Goal: Information Seeking & Learning: Compare options

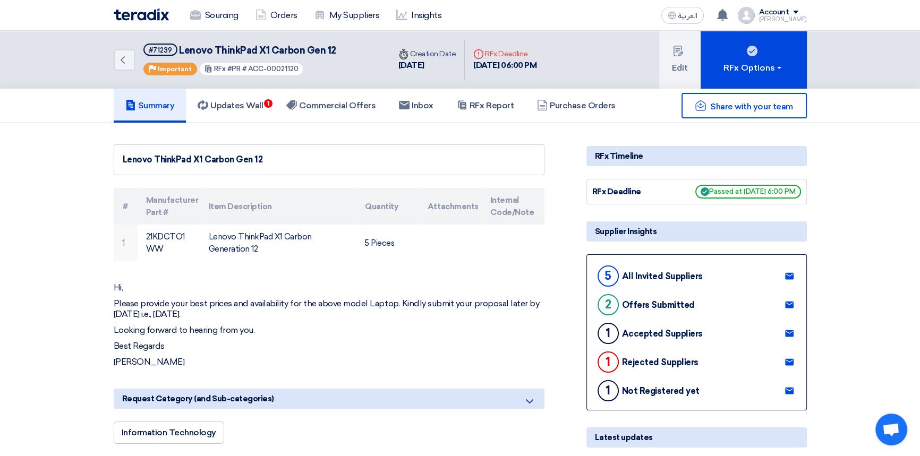
click at [132, 11] on img at bounding box center [141, 14] width 55 height 12
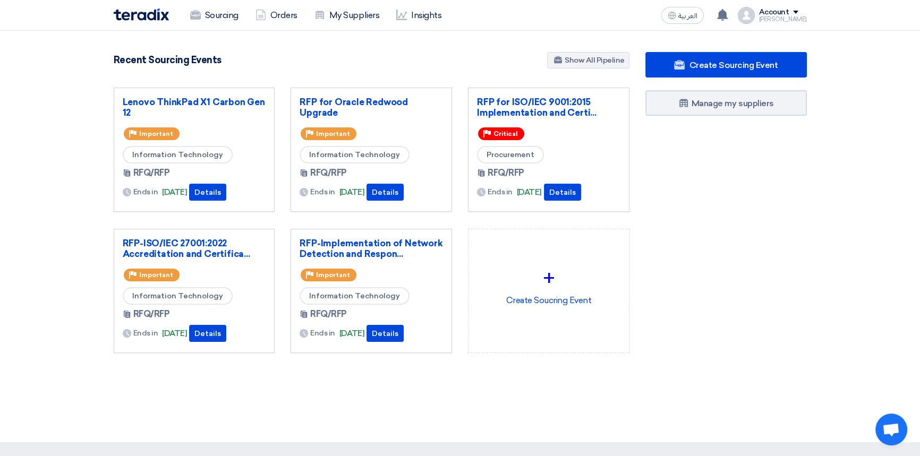
click at [335, 95] on div "RFP for Oracle Redwood Upgrade Priority Important Information Technology RFQ/RF…" at bounding box center [371, 150] width 161 height 124
click at [334, 107] on link "RFP for Oracle Redwood Upgrade" at bounding box center [371, 107] width 143 height 21
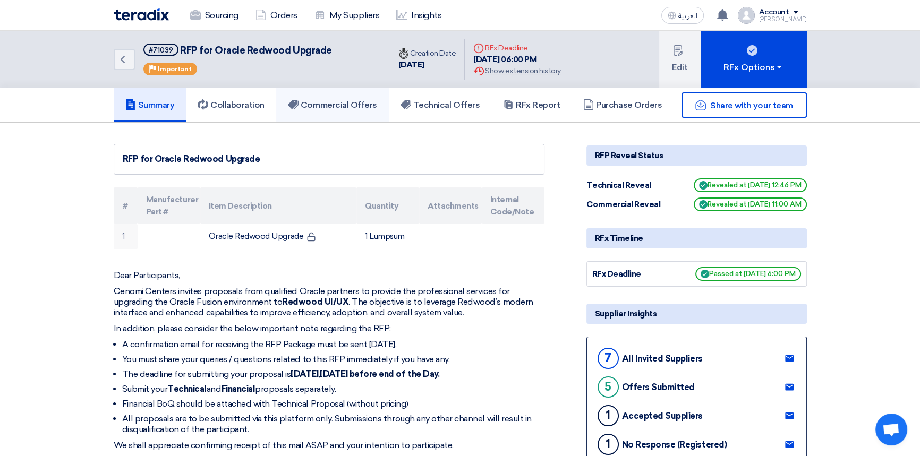
click at [339, 111] on link "Commercial Offers" at bounding box center [332, 105] width 113 height 34
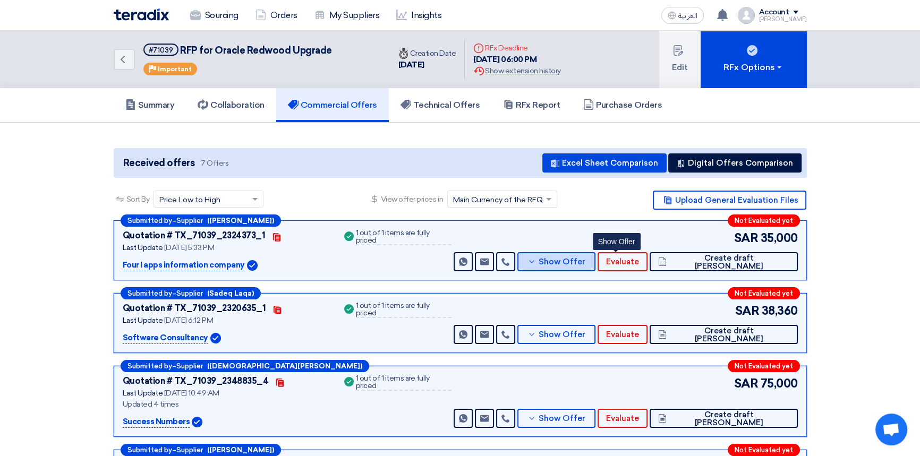
click at [596, 266] on button "Show Offer" at bounding box center [556, 261] width 79 height 19
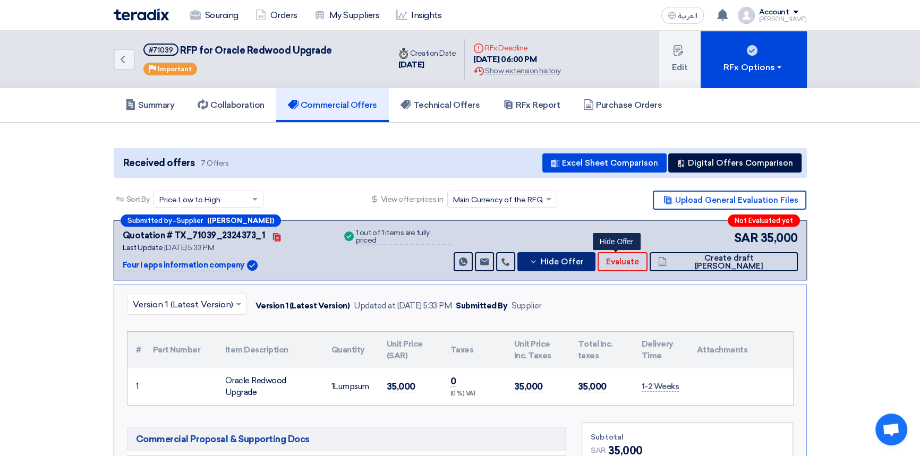
click at [583, 263] on span "Hide Offer" at bounding box center [561, 262] width 43 height 8
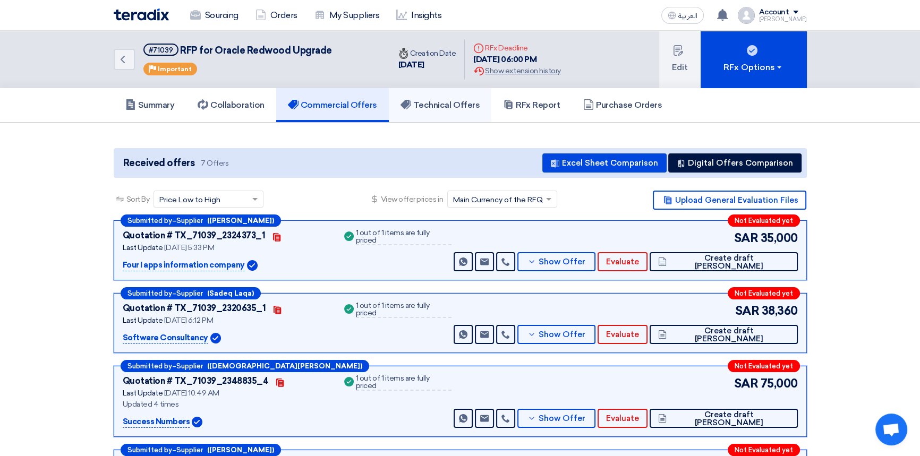
click at [422, 98] on link "Technical Offers" at bounding box center [440, 105] width 103 height 34
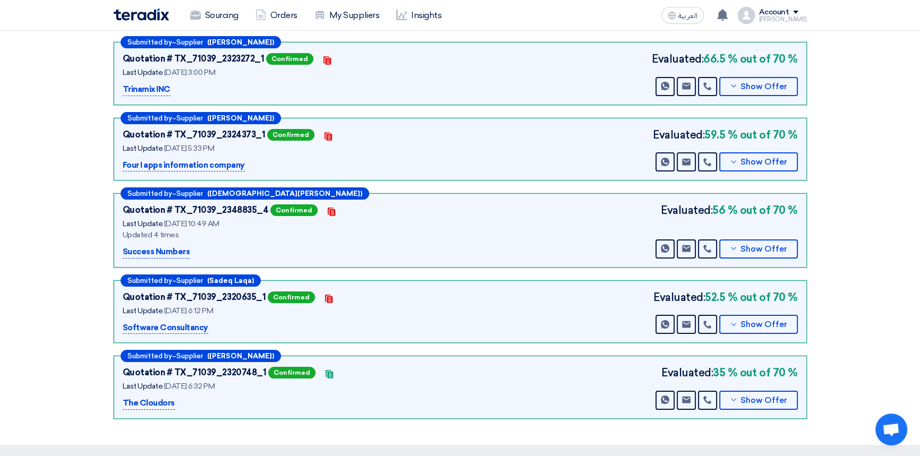
scroll to position [144, 0]
click at [871, 303] on section "Technical Offers Received Submitted by – Supplier (Khalil Al hindwan) Quotation…" at bounding box center [460, 211] width 920 height 466
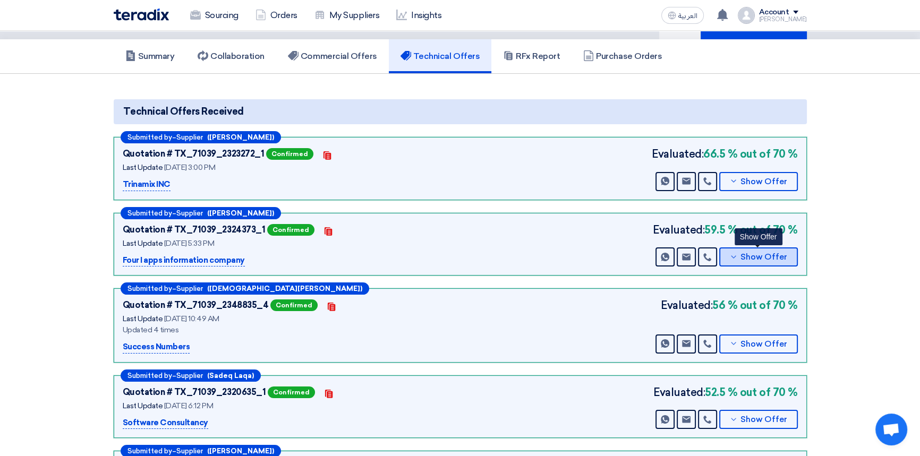
scroll to position [0, 0]
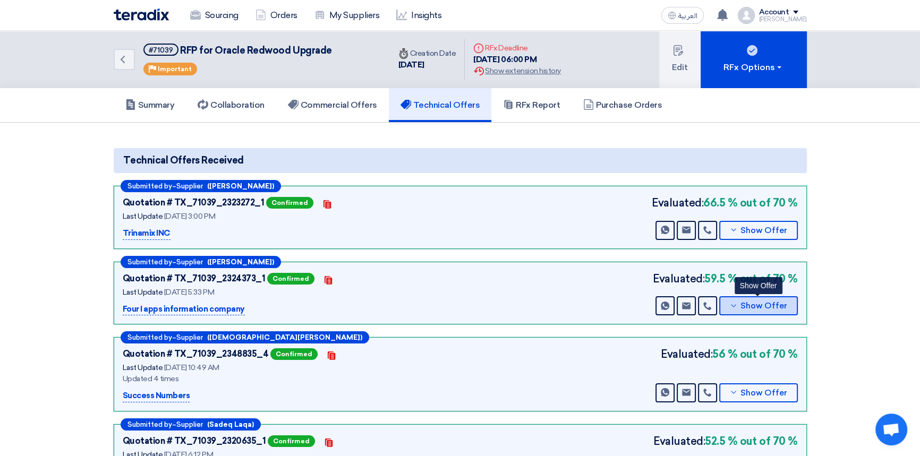
click at [770, 308] on span "Show Offer" at bounding box center [763, 306] width 47 height 8
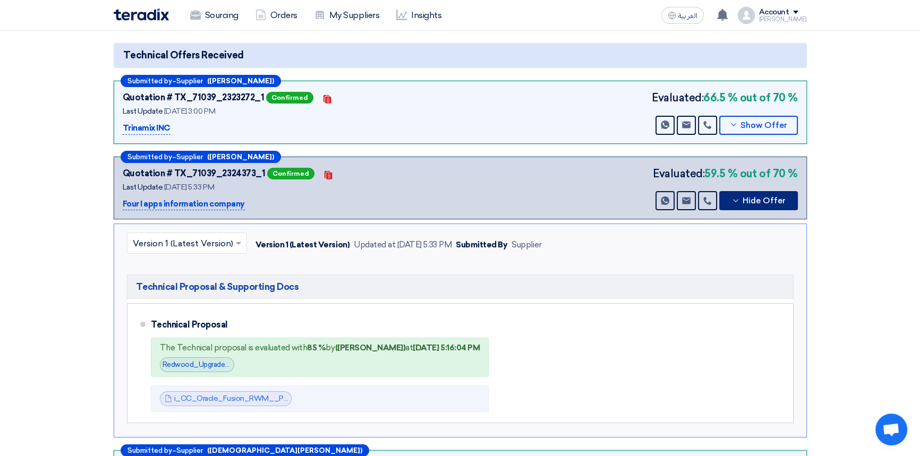
scroll to position [144, 0]
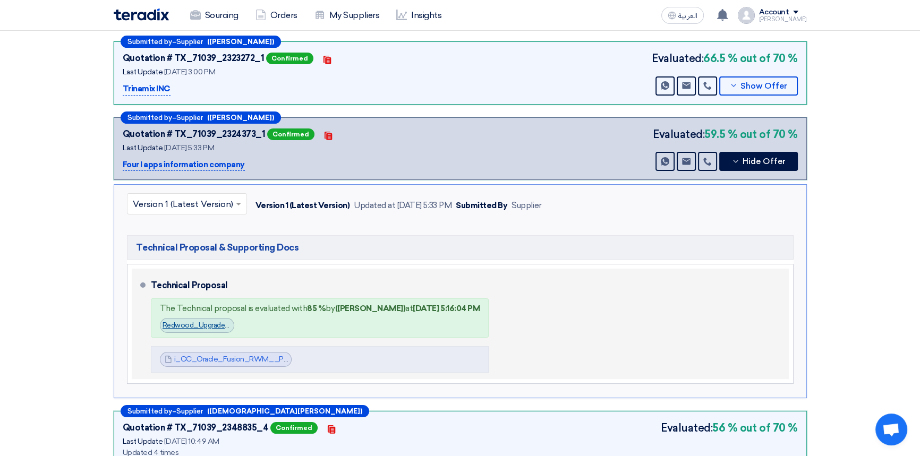
click at [200, 323] on link "Redwood_Upgrade_Evaluation_1756736162339.jpg" at bounding box center [243, 325] width 161 height 8
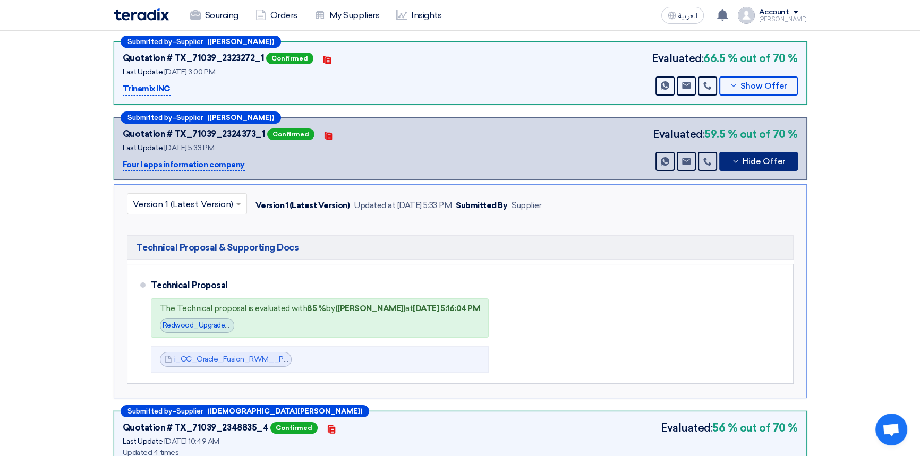
click at [770, 163] on span "Hide Offer" at bounding box center [764, 162] width 43 height 8
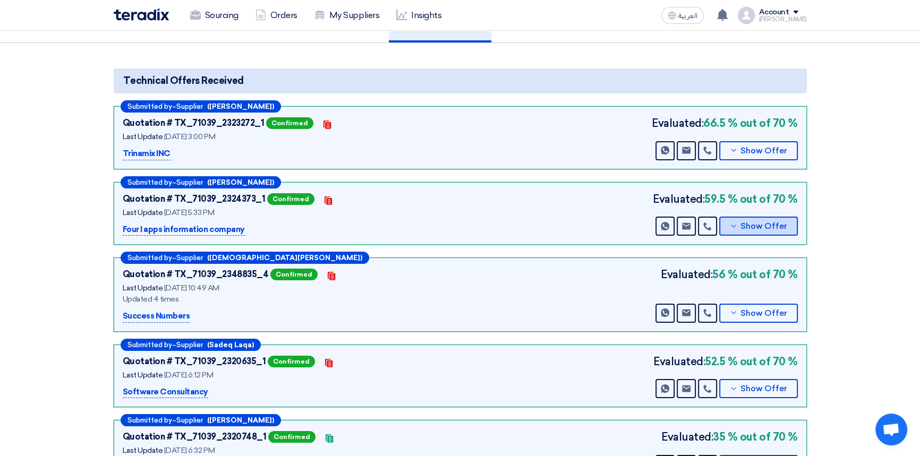
scroll to position [0, 0]
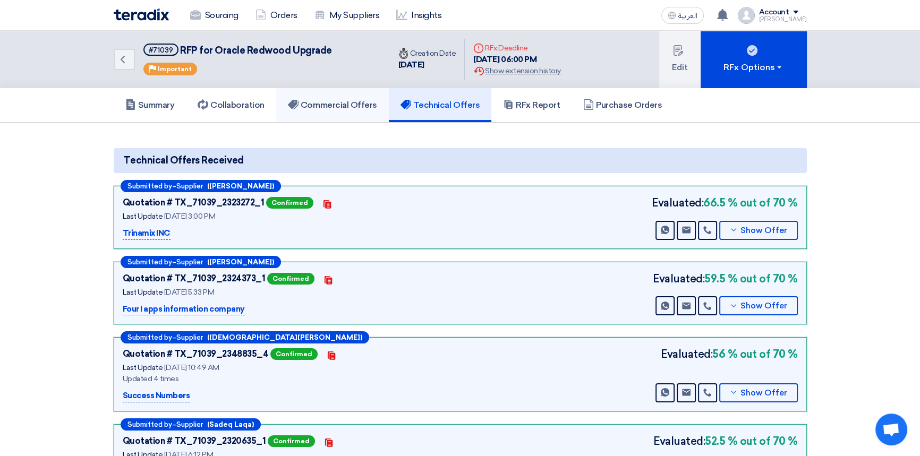
click at [327, 106] on h5 "Commercial Offers" at bounding box center [332, 105] width 89 height 11
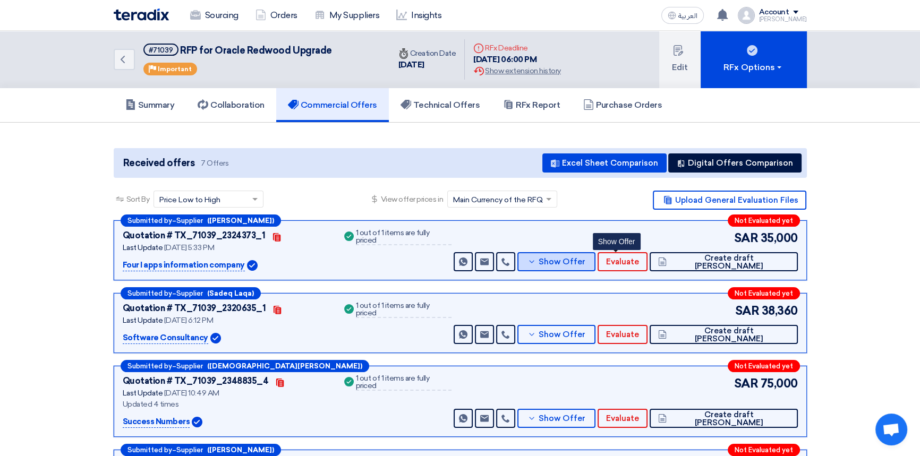
click at [585, 260] on span "Show Offer" at bounding box center [562, 262] width 47 height 8
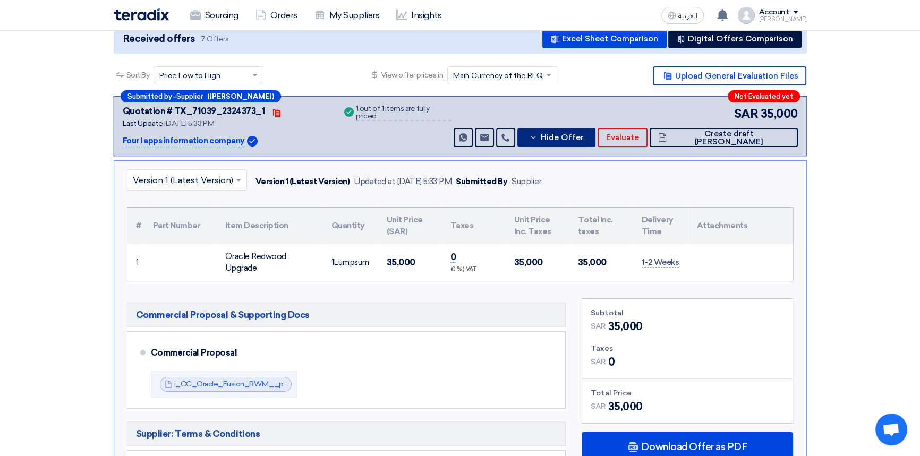
scroll to position [144, 0]
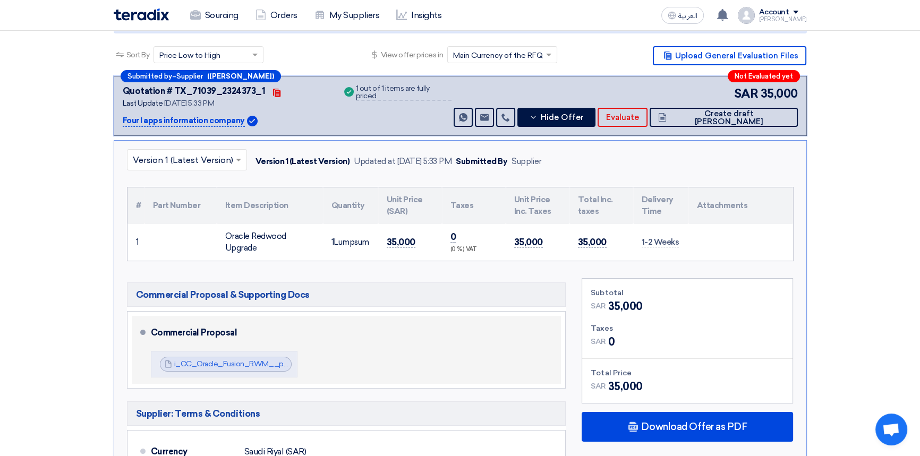
drag, startPoint x: 260, startPoint y: 361, endPoint x: 298, endPoint y: 345, distance: 41.6
click at [260, 361] on link "i_CC_Oracle_Fusion_RWM__proposal_CP_V__1755786566027.pdf" at bounding box center [292, 364] width 236 height 9
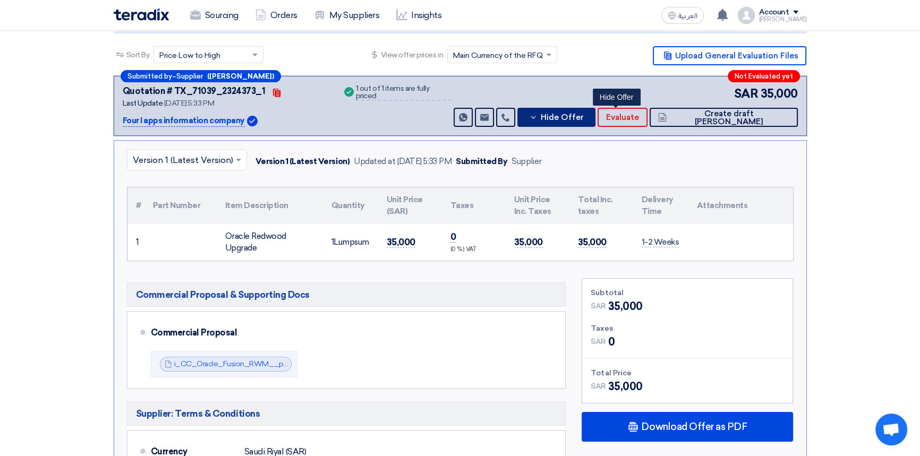
click at [583, 114] on span "Hide Offer" at bounding box center [561, 118] width 43 height 8
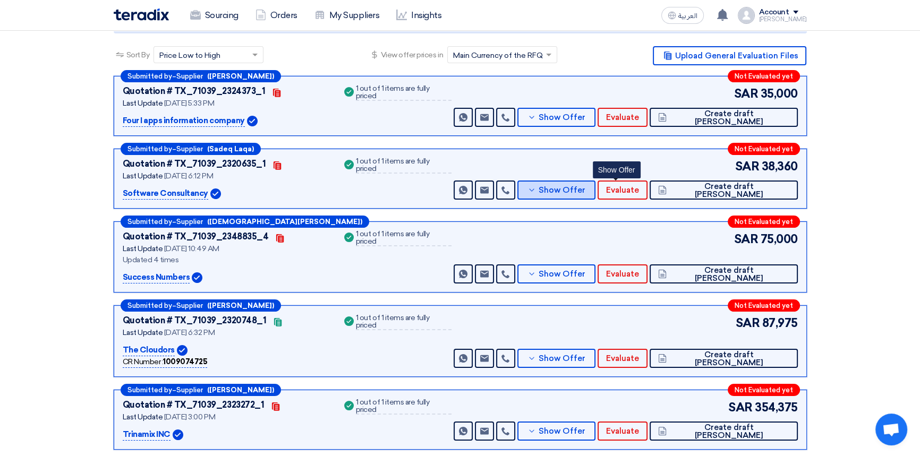
click at [585, 191] on span "Show Offer" at bounding box center [562, 190] width 47 height 8
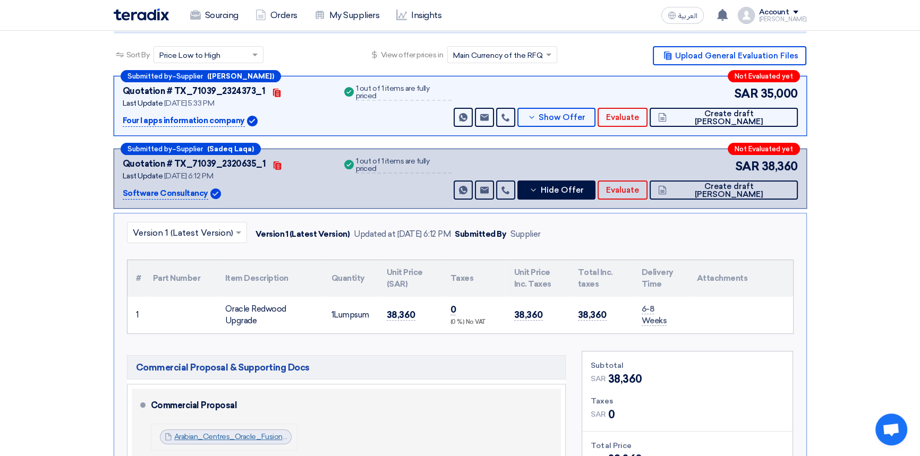
click at [218, 436] on link "Arabian_Centres_Oracle_Fusion_Redwood_Upgrade_Commercial_Proposal__version__as_…" at bounding box center [369, 436] width 391 height 9
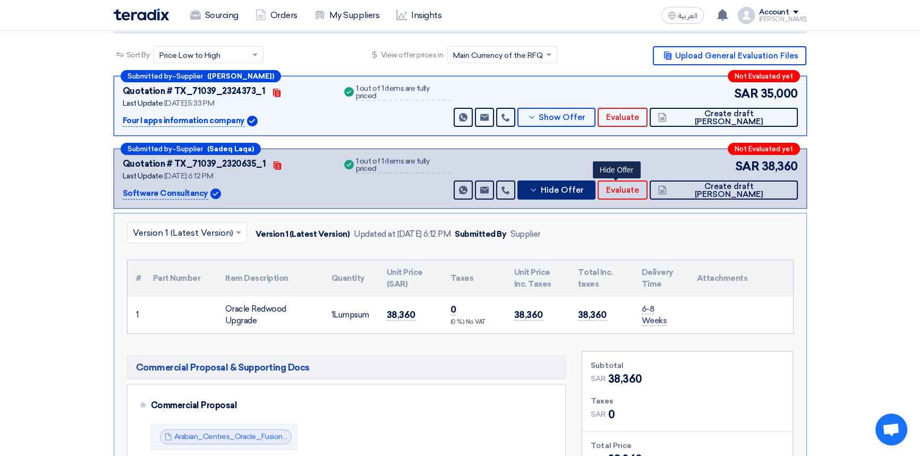
click at [596, 184] on button "Hide Offer" at bounding box center [556, 190] width 79 height 19
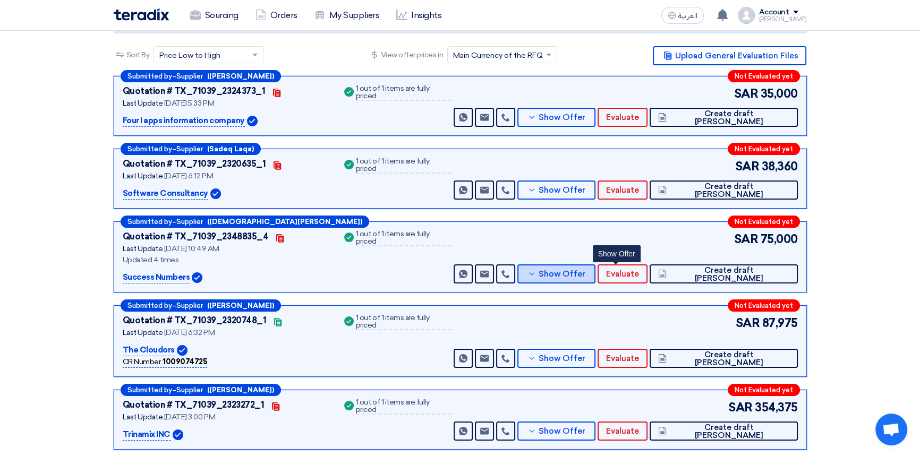
click at [596, 280] on button "Show Offer" at bounding box center [556, 274] width 79 height 19
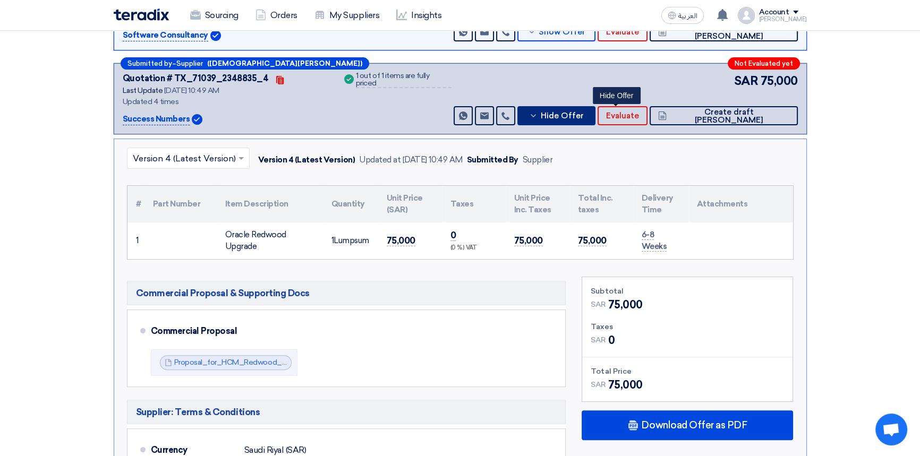
scroll to position [386, 0]
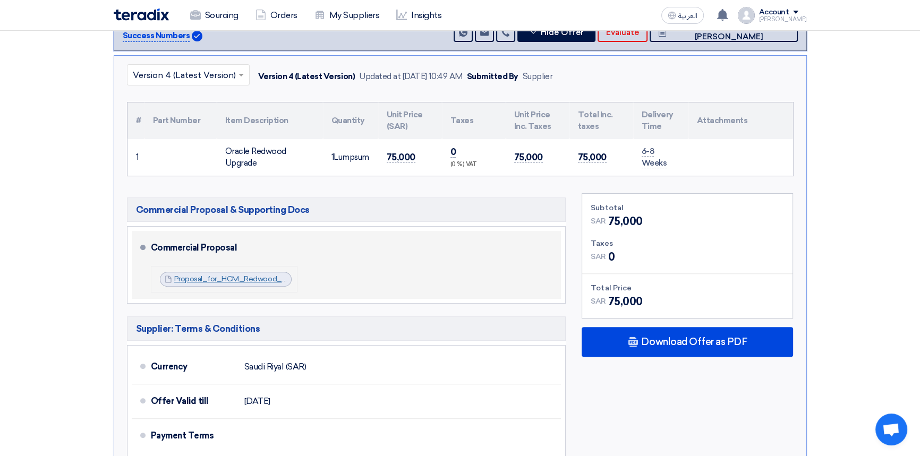
click at [193, 281] on link "Proposal_for_HCM_Redwood_Commercial_Response_v_1756569757684.pdf" at bounding box center [308, 279] width 269 height 9
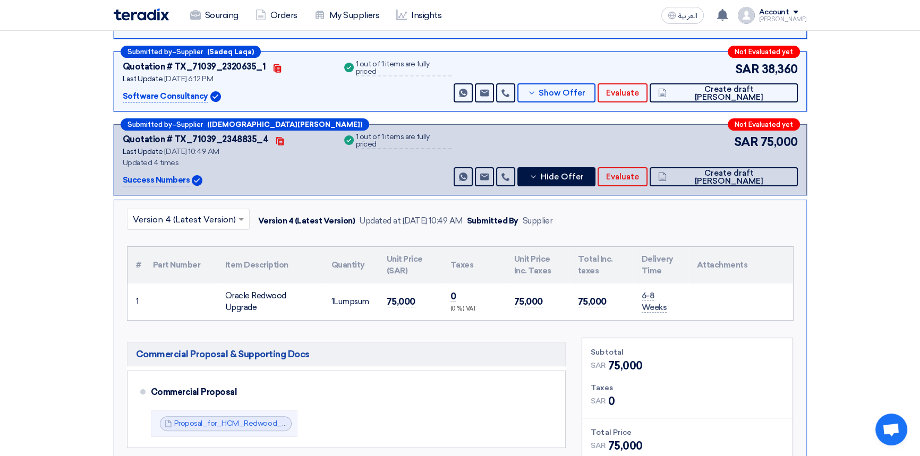
scroll to position [241, 0]
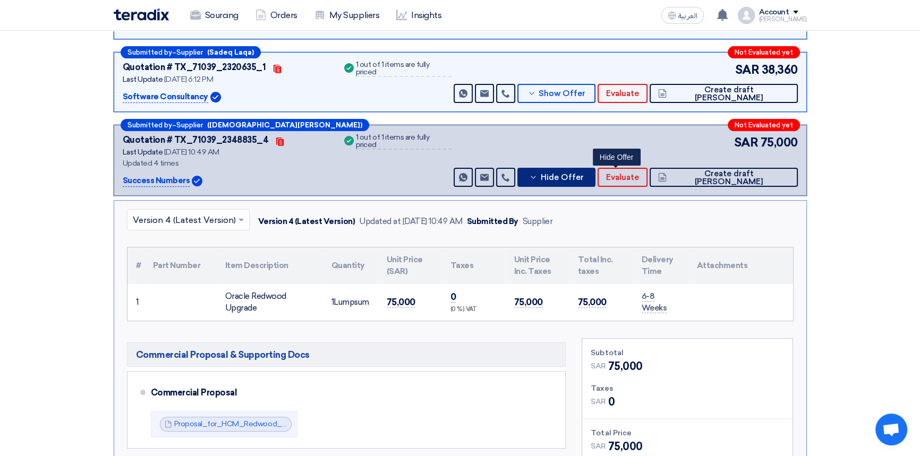
click at [583, 175] on span "Hide Offer" at bounding box center [561, 178] width 43 height 8
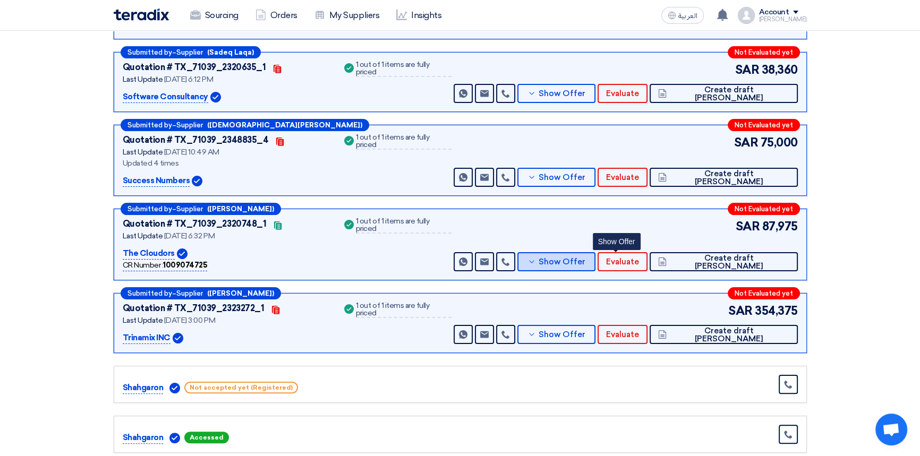
click at [596, 252] on button "Show Offer" at bounding box center [556, 261] width 79 height 19
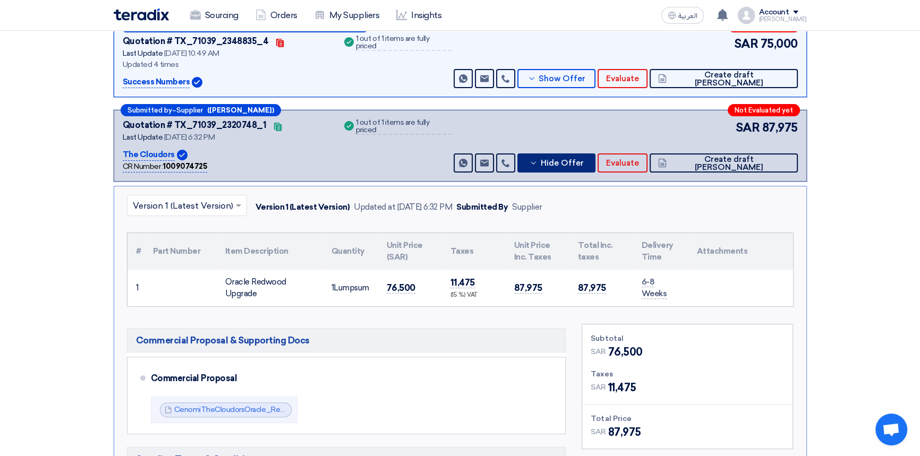
scroll to position [386, 0]
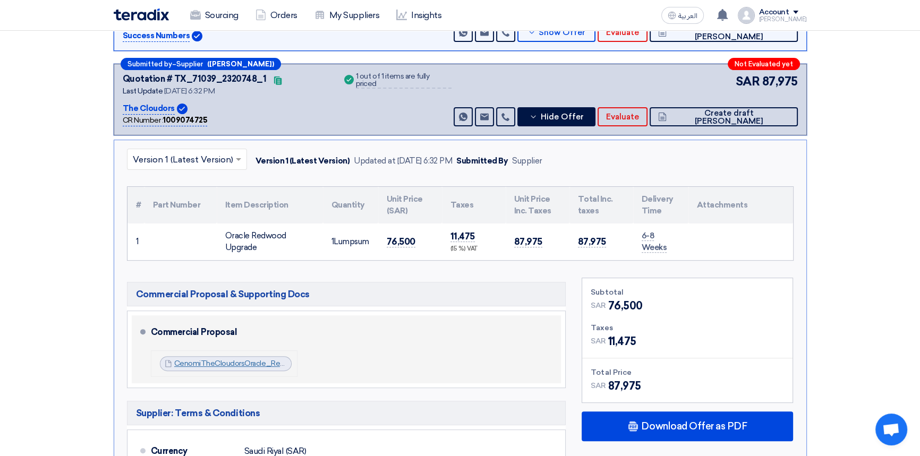
click at [223, 365] on link "CenomiTheCloudorsOracle_Redwood_UpgradeCommercialProposalVAug_1755703860797.pdf" at bounding box center [335, 363] width 322 height 9
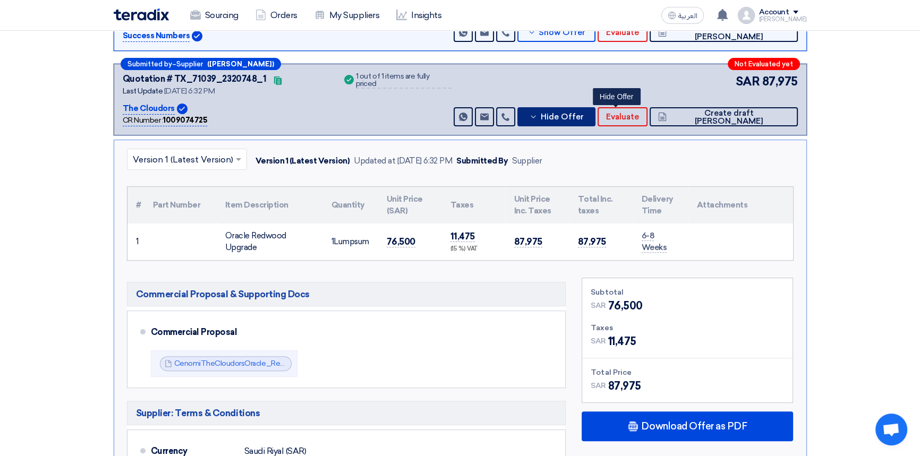
click at [583, 117] on span "Hide Offer" at bounding box center [561, 117] width 43 height 8
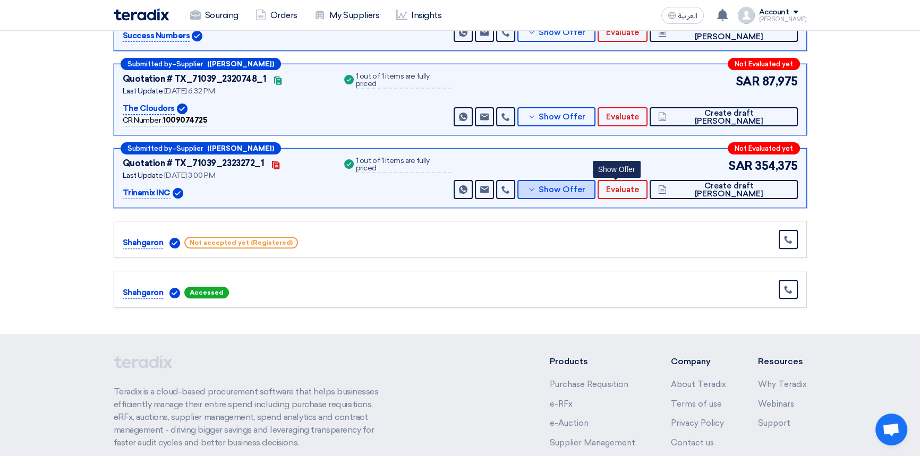
click at [585, 193] on span "Show Offer" at bounding box center [562, 190] width 47 height 8
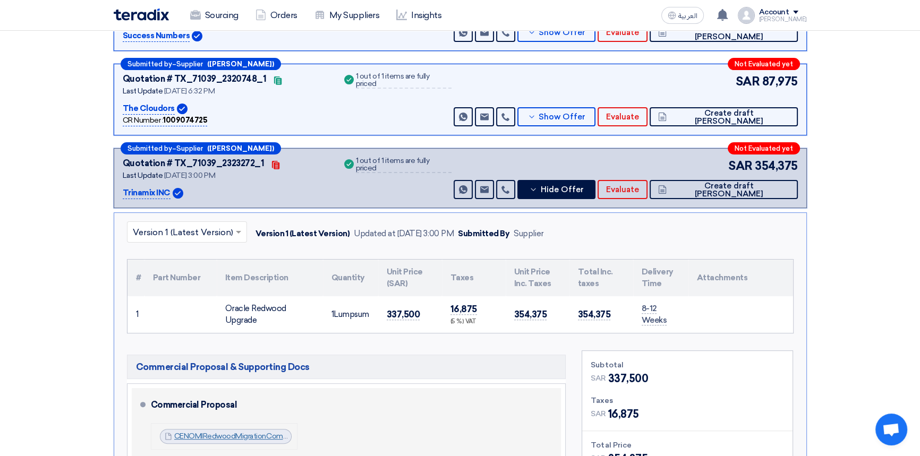
click at [231, 436] on link "CENOMIRedwoodMigrationCommercialProposalv_1755777374827.pdf" at bounding box center [292, 436] width 237 height 9
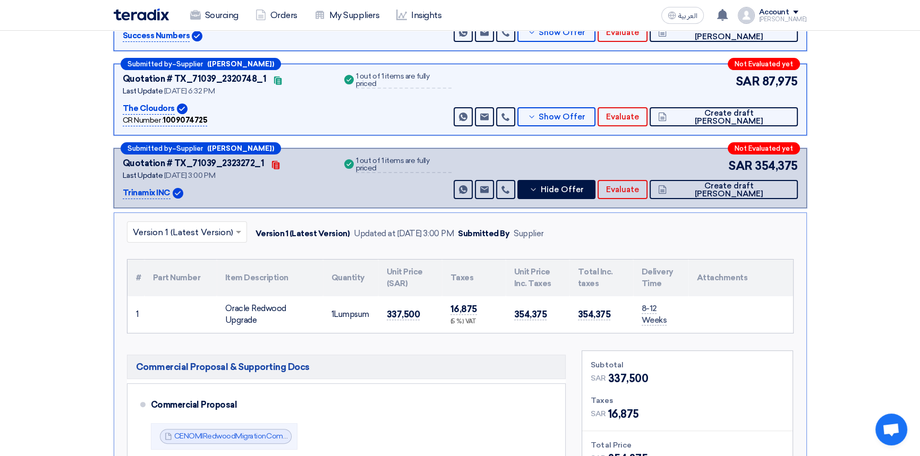
drag, startPoint x: 889, startPoint y: 263, endPoint x: 773, endPoint y: 265, distance: 116.3
click at [889, 265] on section "Received offers 7 Offers Excel Sheet Comparison Digital Offers Comparison Sort …" at bounding box center [460, 312] width 920 height 1150
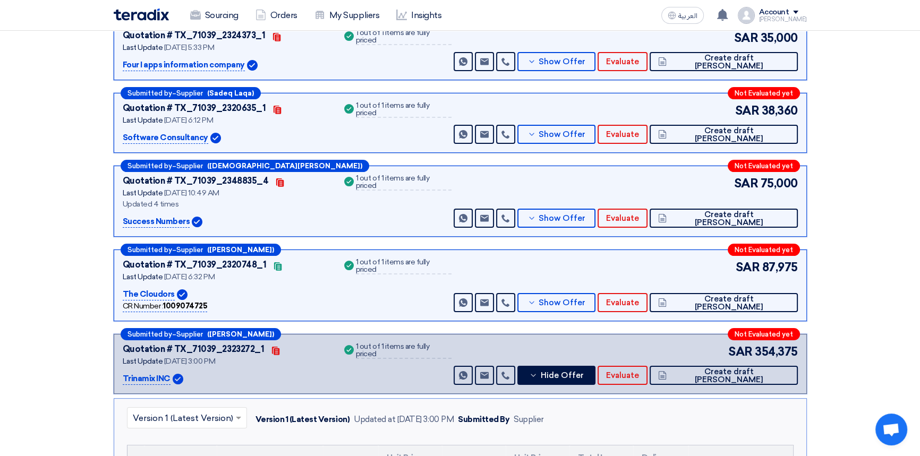
scroll to position [0, 0]
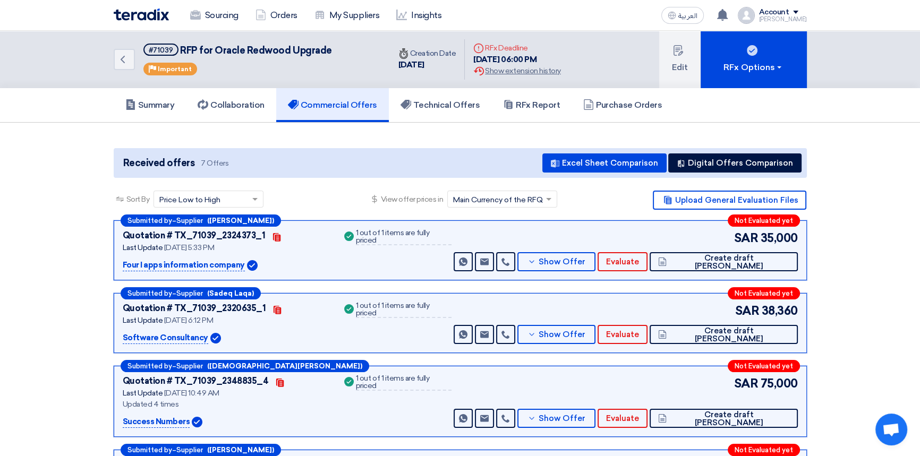
click at [133, 9] on img at bounding box center [141, 14] width 55 height 12
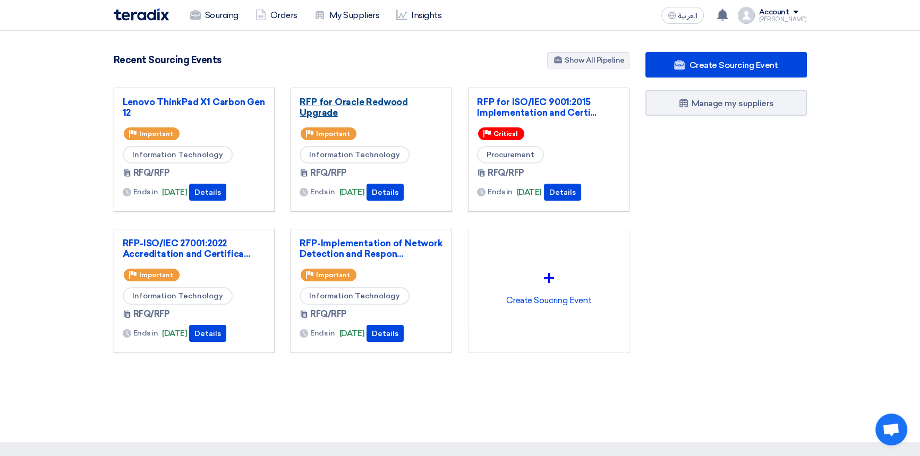
click at [344, 106] on link "RFP for Oracle Redwood Upgrade" at bounding box center [371, 107] width 143 height 21
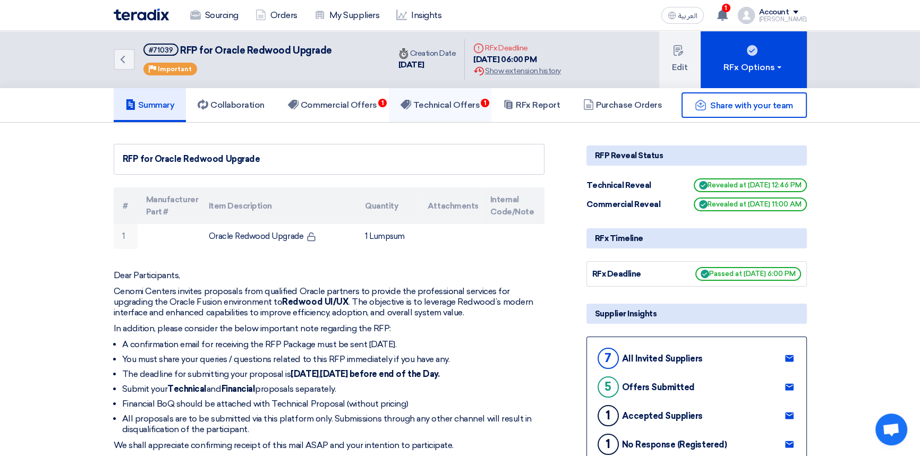
drag, startPoint x: 443, startPoint y: 109, endPoint x: 413, endPoint y: 118, distance: 31.4
click at [443, 109] on h5 "Technical Offers 1" at bounding box center [439, 105] width 79 height 11
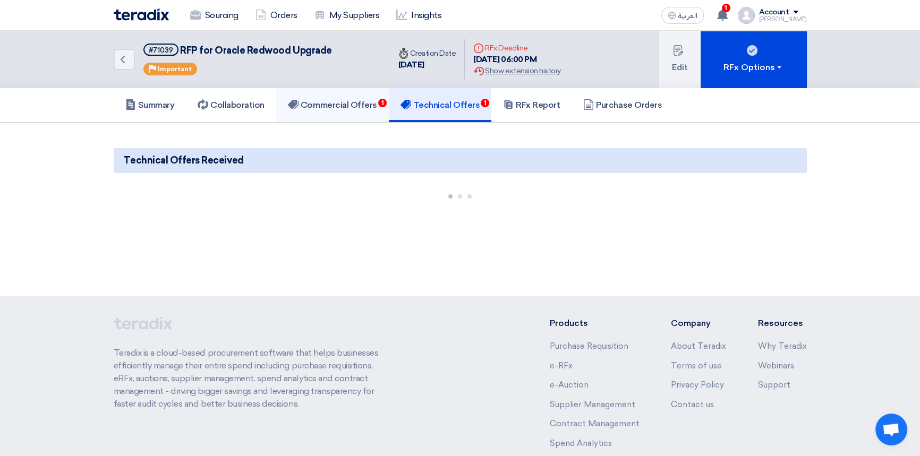
click at [326, 101] on h5 "Commercial Offers 1" at bounding box center [332, 105] width 89 height 11
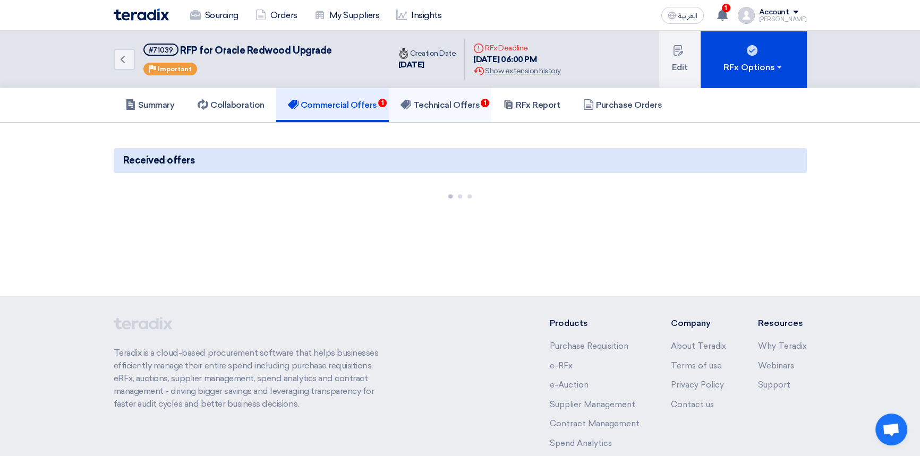
click at [436, 107] on h5 "Technical Offers 1" at bounding box center [439, 105] width 79 height 11
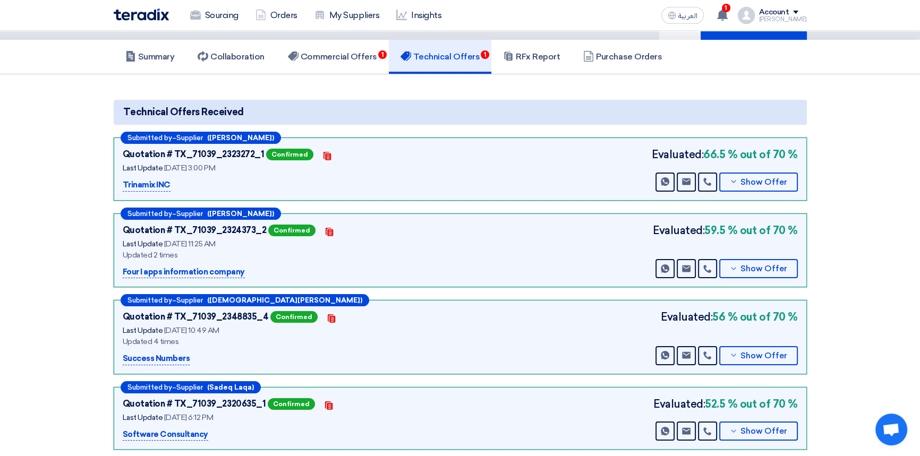
scroll to position [48, 0]
click at [352, 61] on h5 "Commercial Offers 1" at bounding box center [332, 57] width 89 height 11
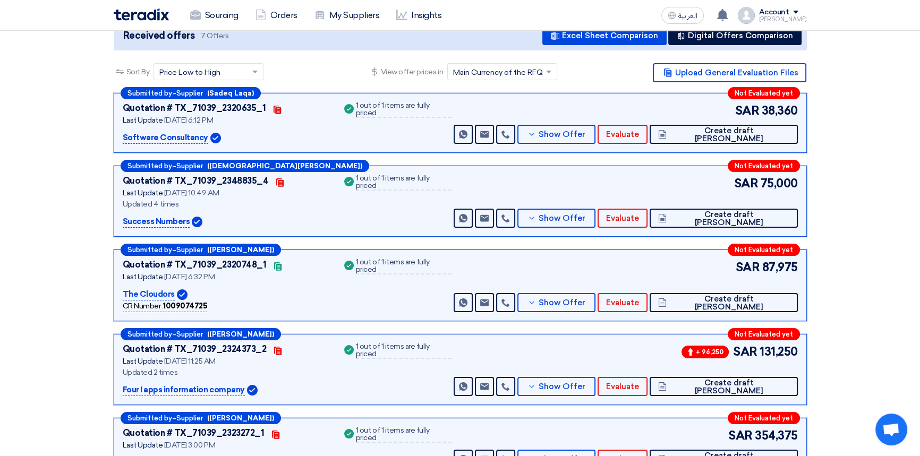
scroll to position [193, 0]
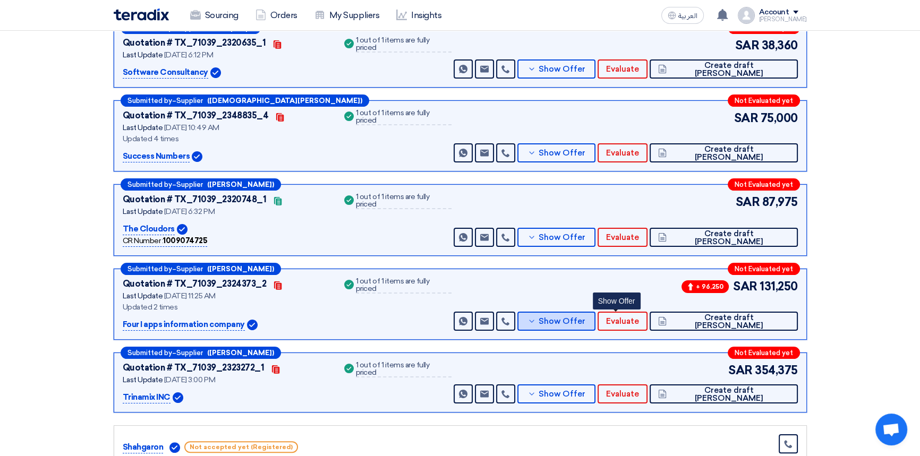
click at [596, 325] on button "Show Offer" at bounding box center [556, 321] width 79 height 19
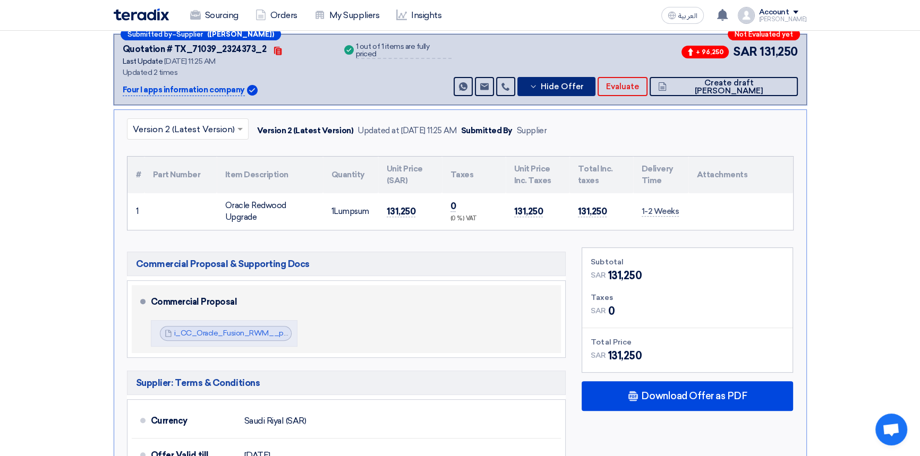
scroll to position [434, 0]
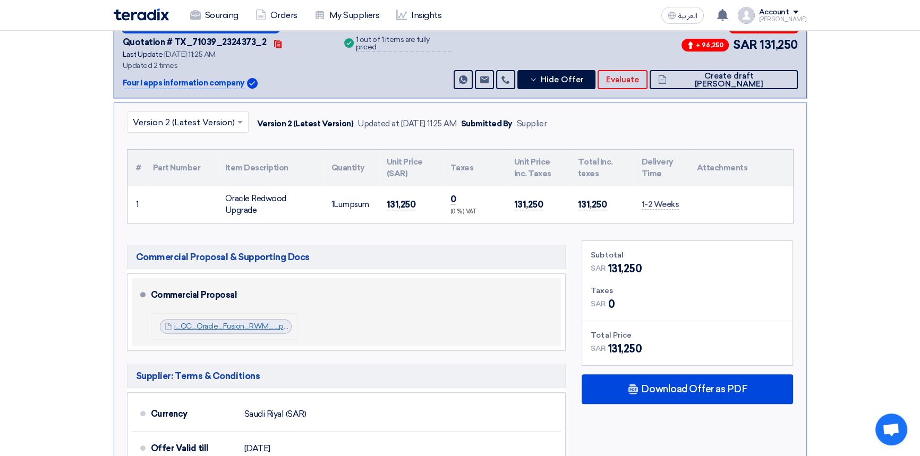
click at [206, 326] on link "i_CC_Oracle_Fusion_RWM__proposal_CP_V__1755786566027.pdf" at bounding box center [292, 326] width 236 height 9
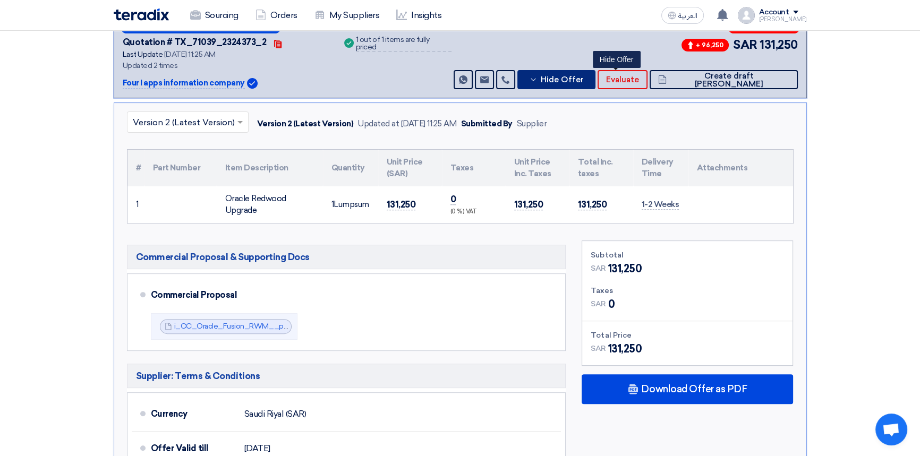
click at [583, 77] on span "Hide Offer" at bounding box center [561, 80] width 43 height 8
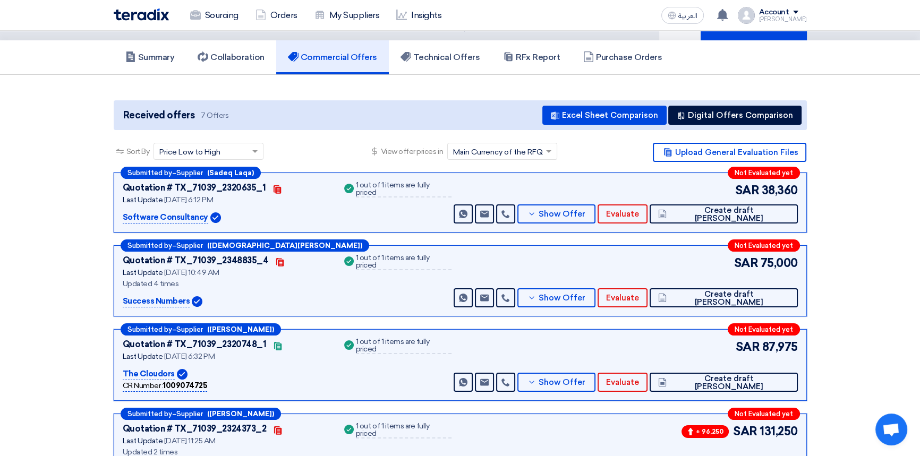
scroll to position [0, 0]
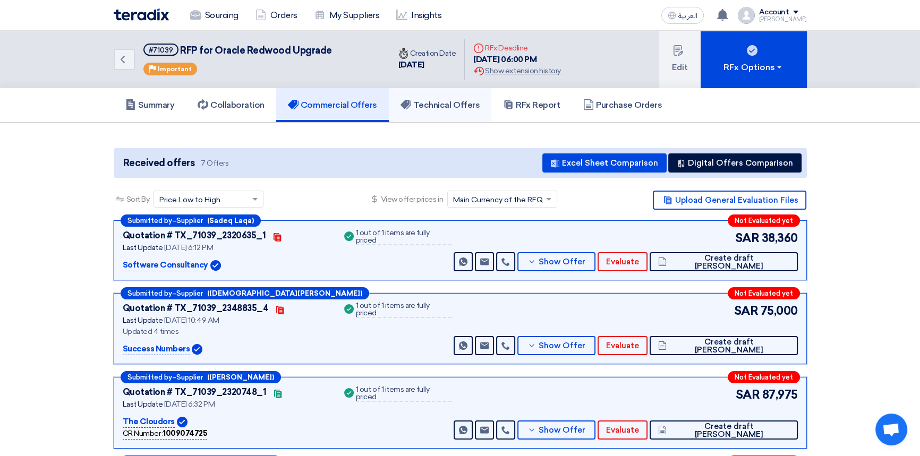
click at [439, 108] on h5 "Technical Offers" at bounding box center [439, 105] width 79 height 11
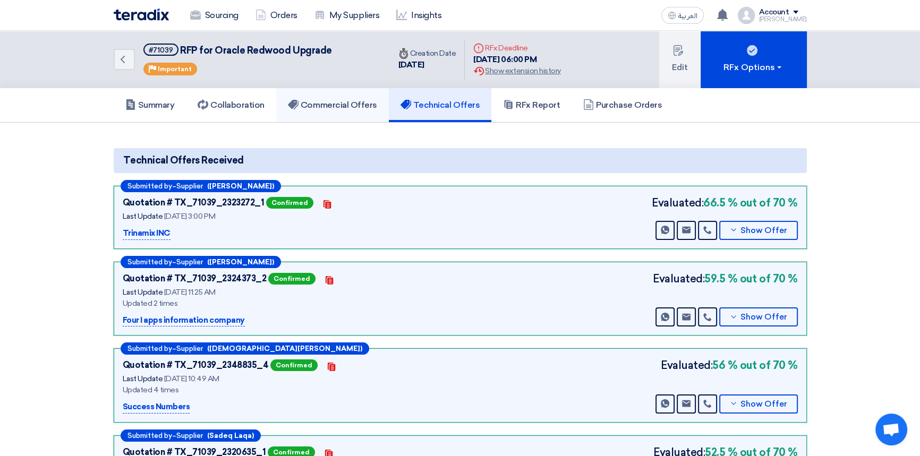
drag, startPoint x: 351, startPoint y: 102, endPoint x: 362, endPoint y: 116, distance: 18.1
click at [351, 102] on h5 "Commercial Offers" at bounding box center [332, 105] width 89 height 11
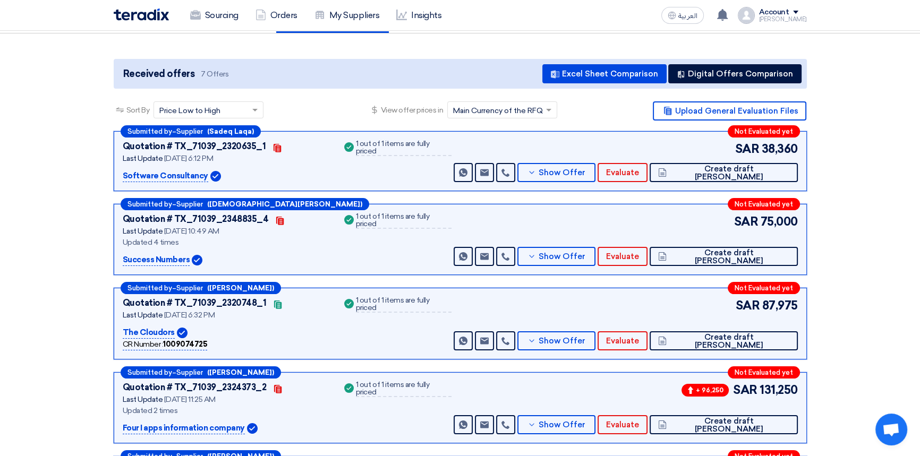
scroll to position [96, 0]
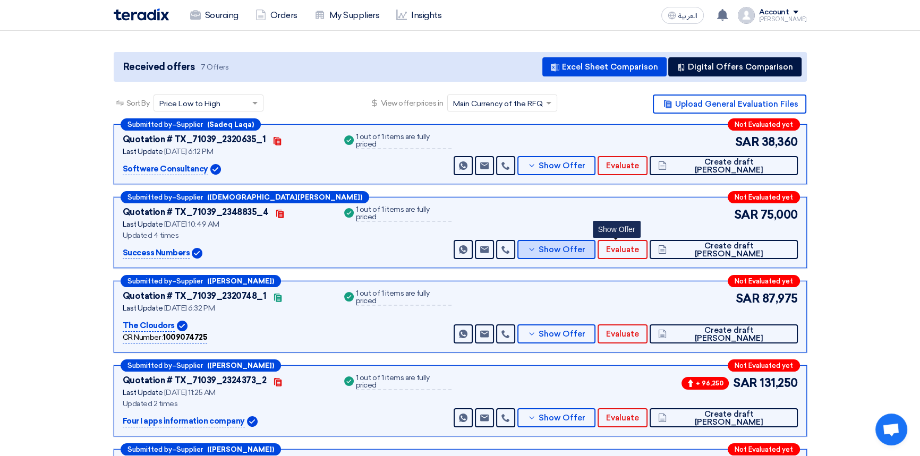
click at [585, 252] on span "Show Offer" at bounding box center [562, 250] width 47 height 8
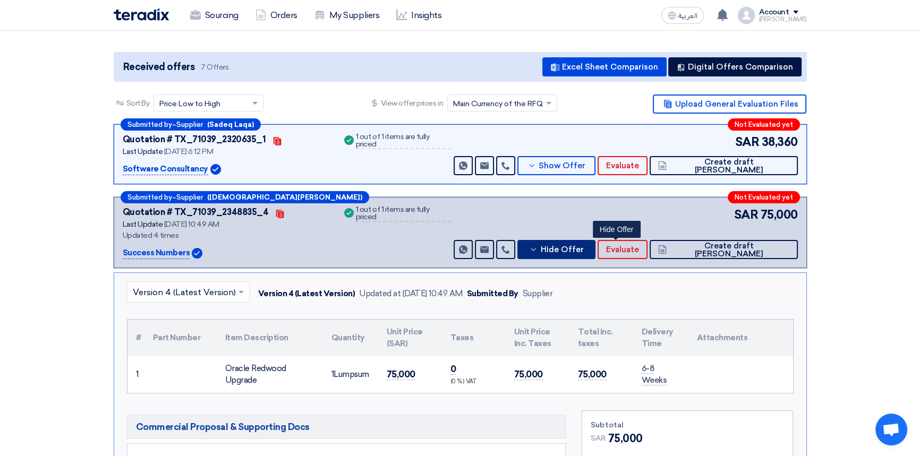
click at [596, 240] on button "Hide Offer" at bounding box center [556, 249] width 79 height 19
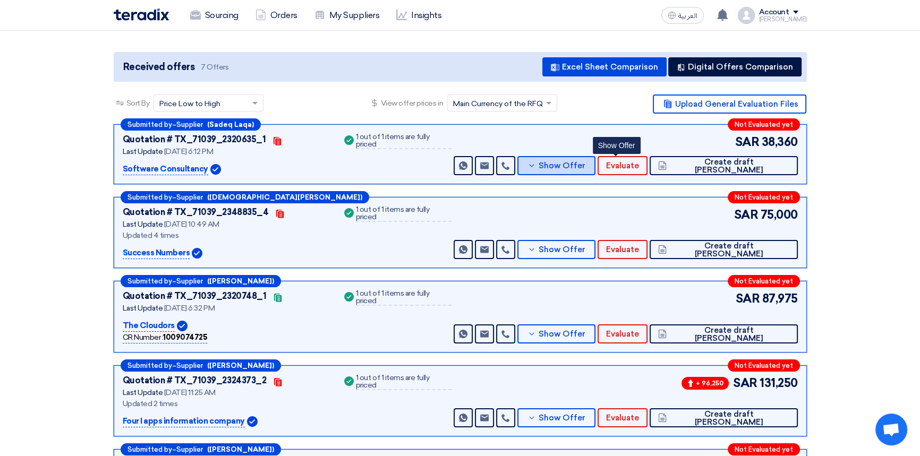
click at [585, 169] on span "Show Offer" at bounding box center [562, 166] width 47 height 8
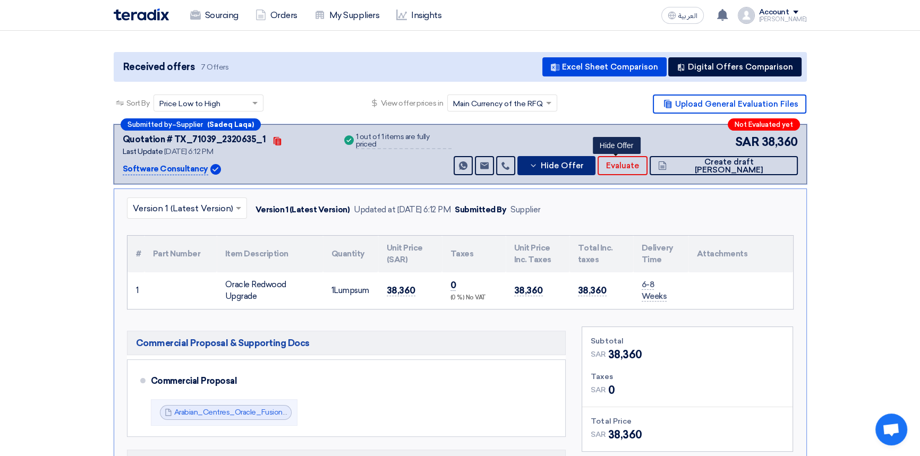
click at [583, 169] on span "Hide Offer" at bounding box center [561, 166] width 43 height 8
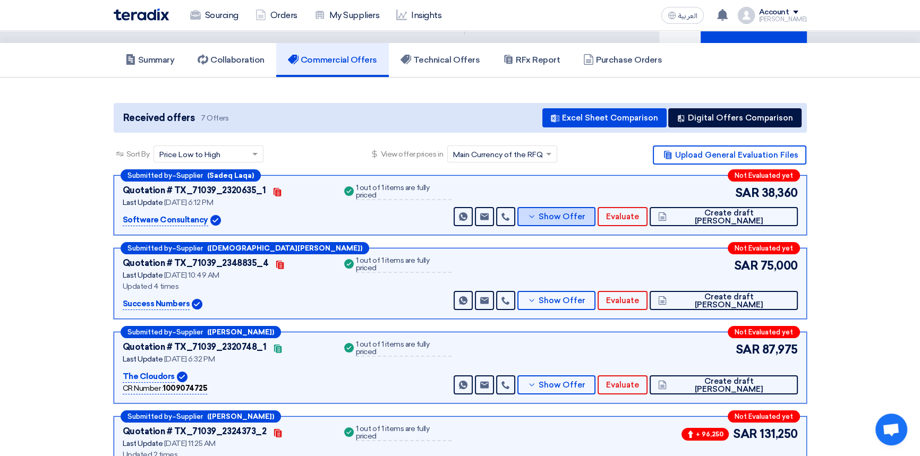
scroll to position [0, 0]
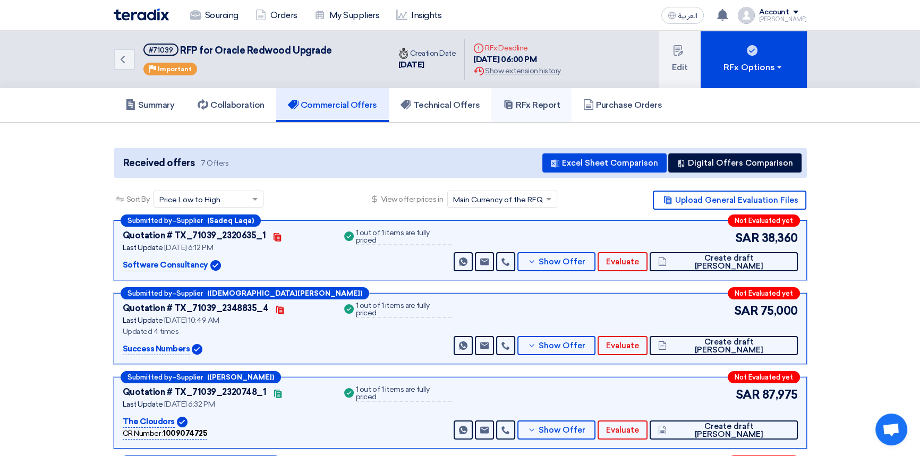
click at [530, 106] on h5 "RFx Report" at bounding box center [531, 105] width 57 height 11
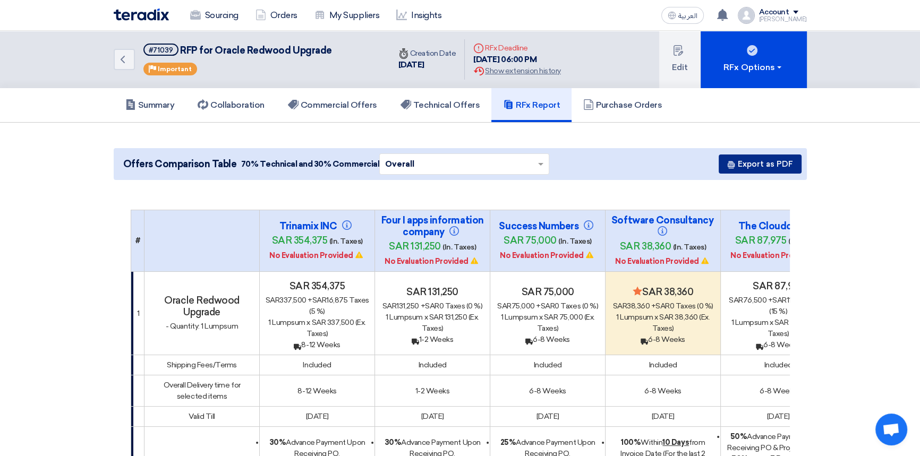
click at [736, 167] on button "Export as PDF" at bounding box center [760, 164] width 83 height 19
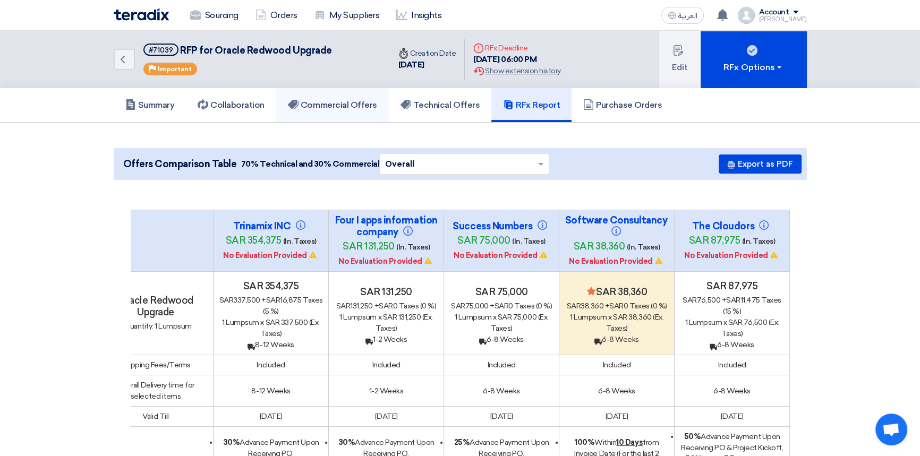
click at [348, 106] on h5 "Commercial Offers" at bounding box center [332, 105] width 89 height 11
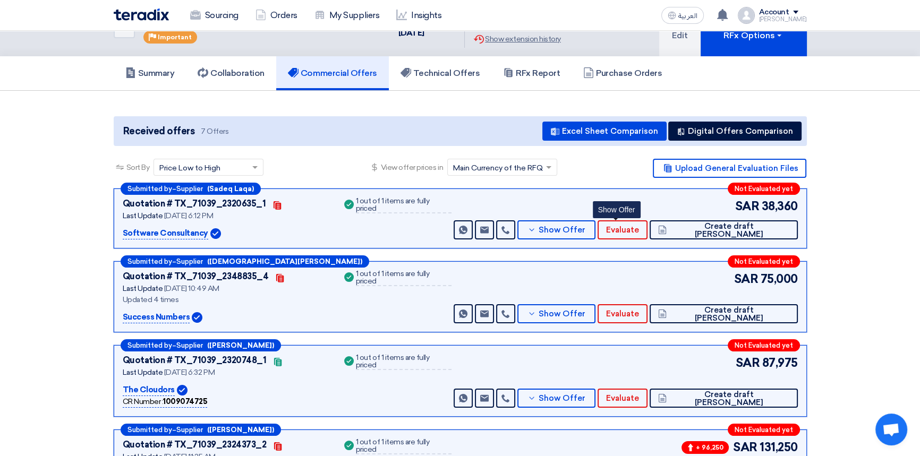
scroll to position [96, 0]
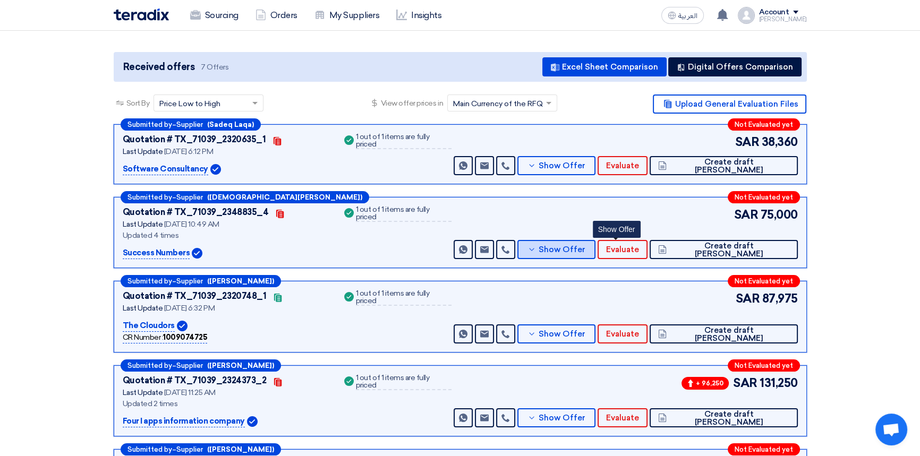
click at [536, 252] on icon at bounding box center [531, 249] width 8 height 8
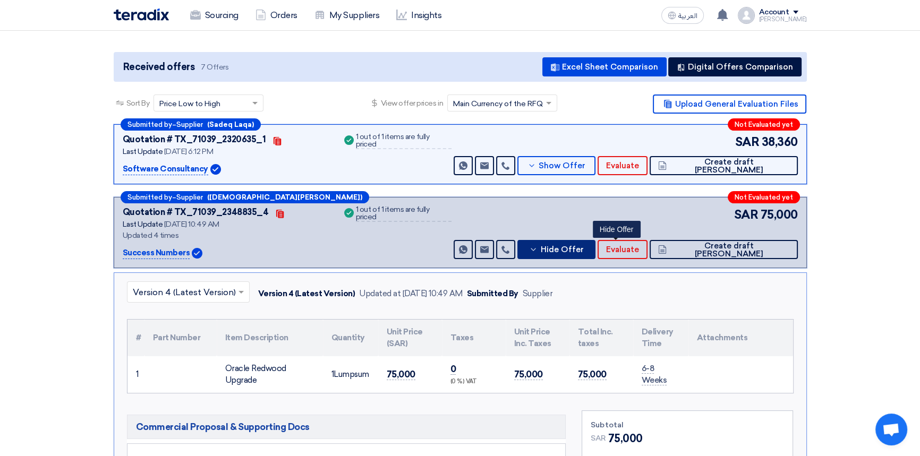
click at [583, 246] on span "Hide Offer" at bounding box center [561, 250] width 43 height 8
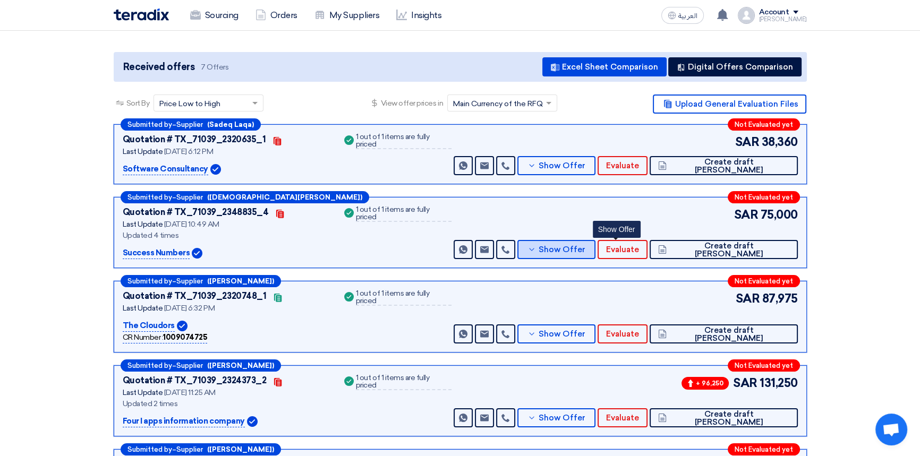
click at [585, 246] on span "Show Offer" at bounding box center [562, 250] width 47 height 8
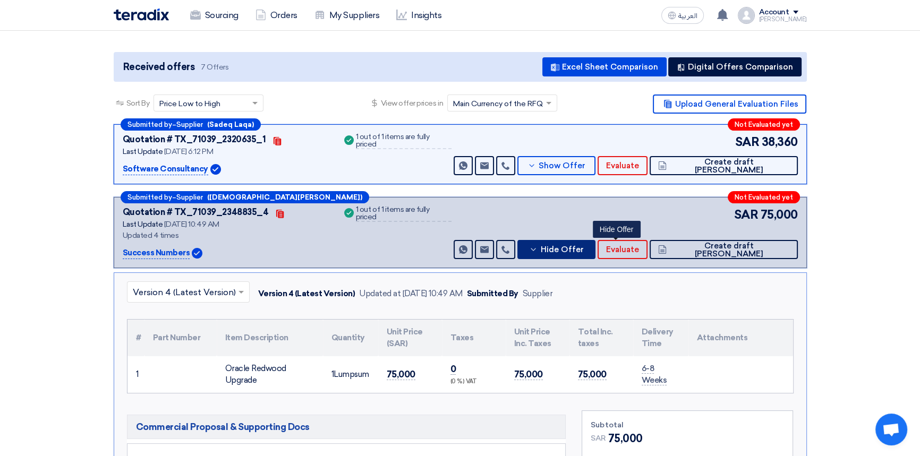
scroll to position [0, 0]
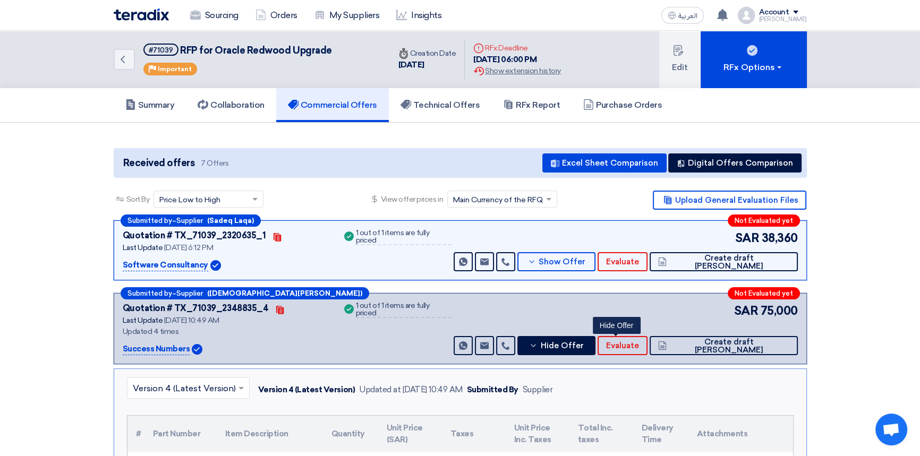
click at [148, 11] on img at bounding box center [141, 14] width 55 height 12
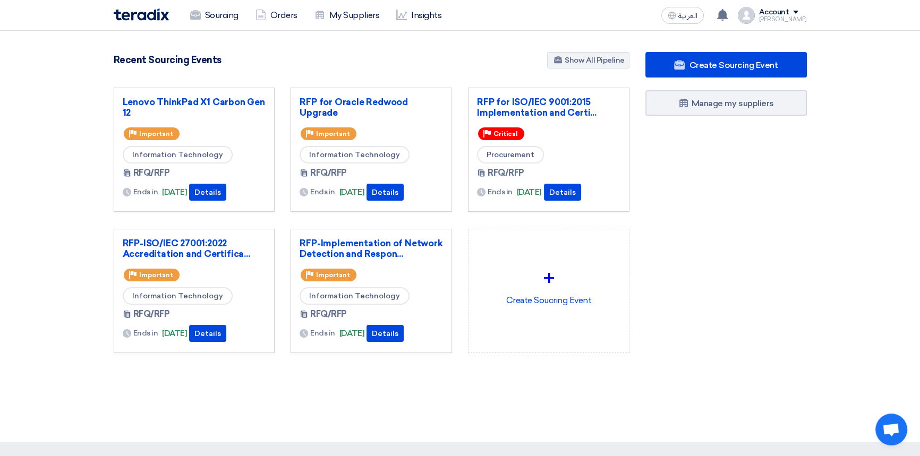
click at [126, 14] on img at bounding box center [141, 14] width 55 height 12
click at [532, 108] on link "RFP for ISO/IEC 9001:2015 Implementation and Certi..." at bounding box center [548, 107] width 143 height 21
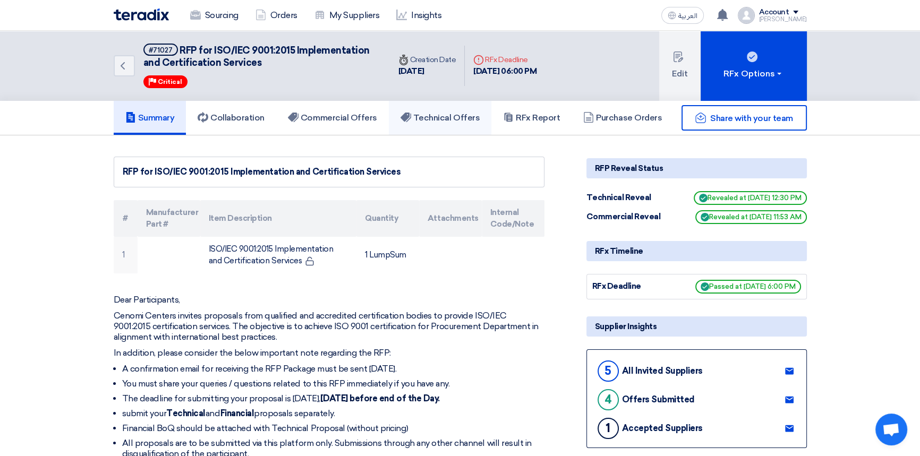
click at [480, 118] on h5 "Technical Offers" at bounding box center [439, 118] width 79 height 11
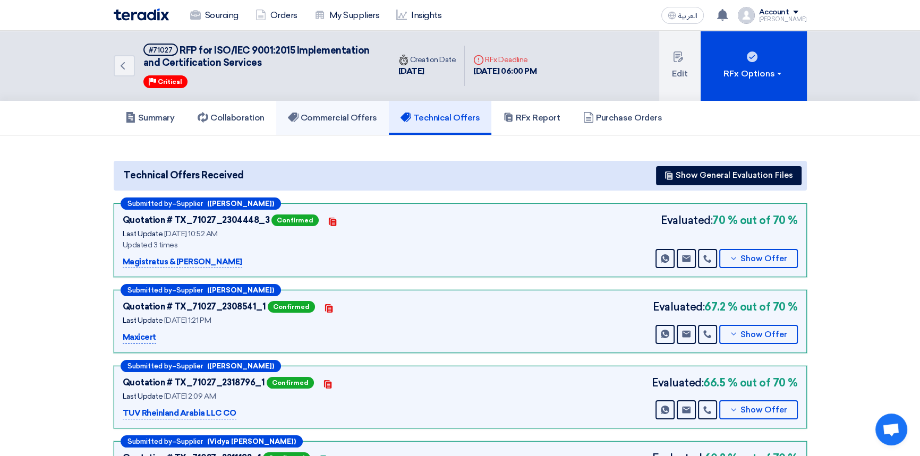
click at [335, 113] on h5 "Commercial Offers" at bounding box center [332, 118] width 89 height 11
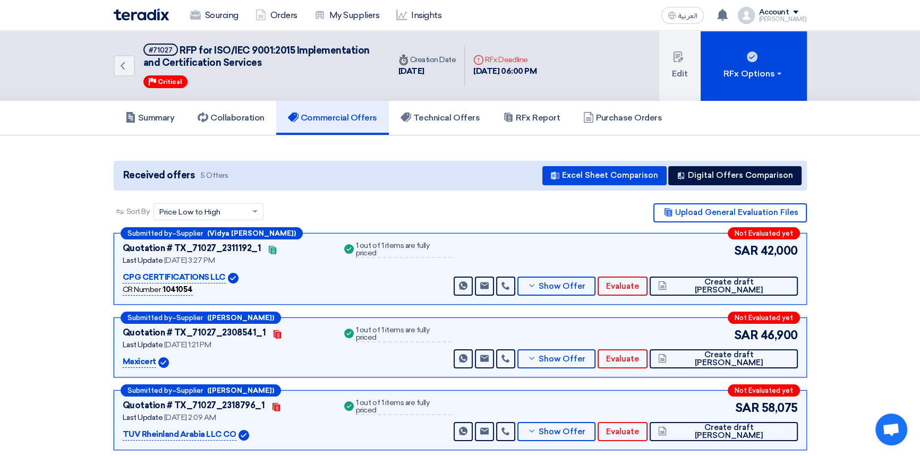
click at [137, 11] on img at bounding box center [141, 14] width 55 height 12
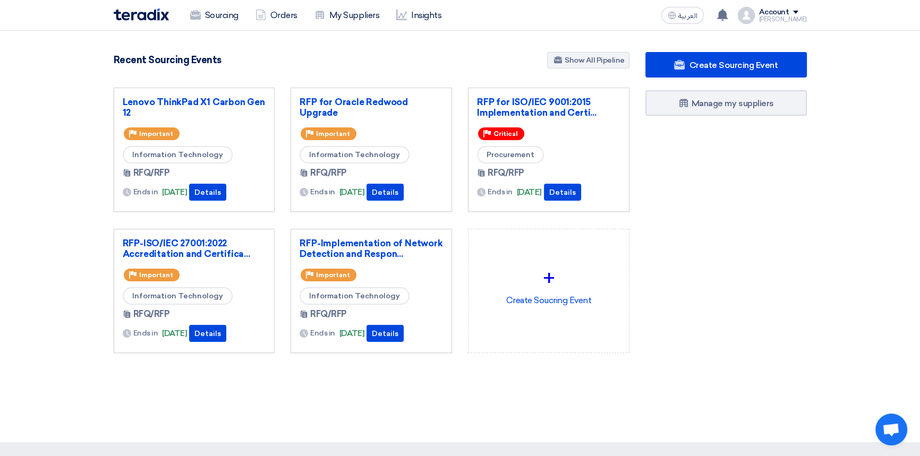
click at [628, 17] on div "Sourcing Orders My Suppliers Insights العربية ع You have a new offer for 'RFP f…" at bounding box center [460, 15] width 709 height 30
click at [154, 249] on link "RFP-ISO/IEC 27001:2022 Accreditation and Certifica..." at bounding box center [194, 248] width 143 height 21
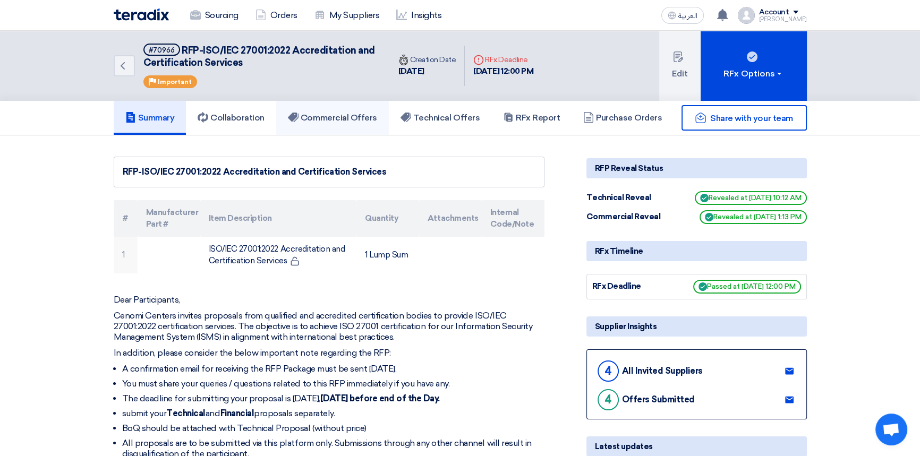
click at [335, 116] on h5 "Commercial Offers" at bounding box center [332, 118] width 89 height 11
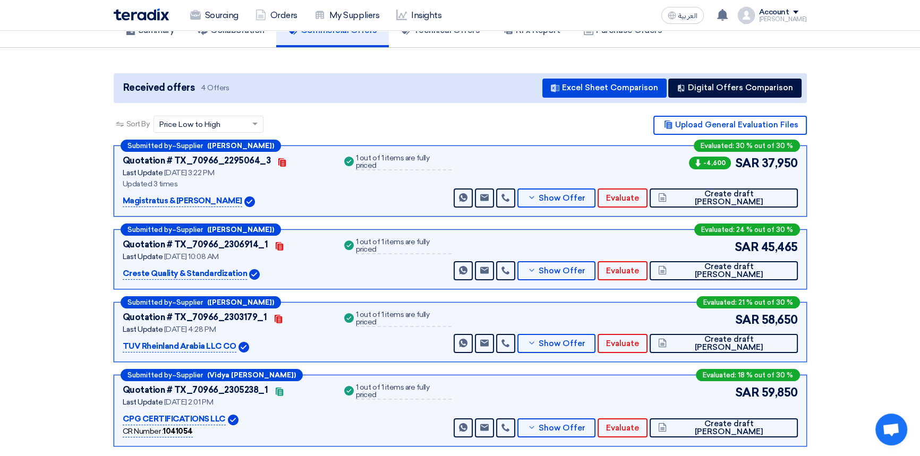
scroll to position [96, 0]
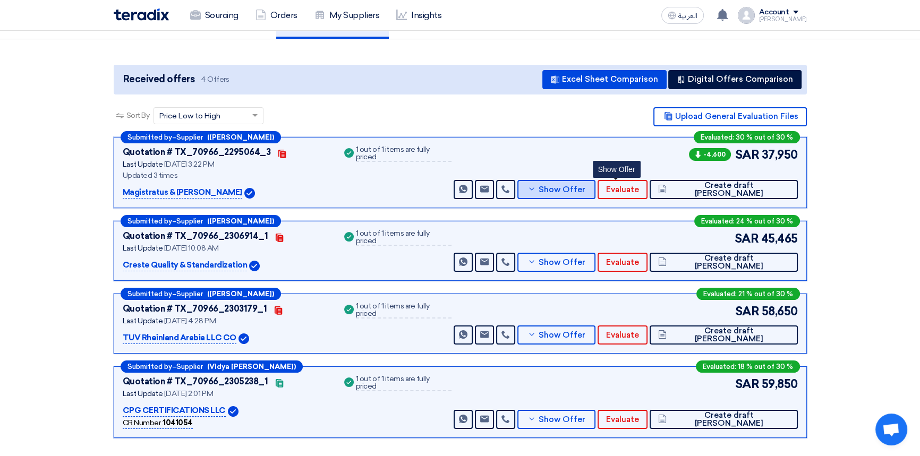
click at [585, 187] on span "Show Offer" at bounding box center [562, 190] width 47 height 8
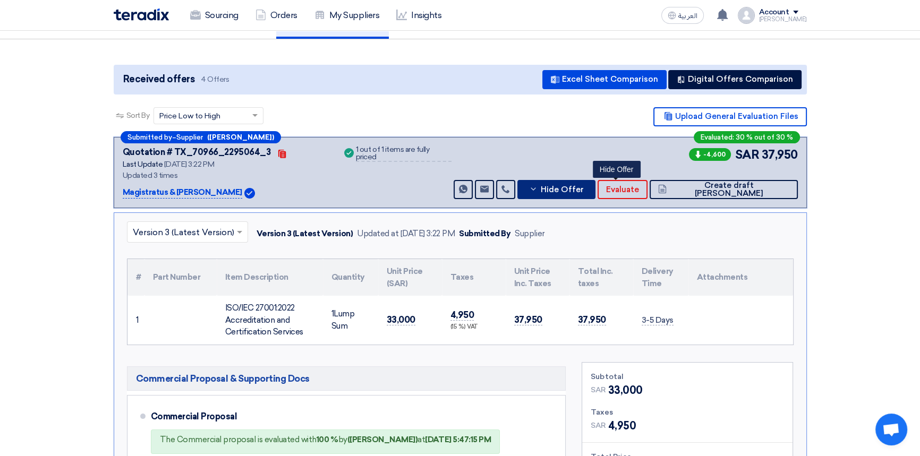
click at [583, 187] on span "Hide Offer" at bounding box center [561, 190] width 43 height 8
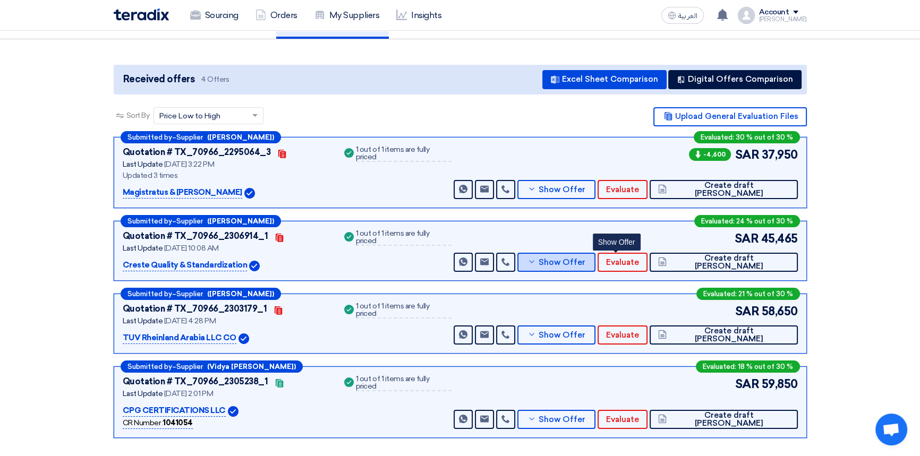
click at [596, 266] on button "Show Offer" at bounding box center [556, 262] width 79 height 19
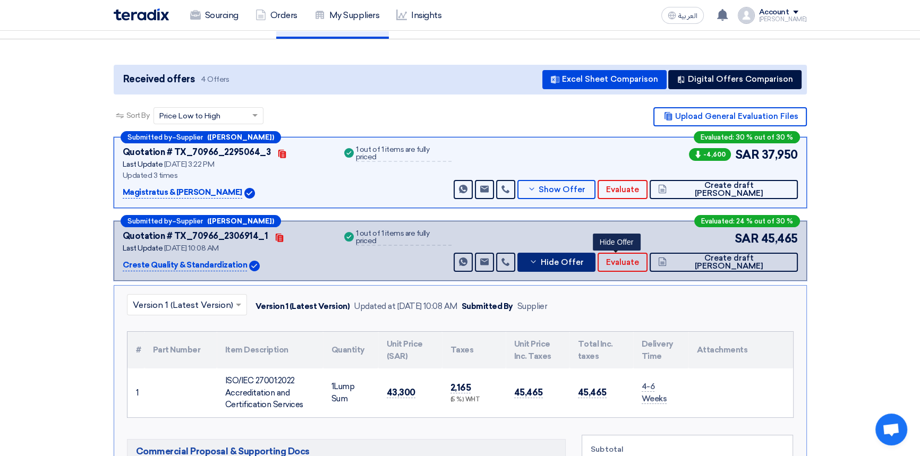
click at [583, 263] on span "Hide Offer" at bounding box center [561, 263] width 43 height 8
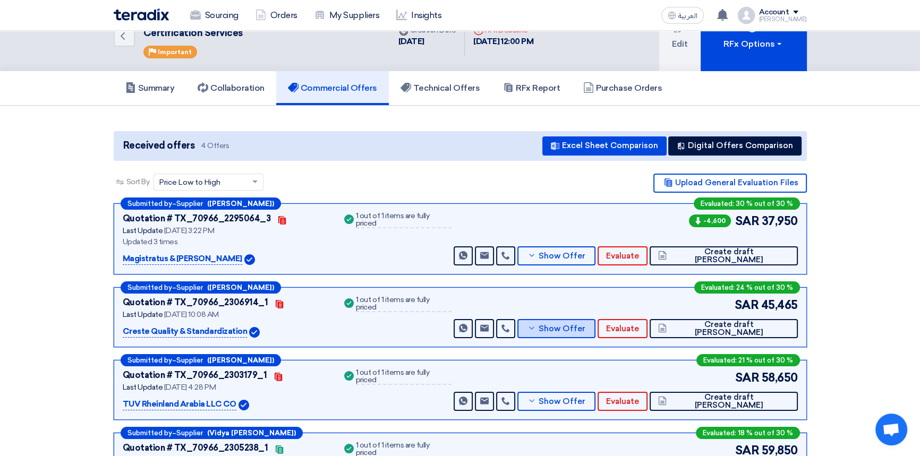
scroll to position [0, 0]
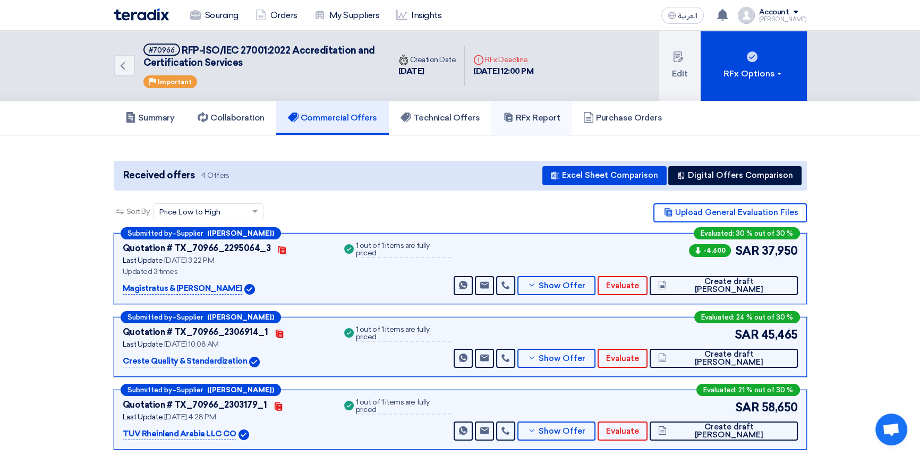
click at [547, 113] on h5 "RFx Report" at bounding box center [531, 118] width 57 height 11
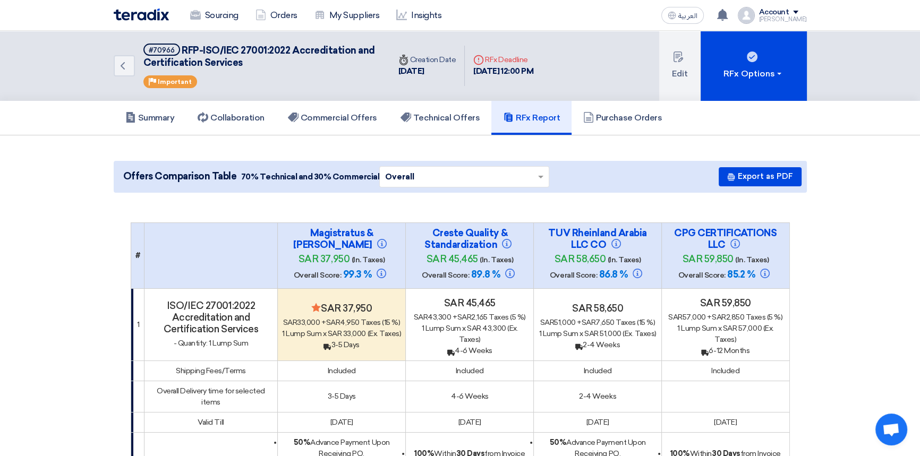
click at [143, 12] on img at bounding box center [141, 14] width 55 height 12
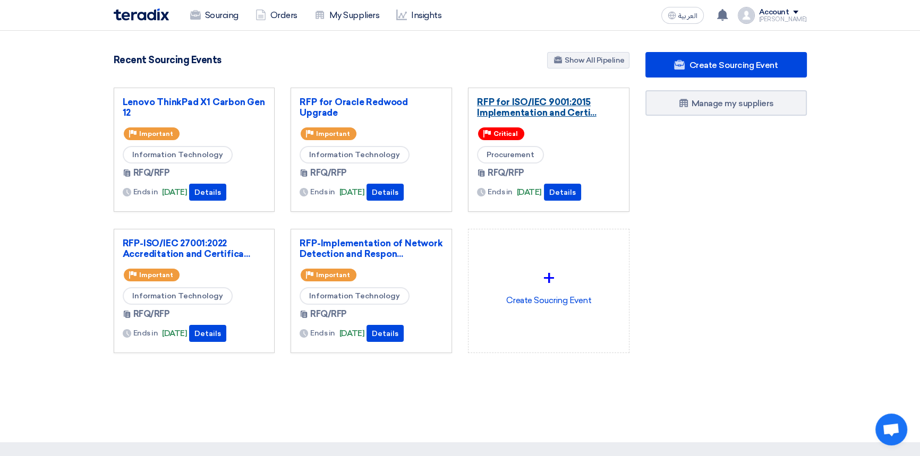
click at [544, 104] on link "RFP for ISO/IEC 9001:2015 Implementation and Certi..." at bounding box center [548, 107] width 143 height 21
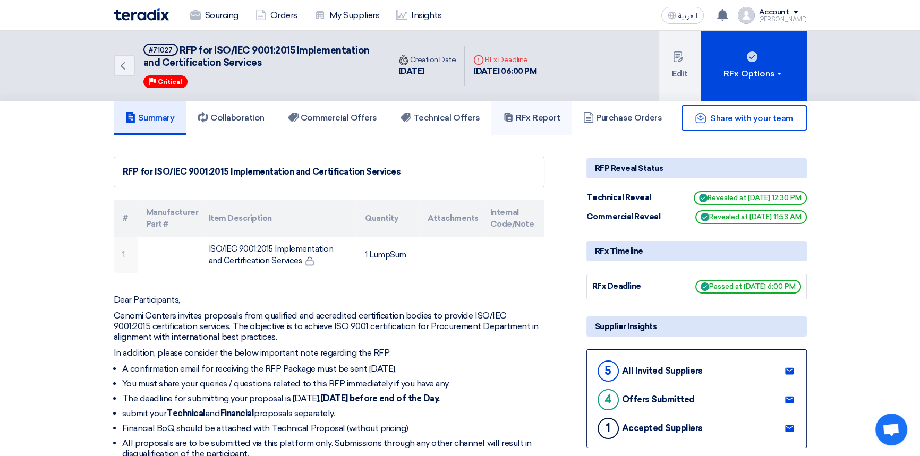
click at [537, 106] on link "RFx Report" at bounding box center [531, 118] width 80 height 34
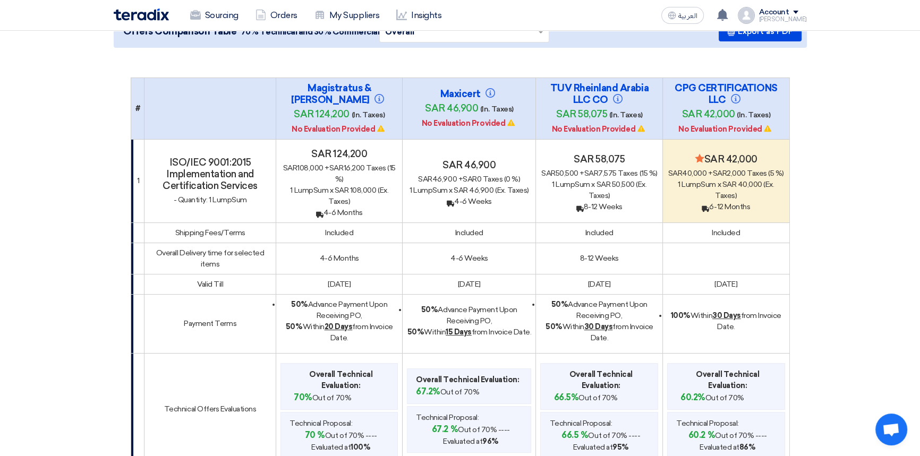
scroll to position [144, 0]
drag, startPoint x: 503, startPoint y: 259, endPoint x: 439, endPoint y: 262, distance: 63.8
click at [443, 259] on td "4-6 Weeks" at bounding box center [469, 258] width 133 height 31
click at [494, 262] on td "4-6 Weeks" at bounding box center [469, 258] width 133 height 31
drag, startPoint x: 487, startPoint y: 258, endPoint x: 445, endPoint y: 258, distance: 41.4
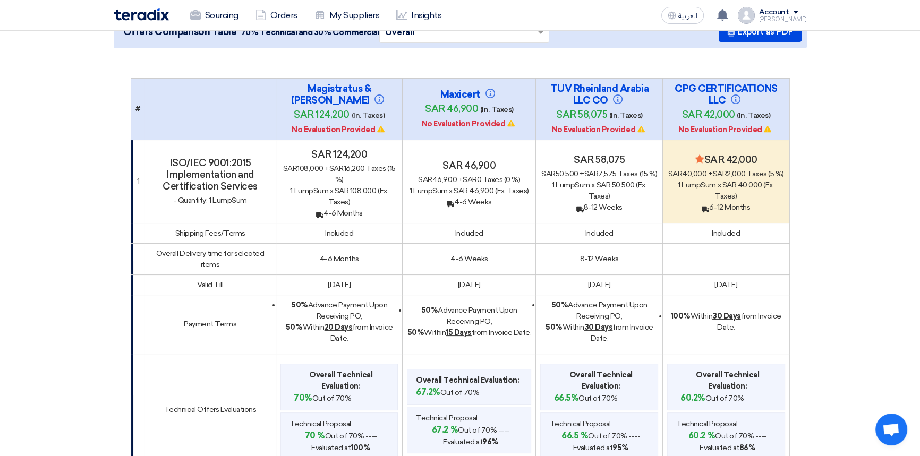
click at [445, 258] on td "4-6 Weeks" at bounding box center [469, 258] width 133 height 31
click at [495, 257] on td "4-6 Weeks" at bounding box center [469, 258] width 133 height 31
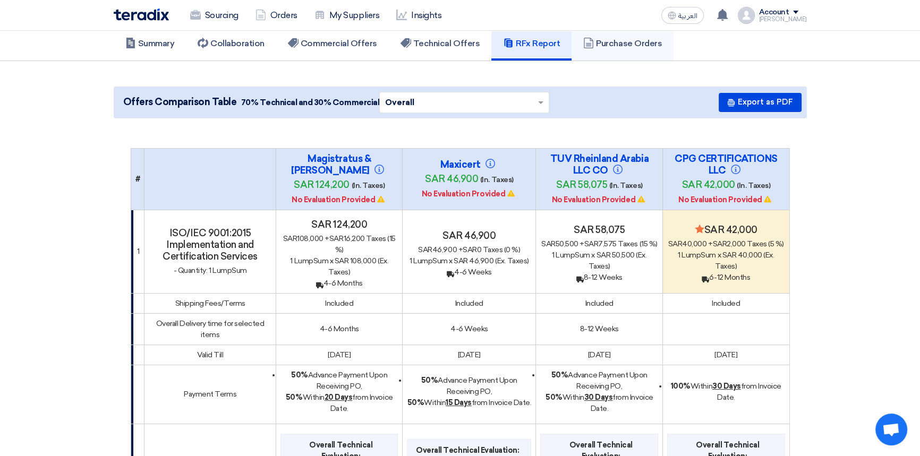
scroll to position [0, 0]
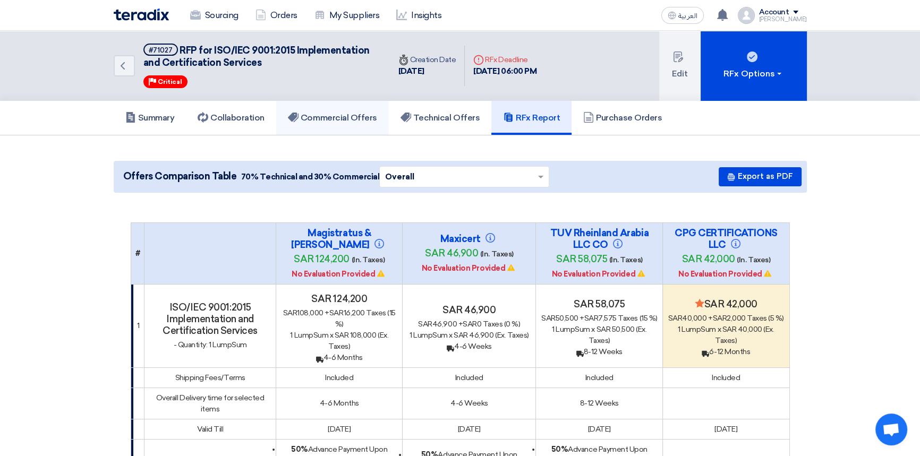
click at [323, 118] on h5 "Commercial Offers" at bounding box center [332, 118] width 89 height 11
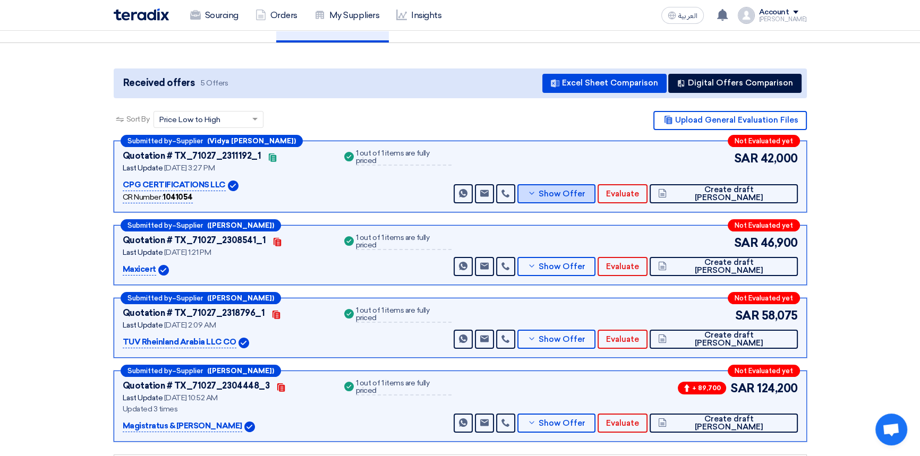
scroll to position [96, 0]
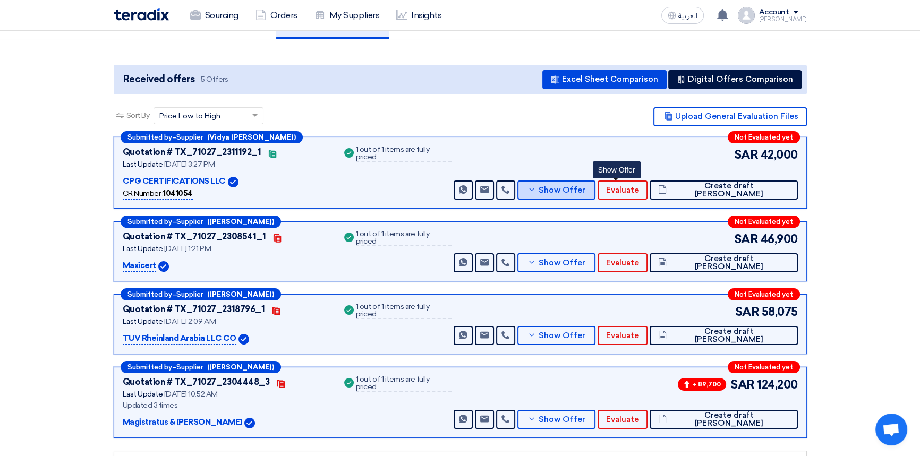
drag, startPoint x: 607, startPoint y: 193, endPoint x: 599, endPoint y: 197, distance: 9.1
click at [596, 193] on button "Show Offer" at bounding box center [556, 190] width 79 height 19
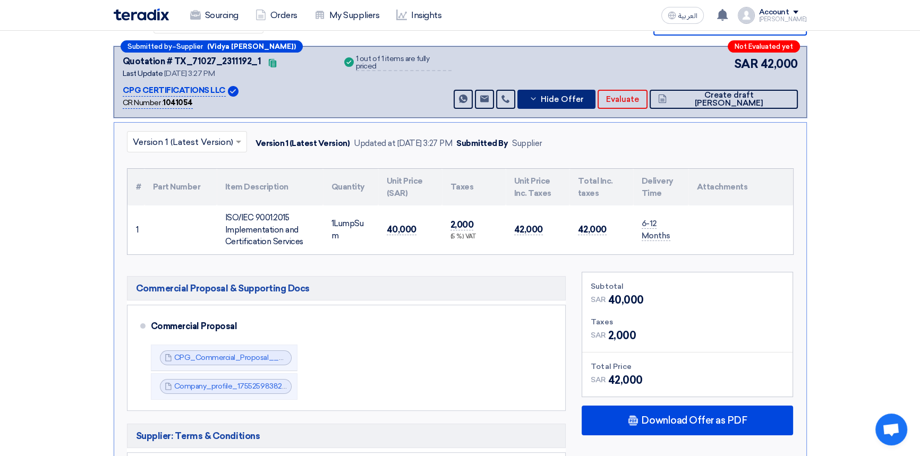
scroll to position [193, 0]
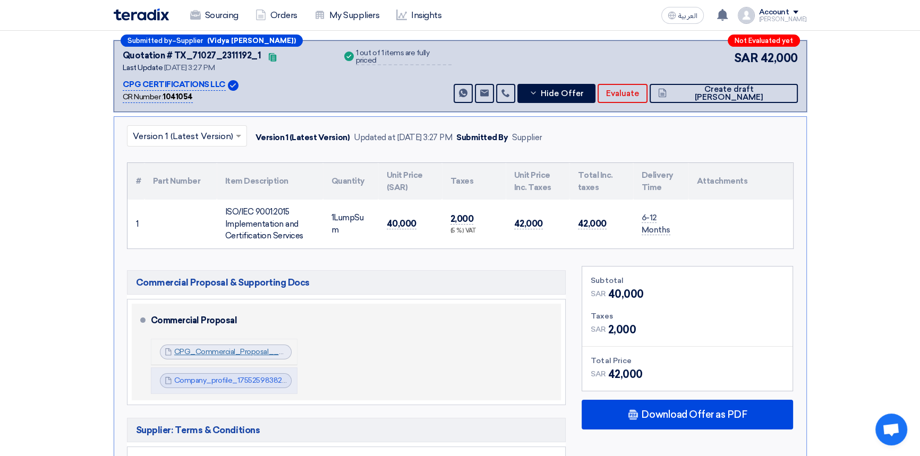
click at [226, 353] on link "CPG_Commercial_Proposal__Cenomi_QMS__RFP_Rev__1755259837684.pdf" at bounding box center [310, 351] width 272 height 9
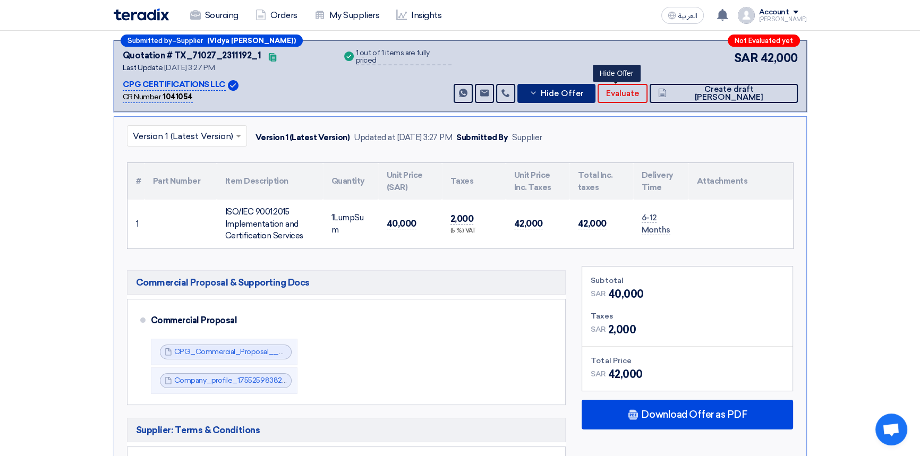
click at [583, 92] on span "Hide Offer" at bounding box center [561, 94] width 43 height 8
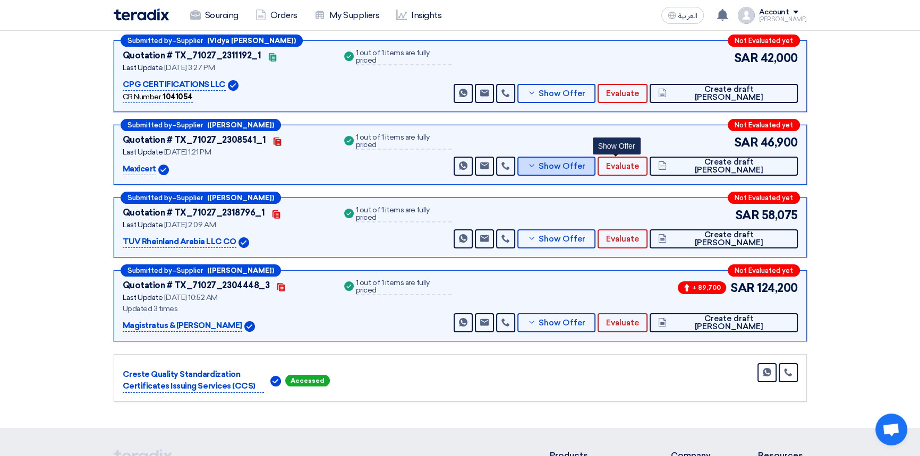
click at [585, 168] on span "Show Offer" at bounding box center [562, 167] width 47 height 8
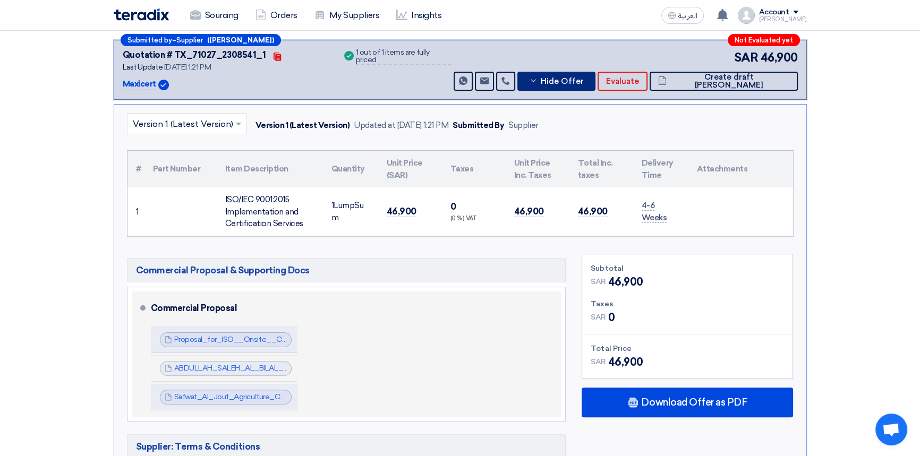
scroll to position [289, 0]
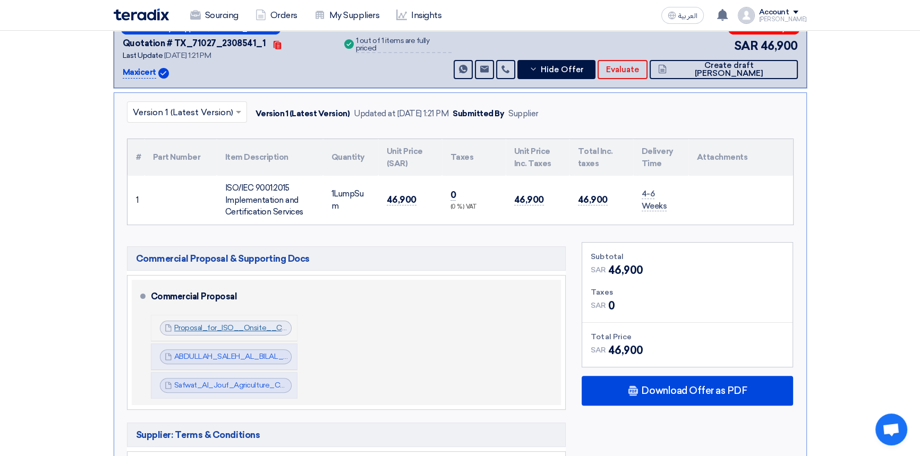
click at [243, 329] on link "Proposal_for_ISO__Onsite__Cenomi_Centers_KSA_Ref_1755159259499.pdf" at bounding box center [307, 327] width 267 height 9
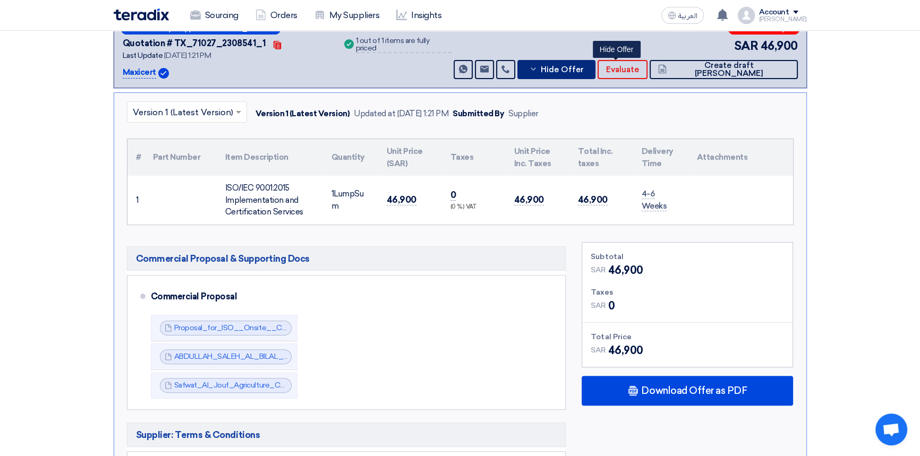
click at [583, 66] on span "Hide Offer" at bounding box center [561, 70] width 43 height 8
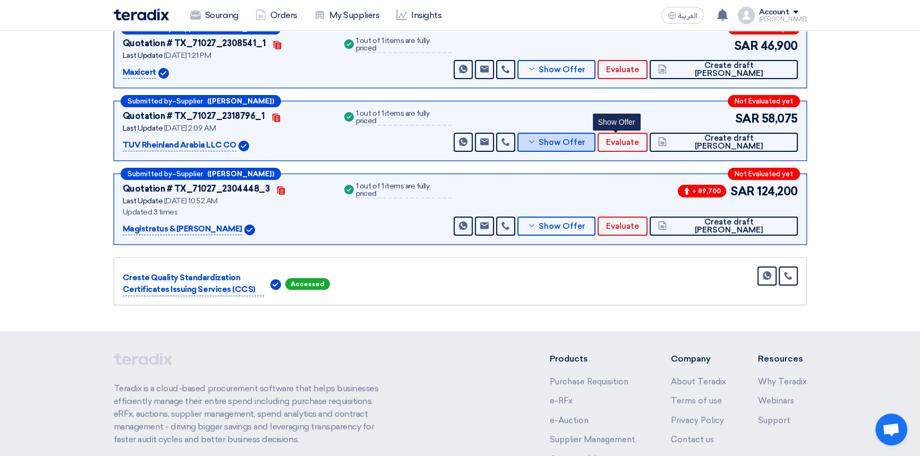
click at [585, 139] on span "Show Offer" at bounding box center [562, 143] width 47 height 8
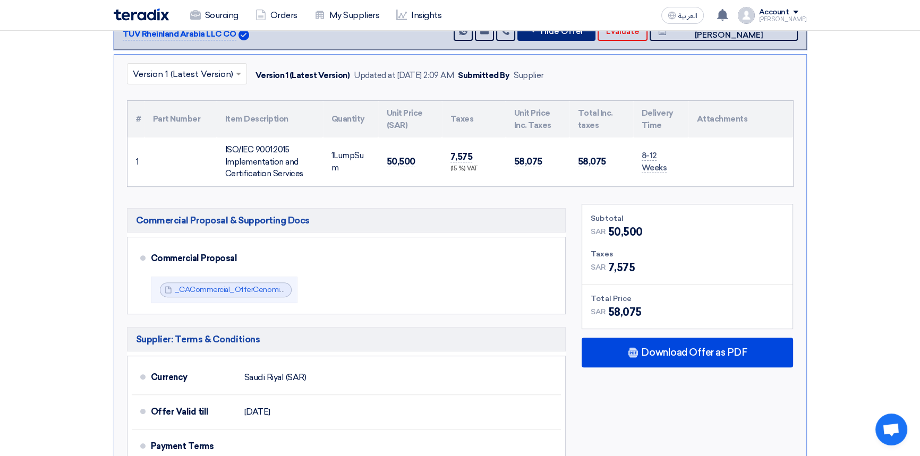
scroll to position [434, 0]
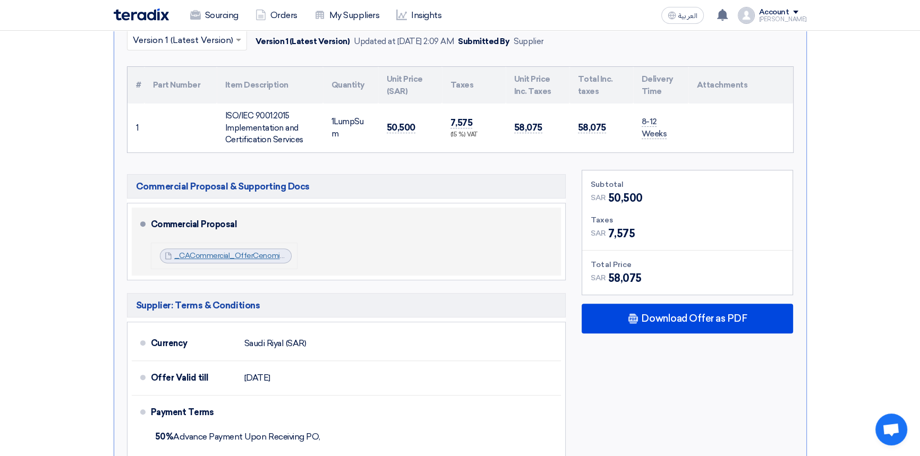
click at [232, 254] on link "_CACommercial_OfferCenomi_Centers_ISO_Single_SiteRev__1755644818069.pdf" at bounding box center [318, 255] width 289 height 9
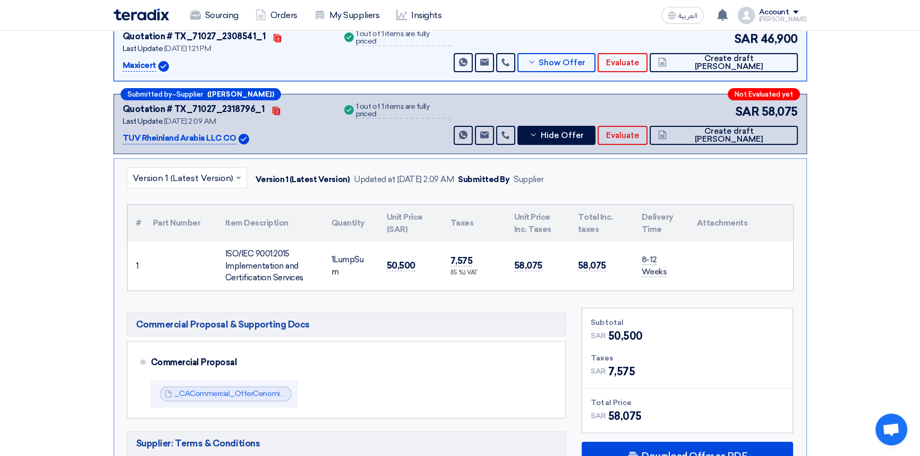
scroll to position [241, 0]
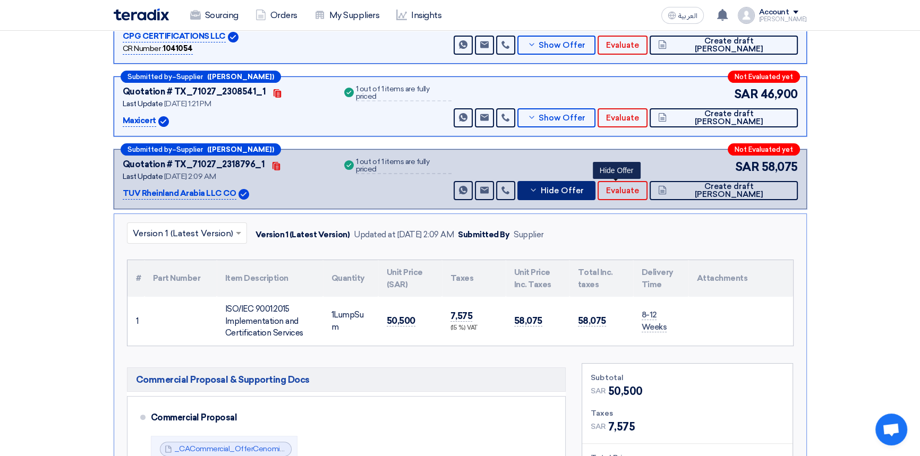
click at [596, 194] on button "Hide Offer" at bounding box center [556, 190] width 79 height 19
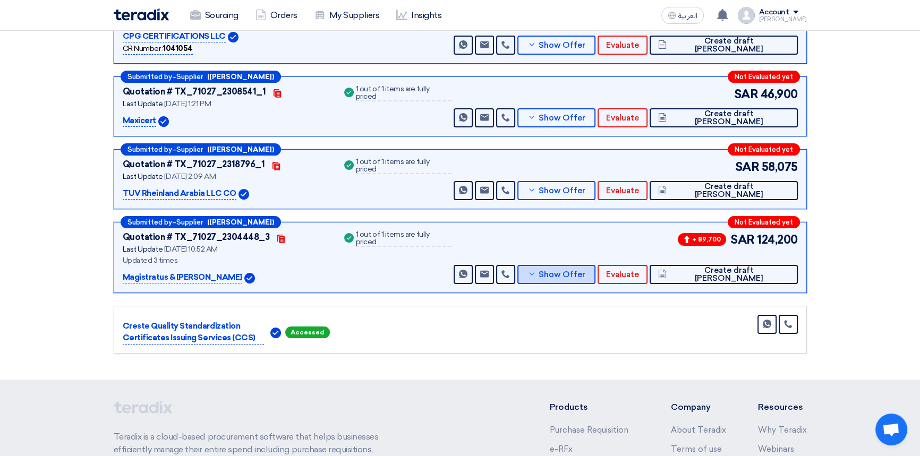
click at [596, 279] on button "Show Offer" at bounding box center [556, 274] width 79 height 19
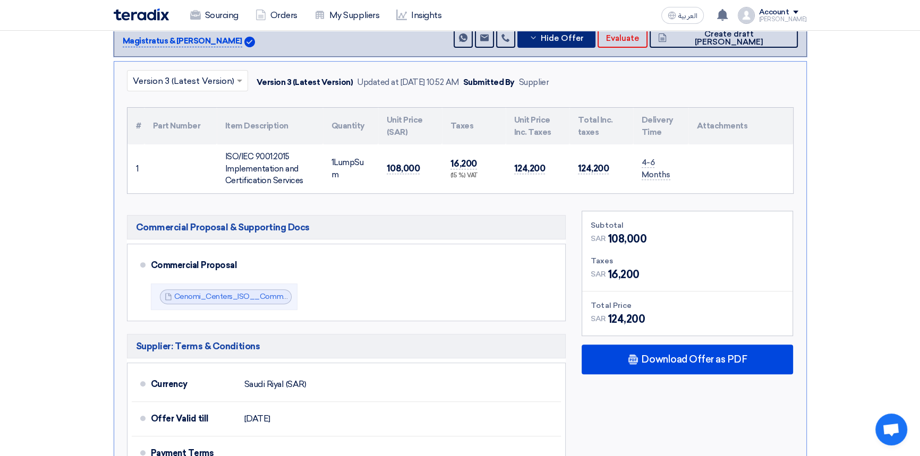
scroll to position [483, 0]
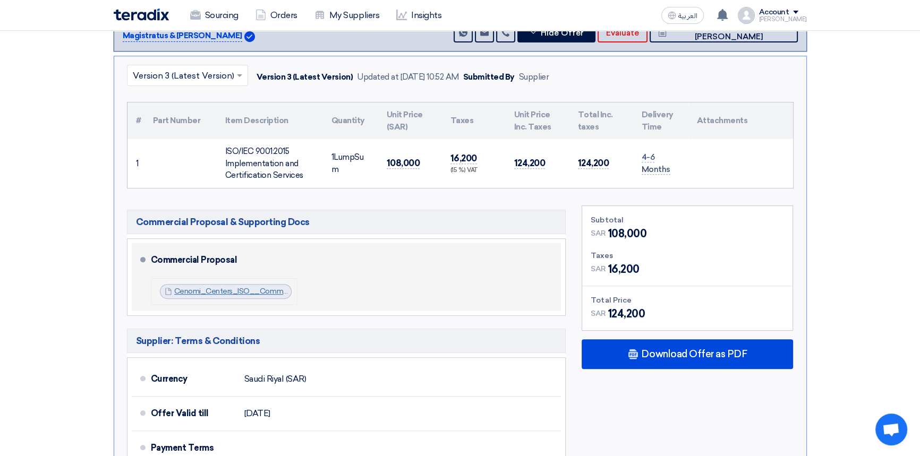
click at [221, 293] on link "Cenomi_Centers_ISO__Commercial_Proposal_CC__1756281091723.pdf" at bounding box center [298, 291] width 249 height 9
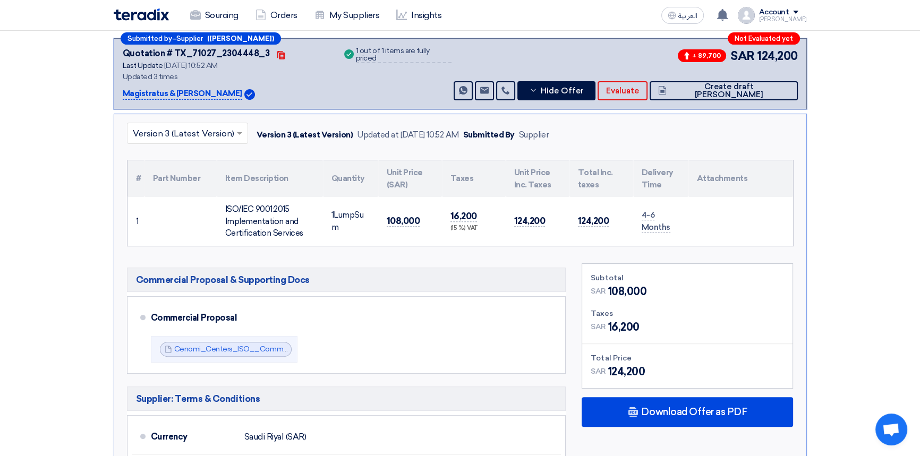
scroll to position [289, 0]
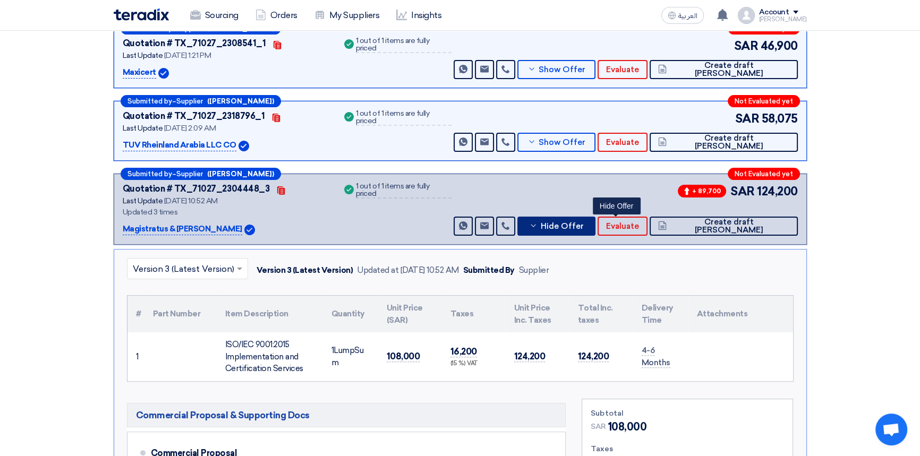
click at [583, 226] on span "Hide Offer" at bounding box center [561, 227] width 43 height 8
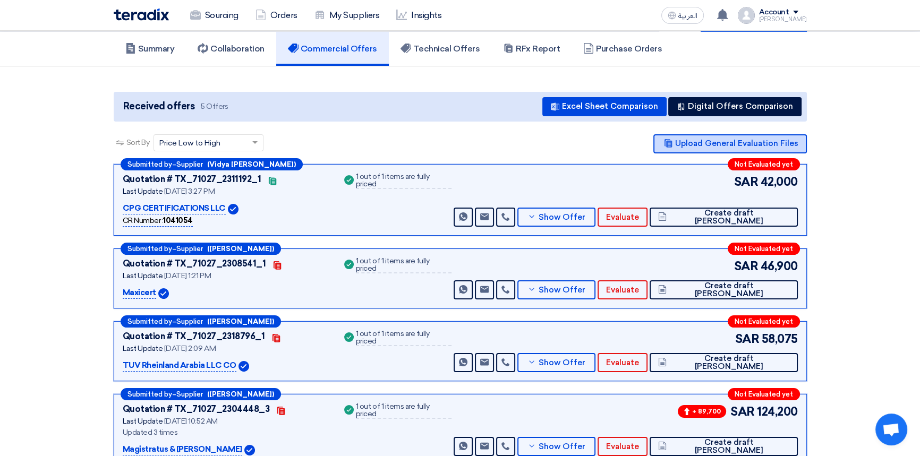
scroll to position [48, 0]
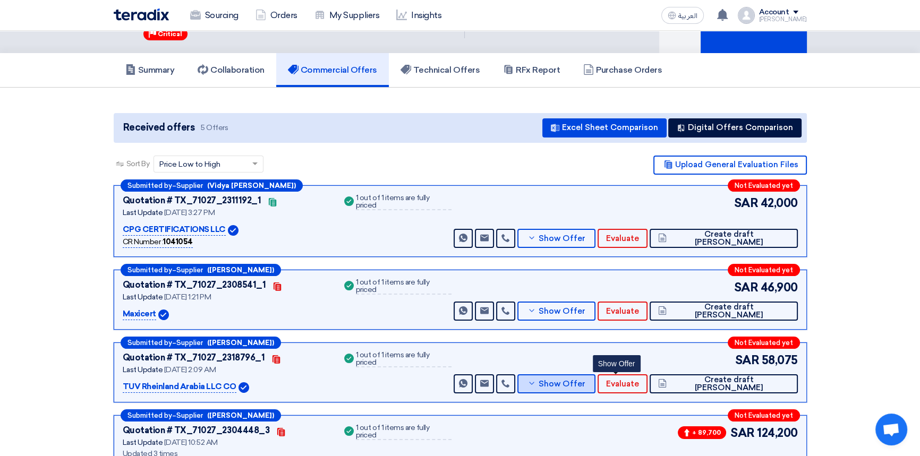
click at [585, 385] on span "Show Offer" at bounding box center [562, 384] width 47 height 8
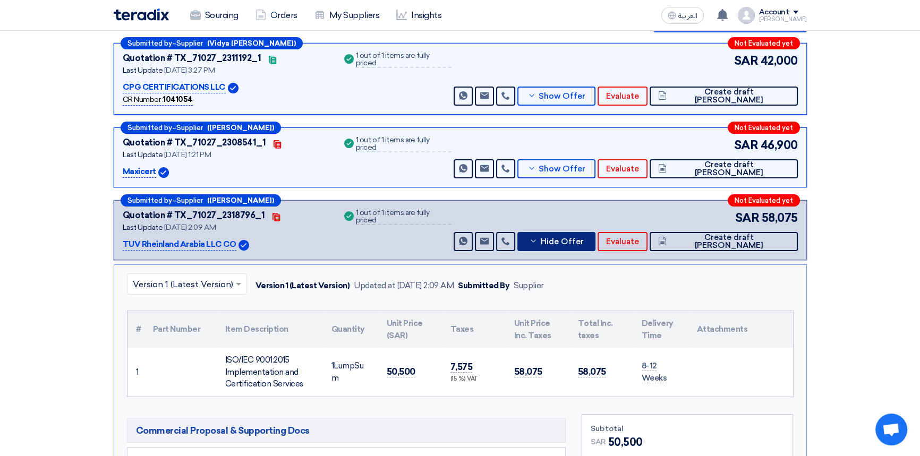
scroll to position [144, 0]
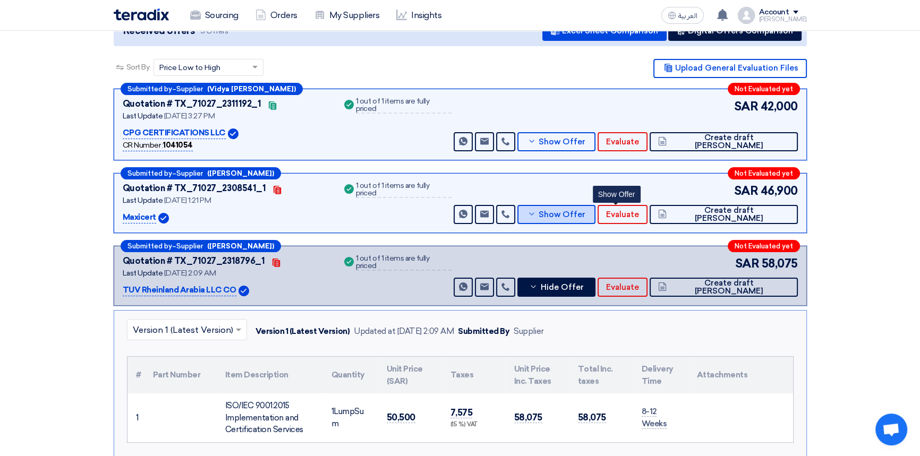
click at [596, 217] on button "Show Offer" at bounding box center [556, 214] width 79 height 19
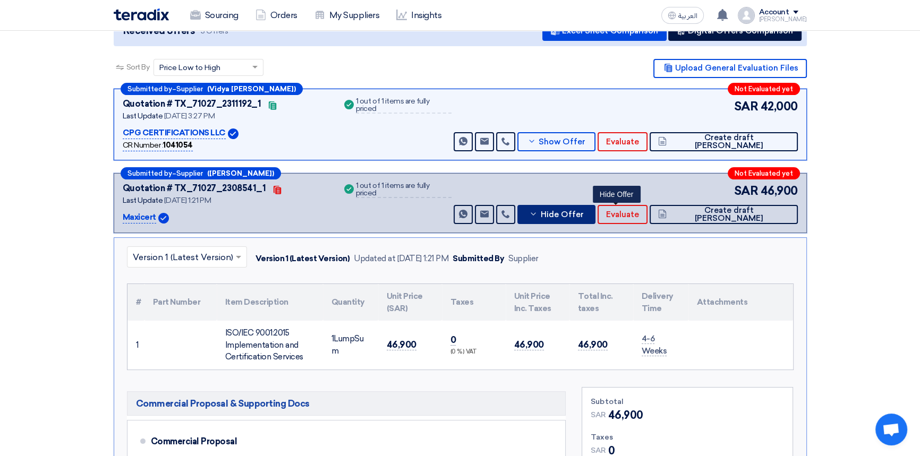
drag, startPoint x: 639, startPoint y: 212, endPoint x: 649, endPoint y: 246, distance: 35.0
click at [583, 212] on span "Hide Offer" at bounding box center [561, 215] width 43 height 8
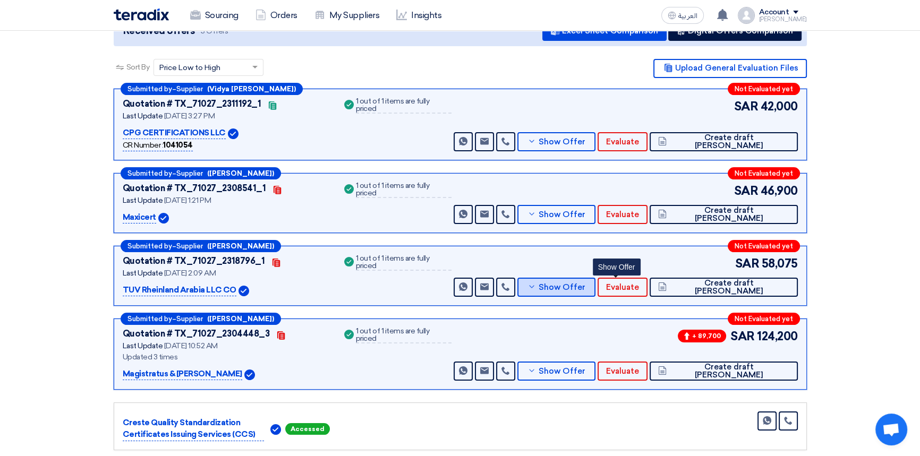
click at [585, 285] on span "Show Offer" at bounding box center [562, 288] width 47 height 8
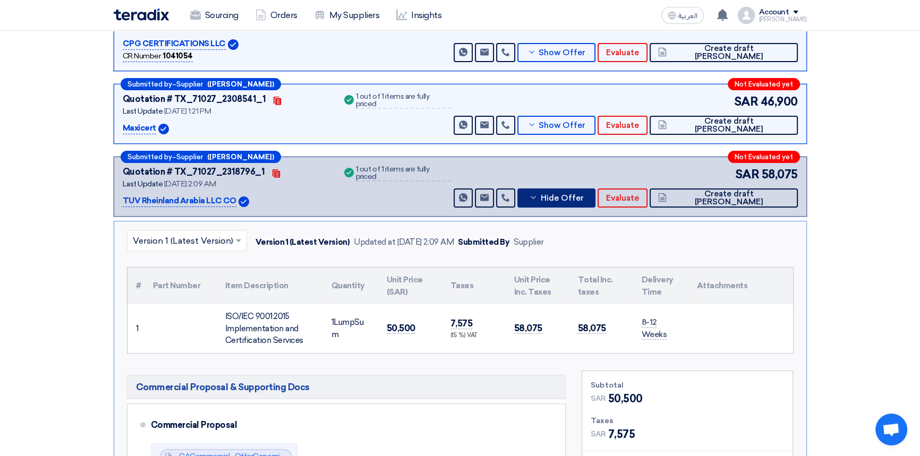
scroll to position [241, 0]
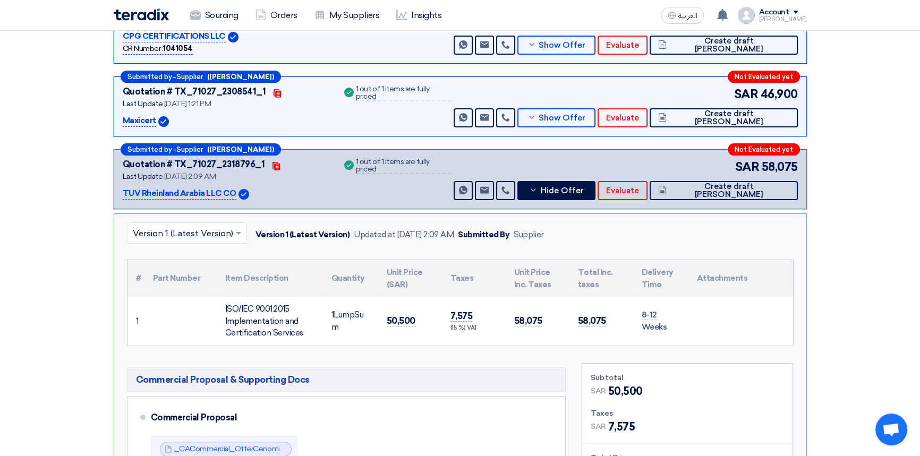
click at [169, 220] on div "× Version 1 (Latest Version) Version 1 (Latest Version) Updated at 20 Aug 2025,…" at bounding box center [460, 451] width 693 height 475
click at [168, 228] on input "text" at bounding box center [182, 234] width 98 height 18
click at [166, 229] on input "text" at bounding box center [182, 234] width 98 height 18
click at [303, 214] on div "× Version 1 (Latest Version) Version 1 (Latest Version) Version 1 (Latest Versi…" at bounding box center [460, 451] width 693 height 475
drag, startPoint x: 613, startPoint y: 193, endPoint x: 616, endPoint y: 203, distance: 10.6
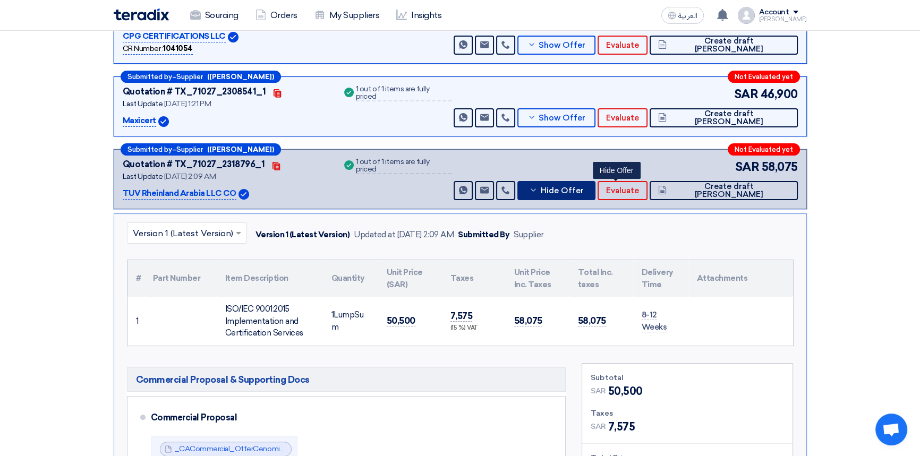
click at [583, 193] on span "Hide Offer" at bounding box center [561, 191] width 43 height 8
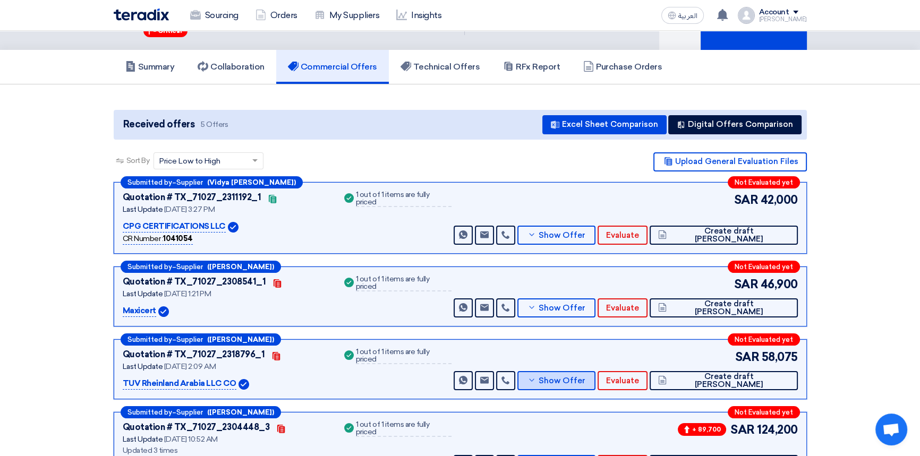
scroll to position [96, 0]
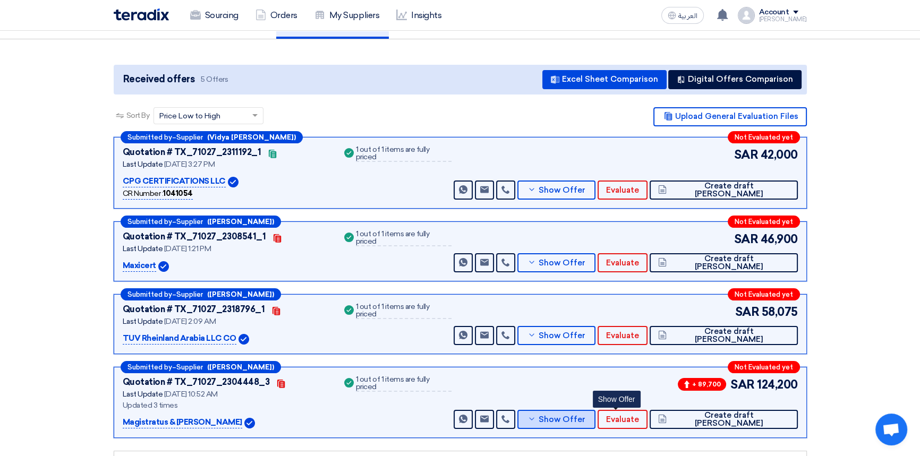
click at [596, 425] on button "Show Offer" at bounding box center [556, 419] width 79 height 19
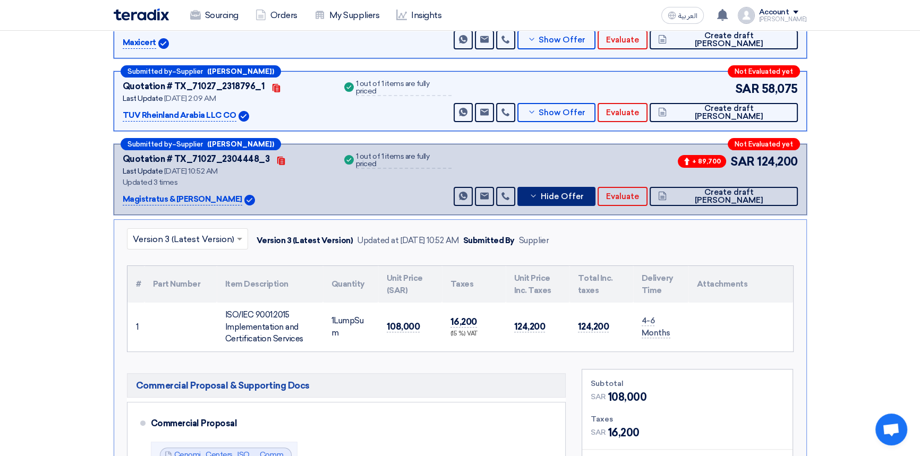
scroll to position [338, 0]
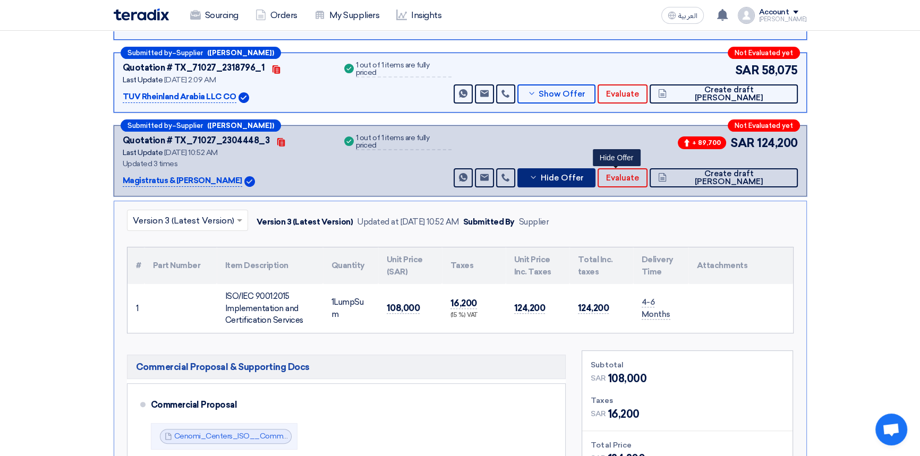
click at [583, 174] on span "Hide Offer" at bounding box center [561, 178] width 43 height 8
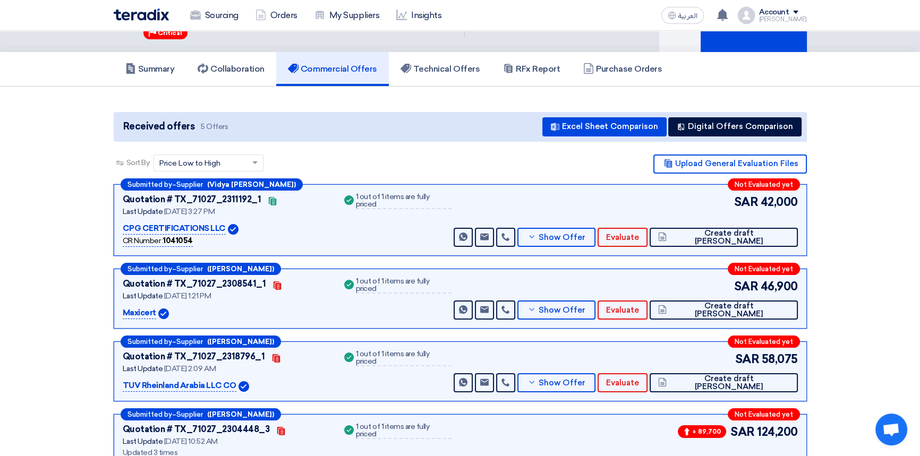
scroll to position [48, 0]
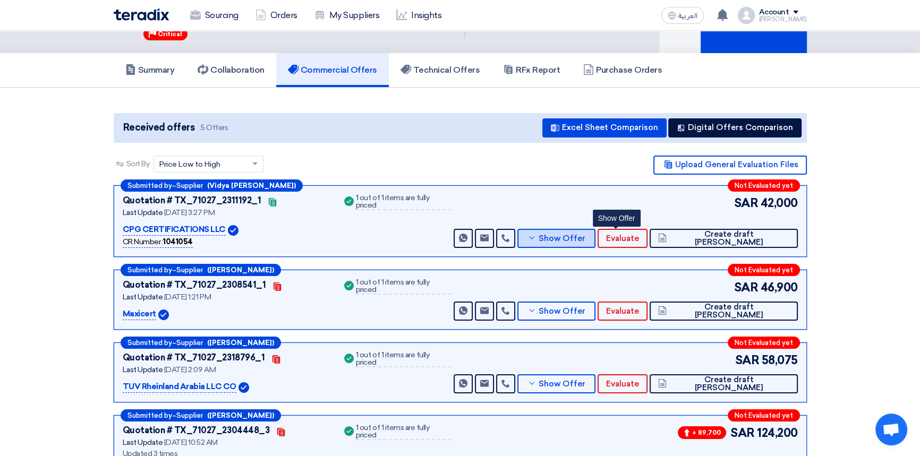
click at [585, 237] on span "Show Offer" at bounding box center [562, 239] width 47 height 8
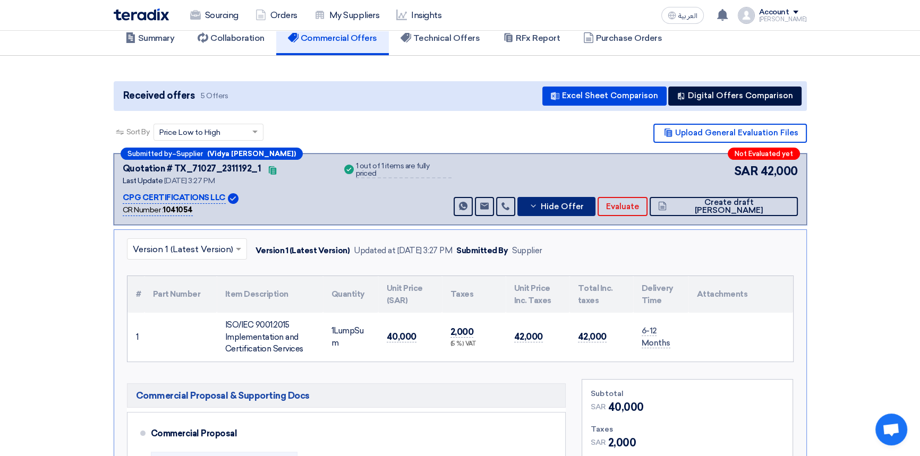
scroll to position [96, 0]
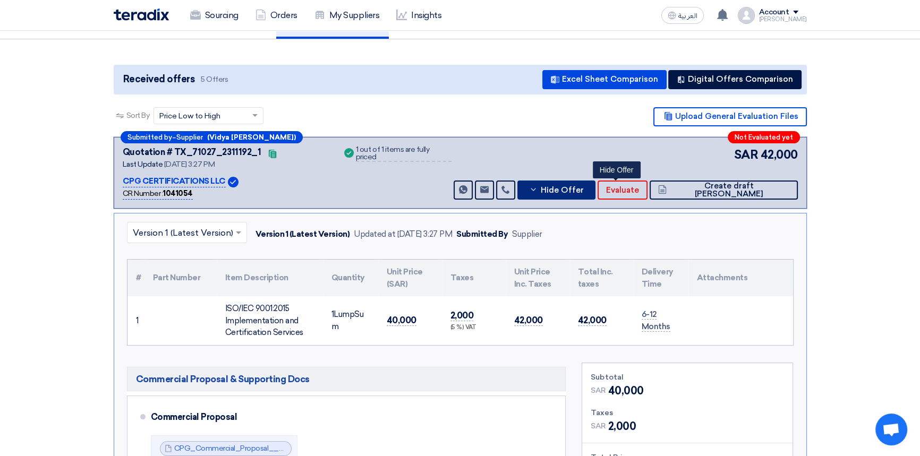
click at [596, 194] on button "Hide Offer" at bounding box center [556, 190] width 79 height 19
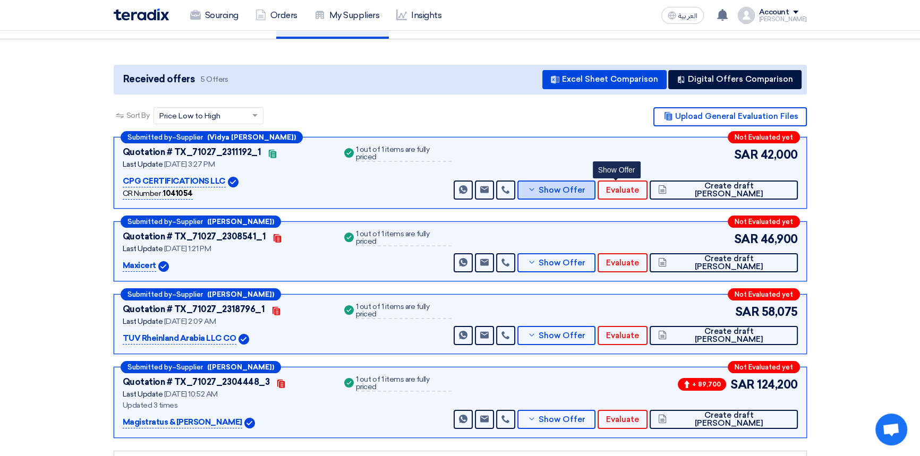
click at [585, 188] on span "Show Offer" at bounding box center [562, 190] width 47 height 8
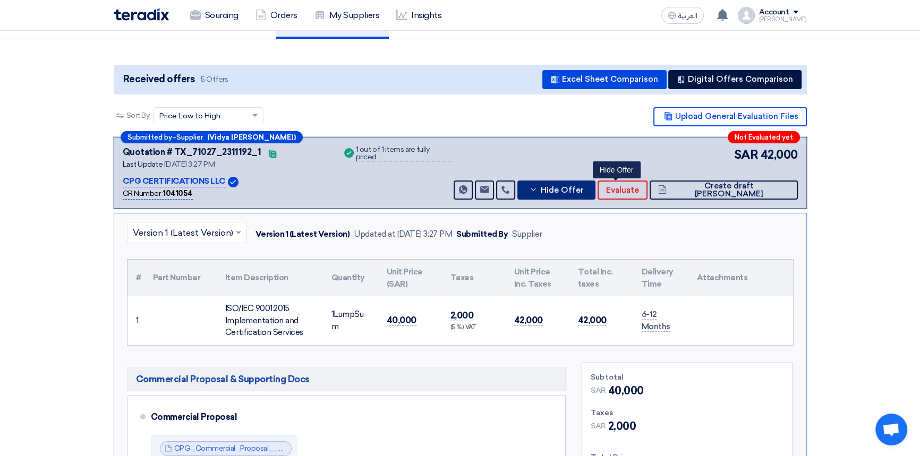
click at [596, 188] on button "Hide Offer" at bounding box center [556, 190] width 79 height 19
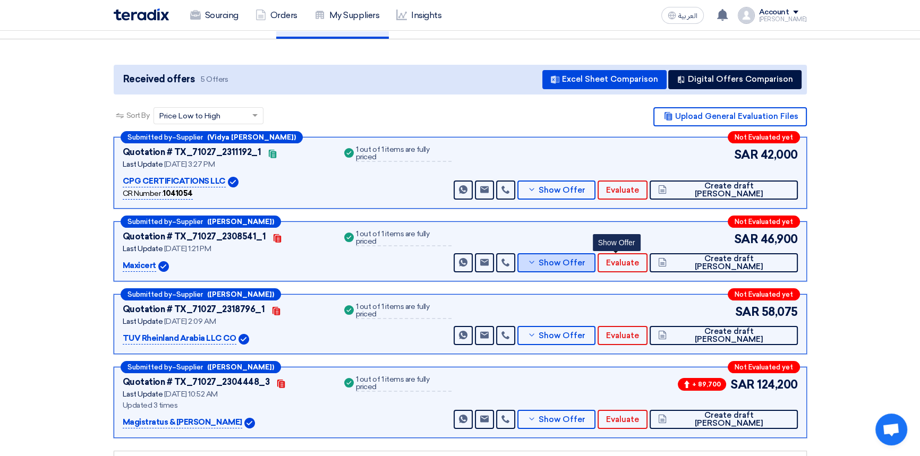
click at [596, 266] on button "Show Offer" at bounding box center [556, 262] width 79 height 19
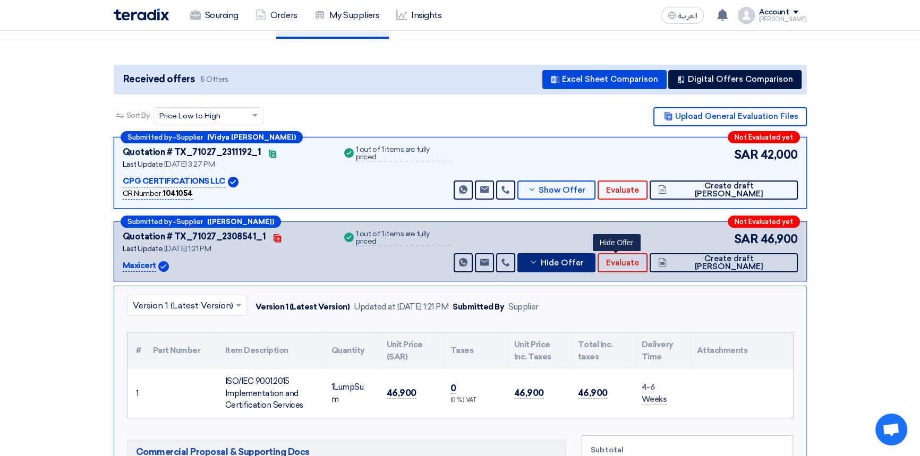
click at [583, 260] on span "Hide Offer" at bounding box center [561, 263] width 43 height 8
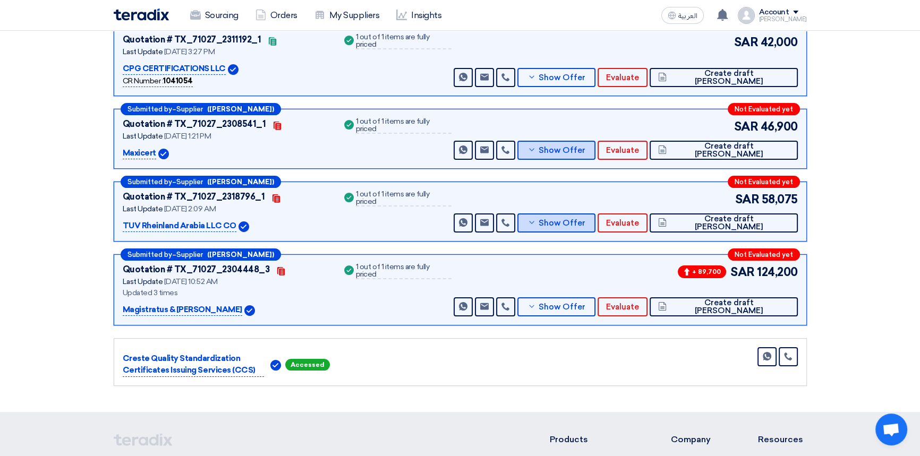
scroll to position [193, 0]
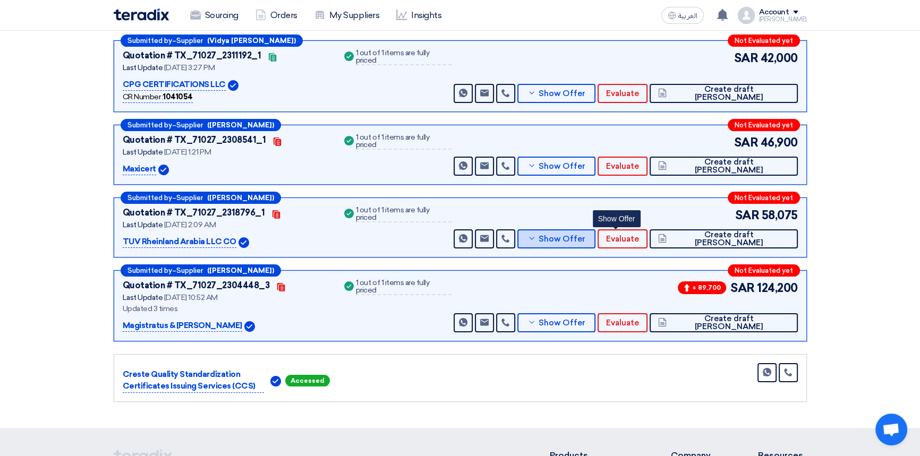
click at [596, 243] on button "Show Offer" at bounding box center [556, 238] width 79 height 19
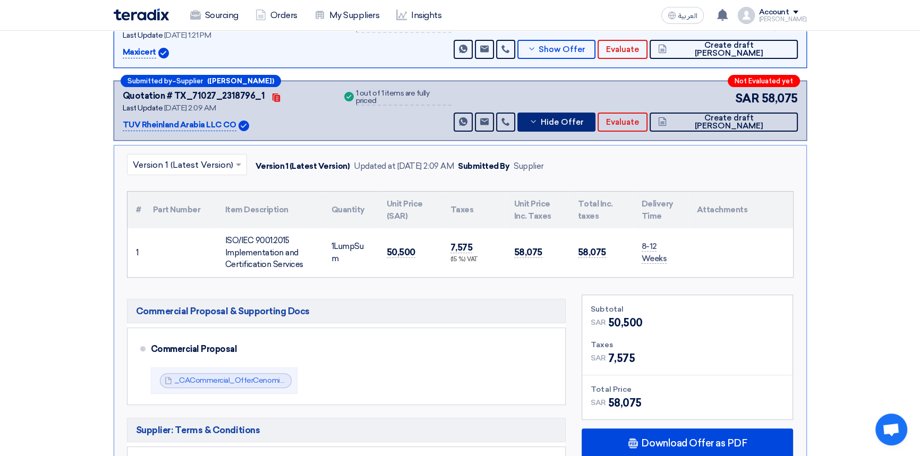
scroll to position [338, 0]
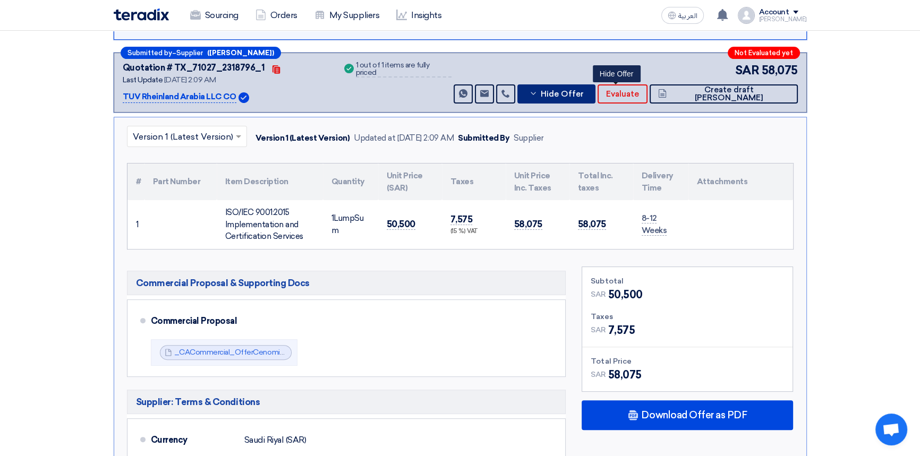
click at [583, 90] on span "Hide Offer" at bounding box center [561, 94] width 43 height 8
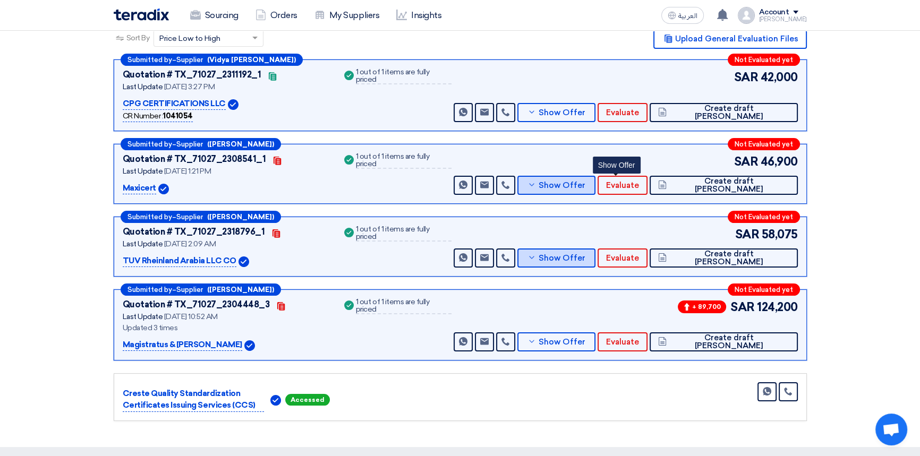
scroll to position [0, 0]
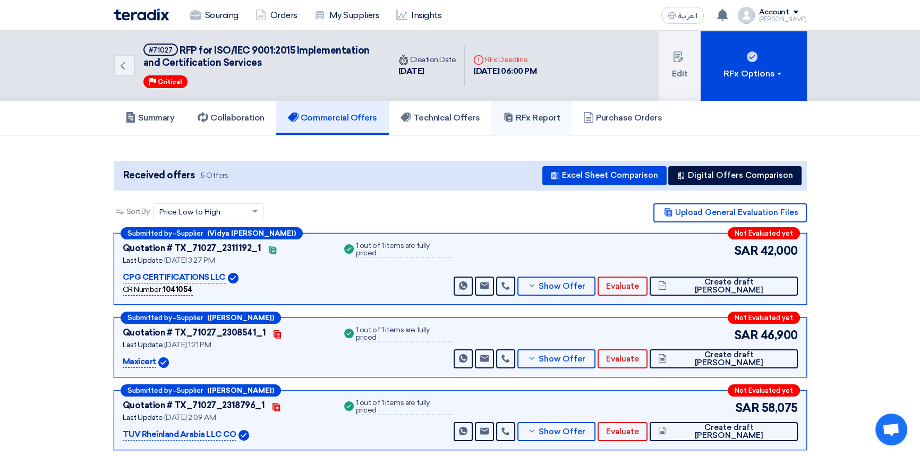
click at [538, 116] on h5 "RFx Report" at bounding box center [531, 118] width 57 height 11
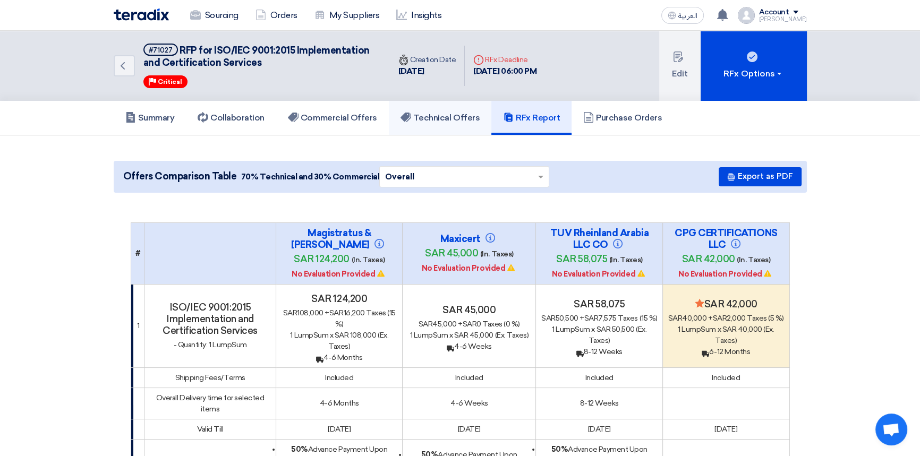
click at [431, 113] on h5 "Technical Offers" at bounding box center [439, 118] width 79 height 11
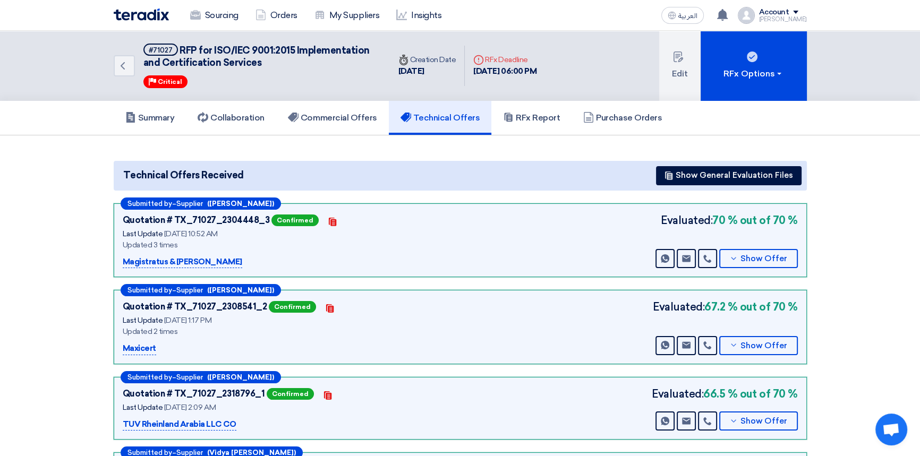
click at [138, 16] on img at bounding box center [141, 14] width 55 height 12
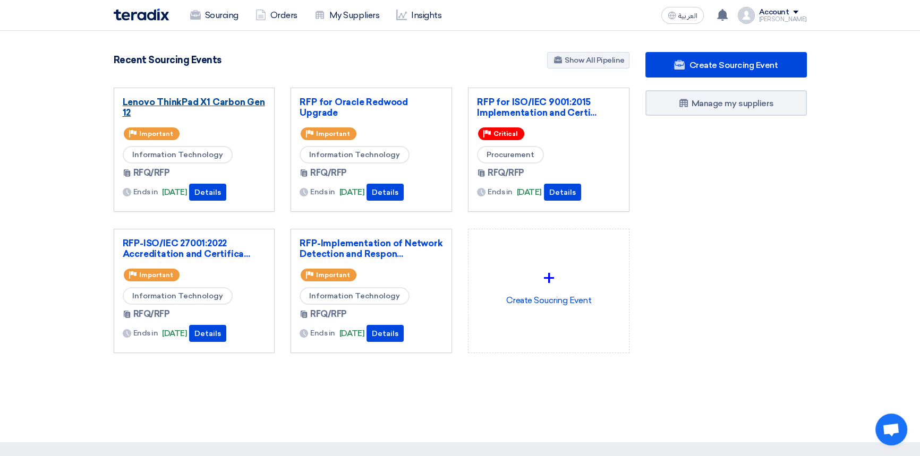
click at [214, 101] on link "Lenovo ThinkPad X1 Carbon Gen 12" at bounding box center [194, 107] width 143 height 21
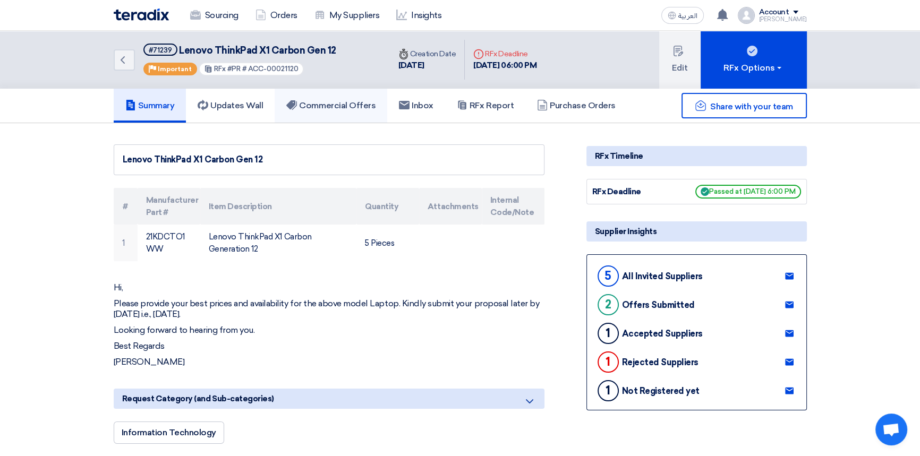
click at [335, 105] on h5 "Commercial Offers" at bounding box center [330, 105] width 89 height 11
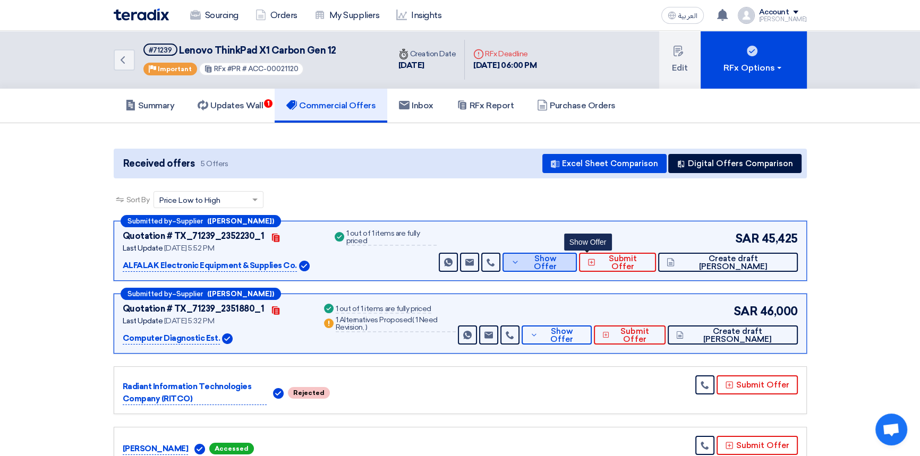
click at [577, 268] on button "Show Offer" at bounding box center [539, 262] width 74 height 19
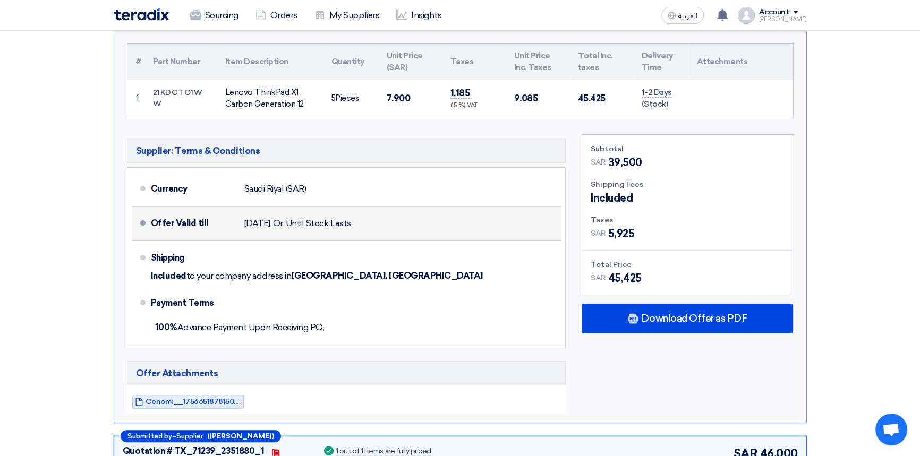
scroll to position [289, 0]
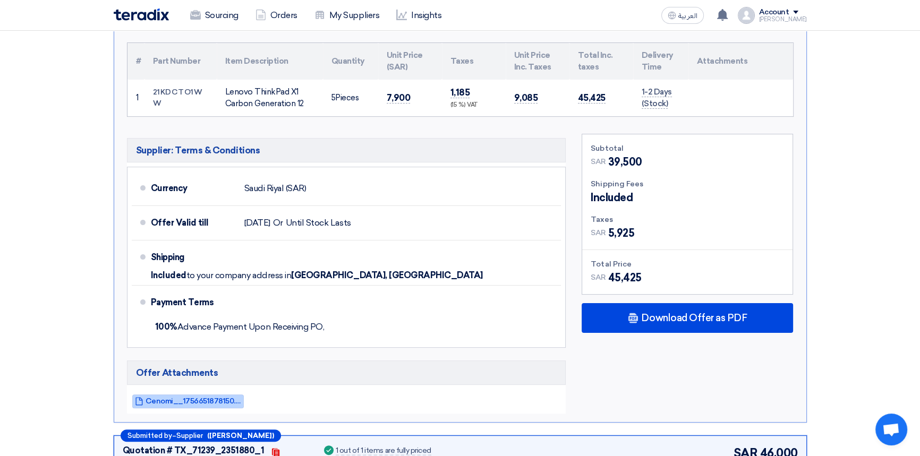
click at [197, 399] on span "Cenomi__1756651878150.pdf" at bounding box center [194, 401] width 96 height 8
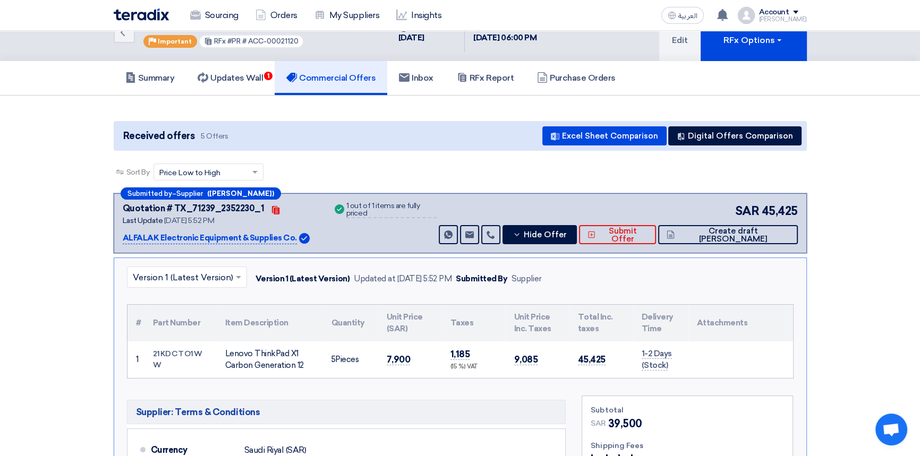
scroll to position [0, 0]
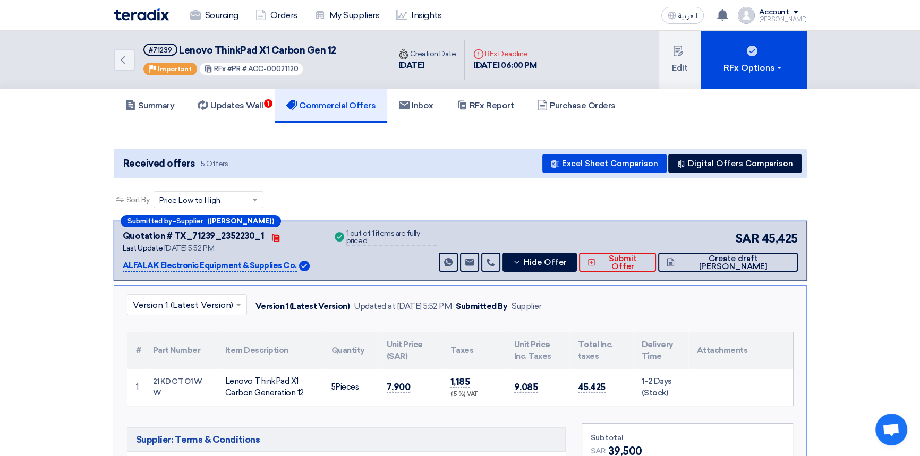
click at [137, 15] on img at bounding box center [141, 14] width 55 height 12
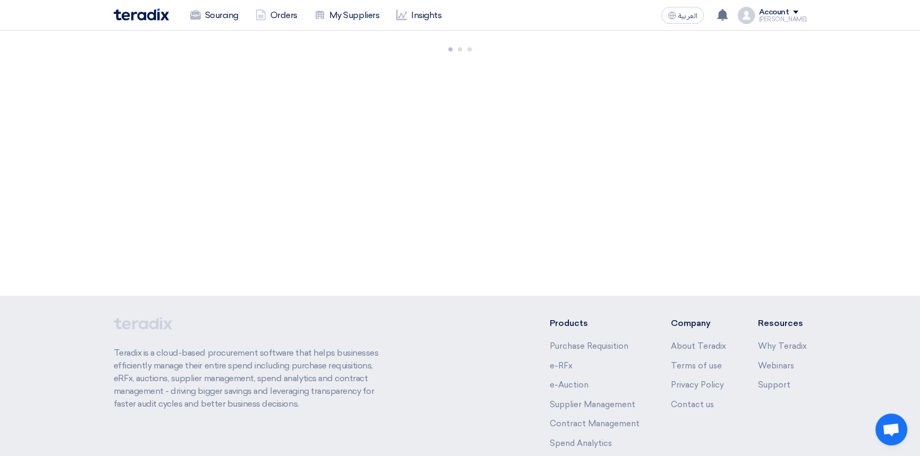
click at [132, 15] on img at bounding box center [141, 14] width 55 height 12
click at [143, 19] on img at bounding box center [141, 14] width 55 height 12
click at [221, 15] on link "Sourcing" at bounding box center [214, 15] width 65 height 23
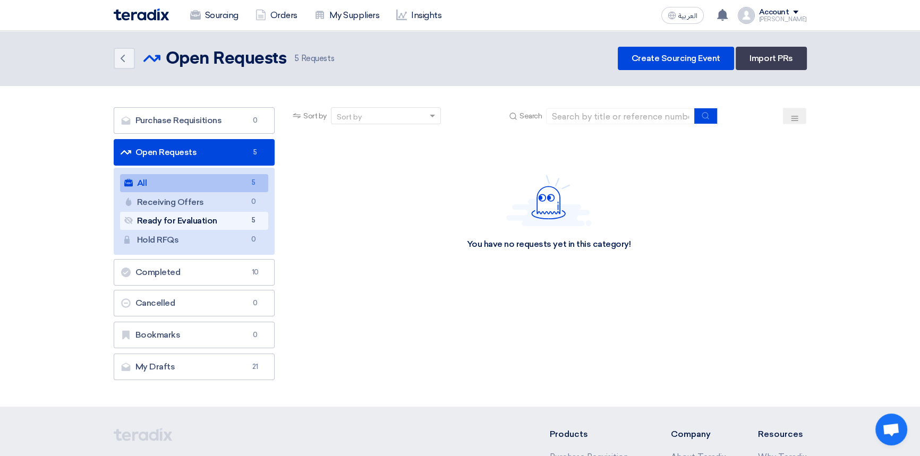
click at [177, 216] on link "Ready for Evaluation Ready for Evaluation 5" at bounding box center [194, 221] width 149 height 18
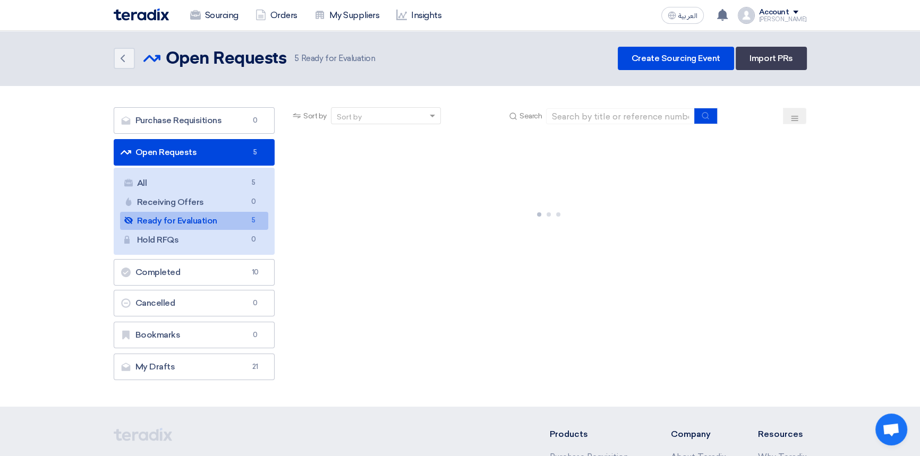
click at [182, 220] on link "Ready for Evaluation Ready for Evaluation 5" at bounding box center [194, 221] width 149 height 18
click at [141, 15] on img at bounding box center [141, 14] width 55 height 12
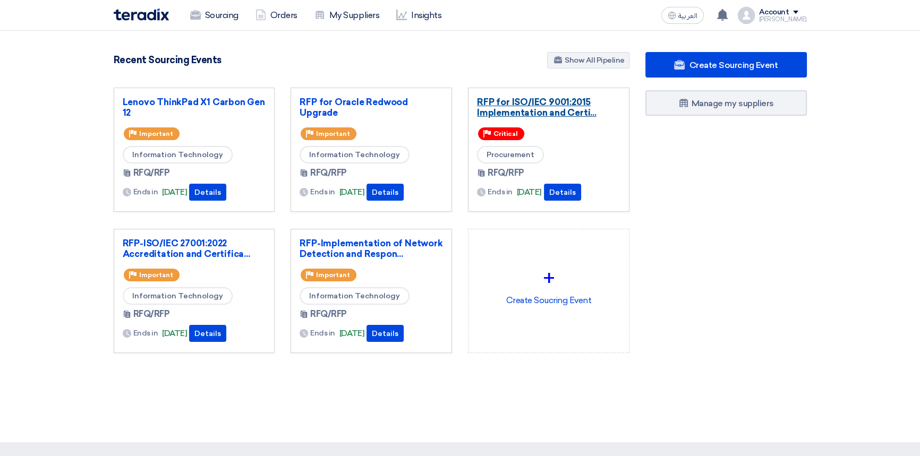
click at [508, 106] on link "RFP for ISO/IEC 9001:2015 Implementation and Certi..." at bounding box center [548, 107] width 143 height 21
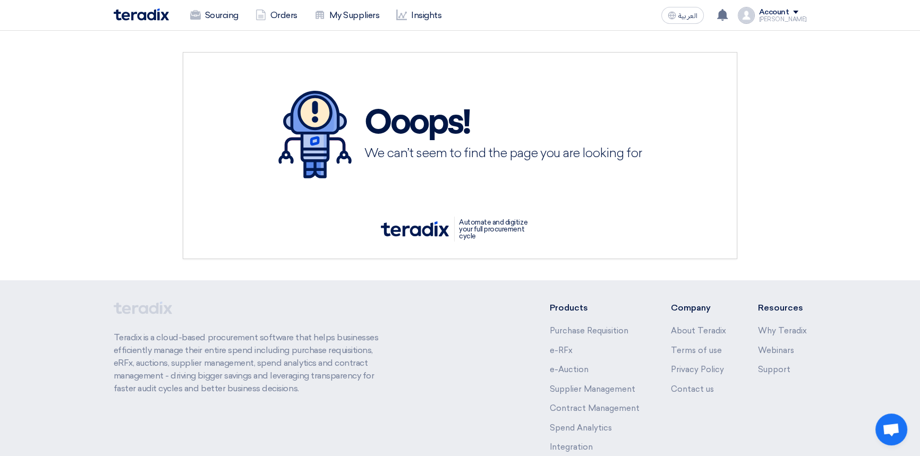
click at [138, 10] on img at bounding box center [141, 14] width 55 height 12
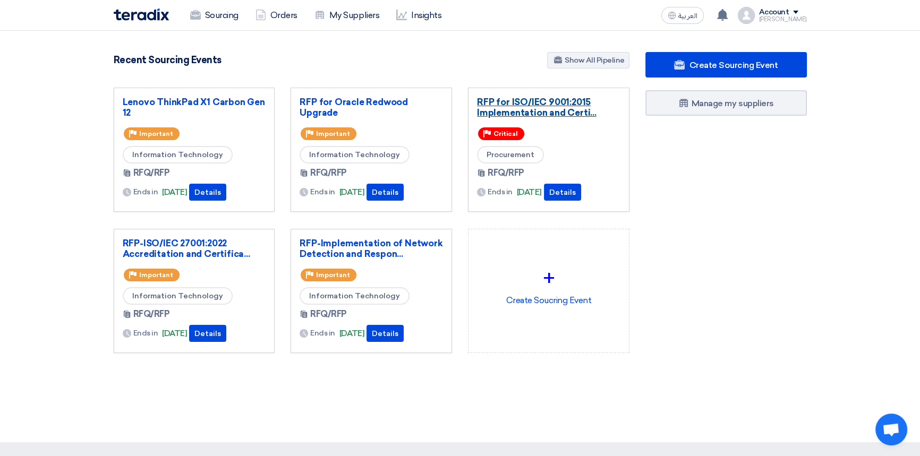
click at [543, 112] on link "RFP for ISO/IEC 9001:2015 Implementation and Certi..." at bounding box center [548, 107] width 143 height 21
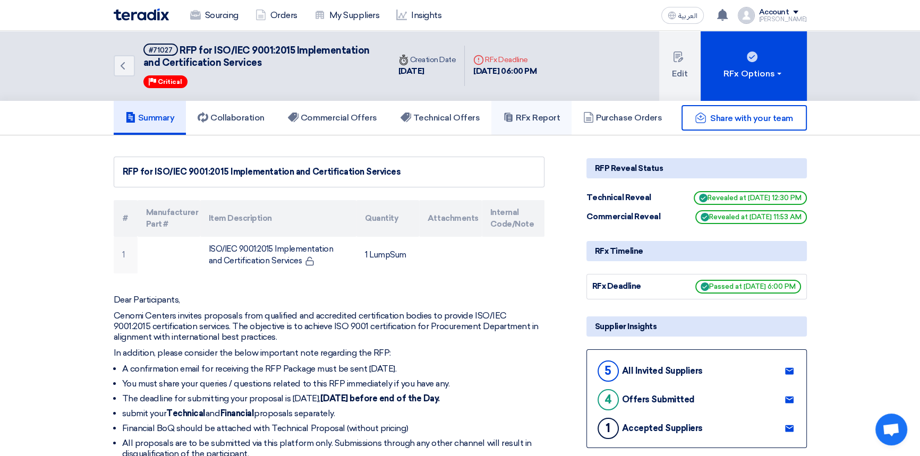
click at [531, 118] on h5 "RFx Report" at bounding box center [531, 118] width 57 height 11
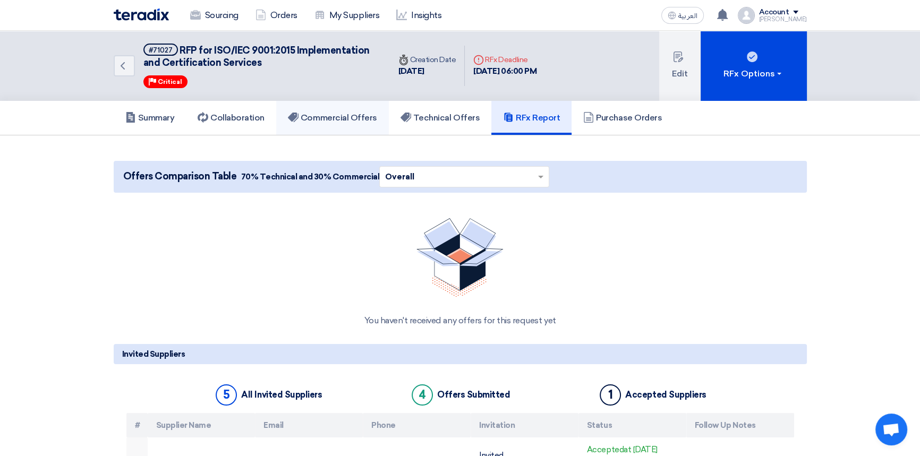
click at [338, 116] on h5 "Commercial Offers" at bounding box center [332, 118] width 89 height 11
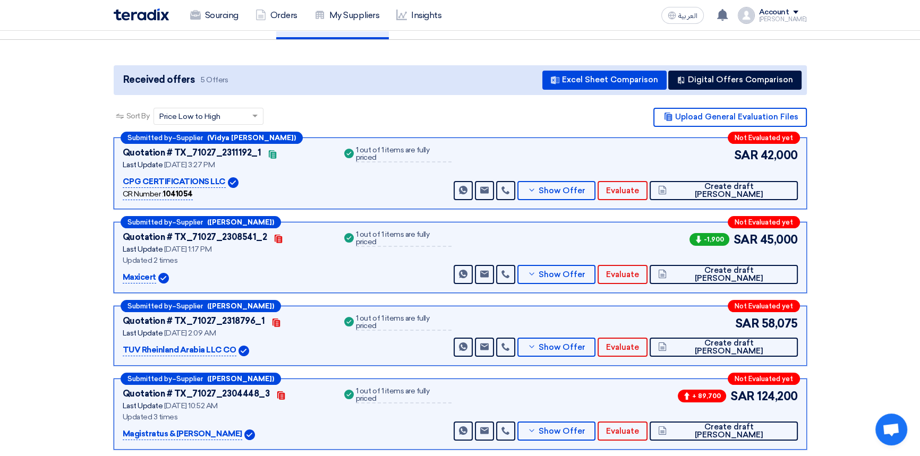
scroll to position [96, 0]
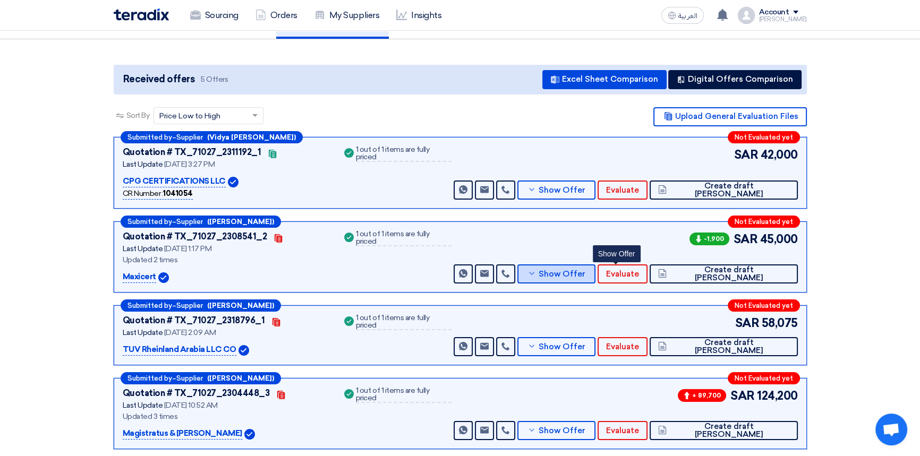
click at [585, 276] on span "Show Offer" at bounding box center [562, 274] width 47 height 8
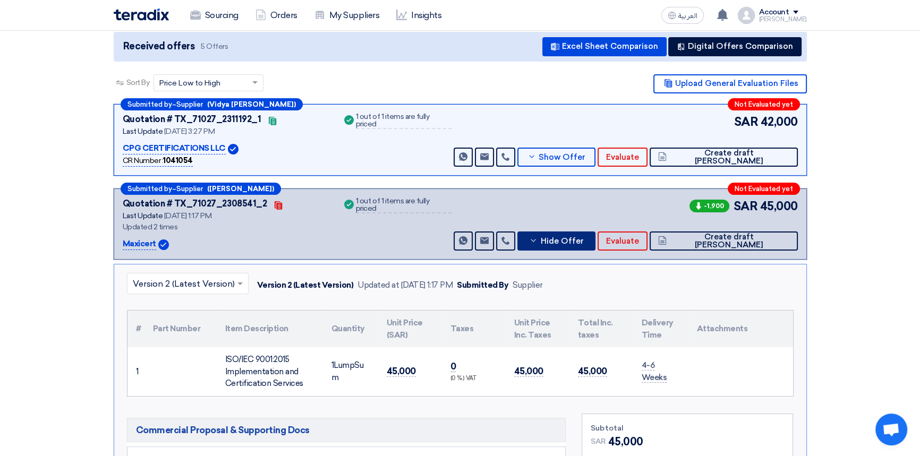
scroll to position [144, 0]
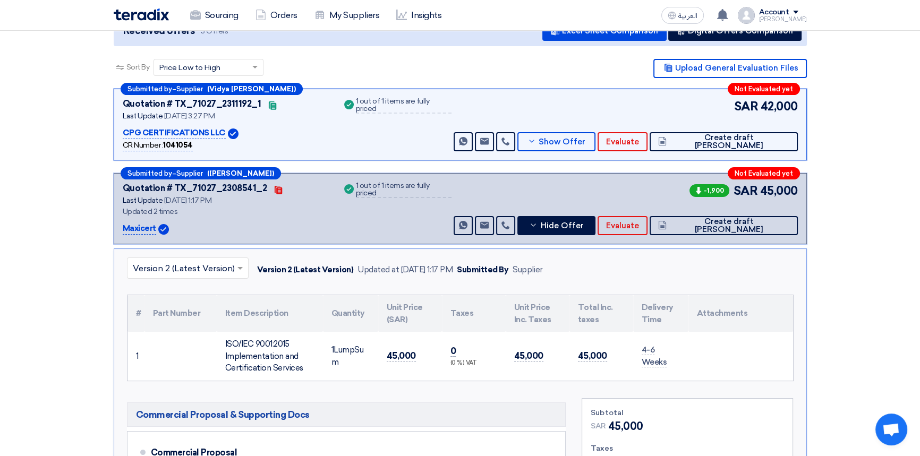
click at [615, 268] on div "× Version 2 (Latest Version) Version 2 (Latest Version) Updated at 4 Sep 2025, …" at bounding box center [460, 270] width 667 height 25
click at [187, 268] on input "text" at bounding box center [182, 269] width 99 height 18
click at [172, 319] on div "Version 1" at bounding box center [187, 314] width 121 height 21
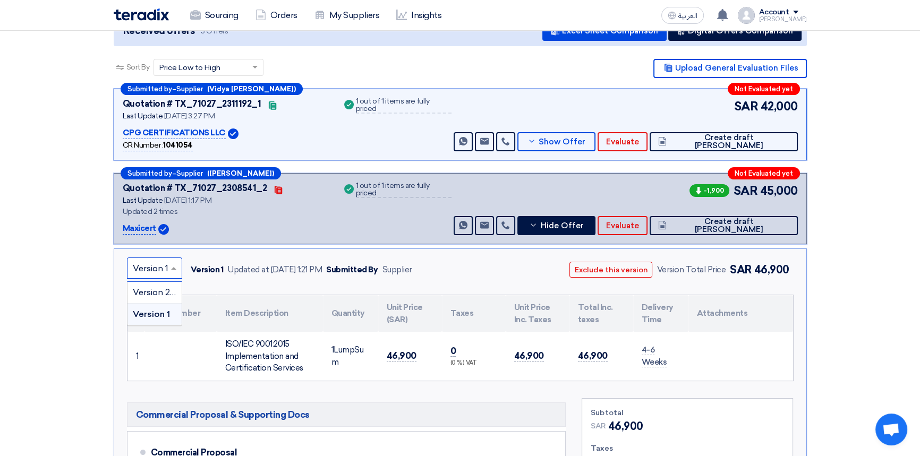
click at [159, 271] on input "text" at bounding box center [149, 269] width 33 height 18
click at [157, 289] on span "Version 2 (Latest Version)" at bounding box center [184, 292] width 102 height 10
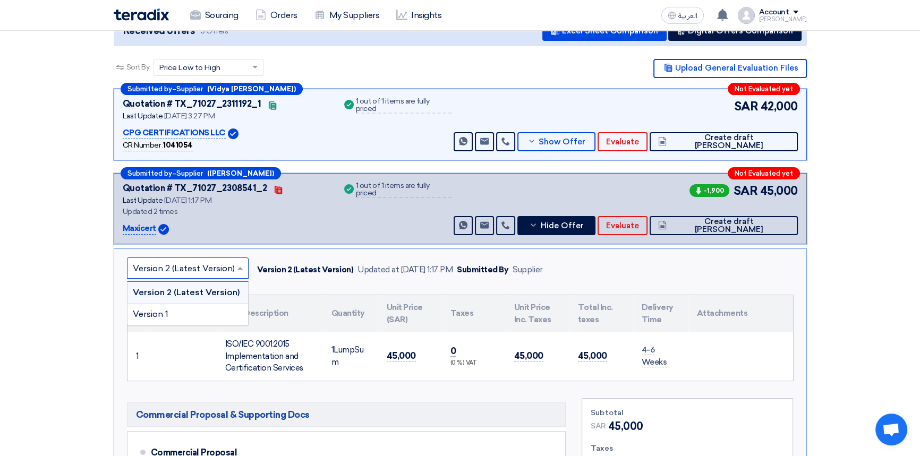
click at [197, 266] on input "text" at bounding box center [182, 269] width 99 height 18
click at [194, 308] on div "Version 1" at bounding box center [187, 314] width 121 height 21
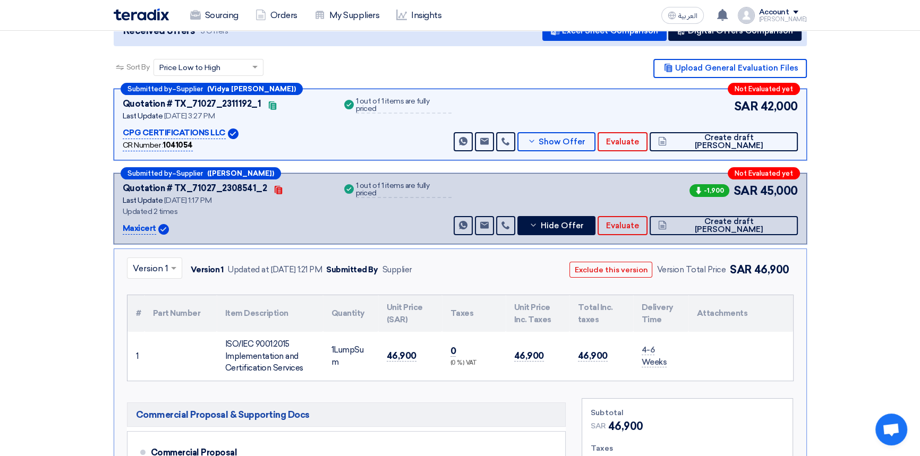
click at [158, 272] on input "text" at bounding box center [149, 269] width 33 height 18
click at [159, 285] on div "Version 2 (Latest Version)" at bounding box center [154, 293] width 54 height 22
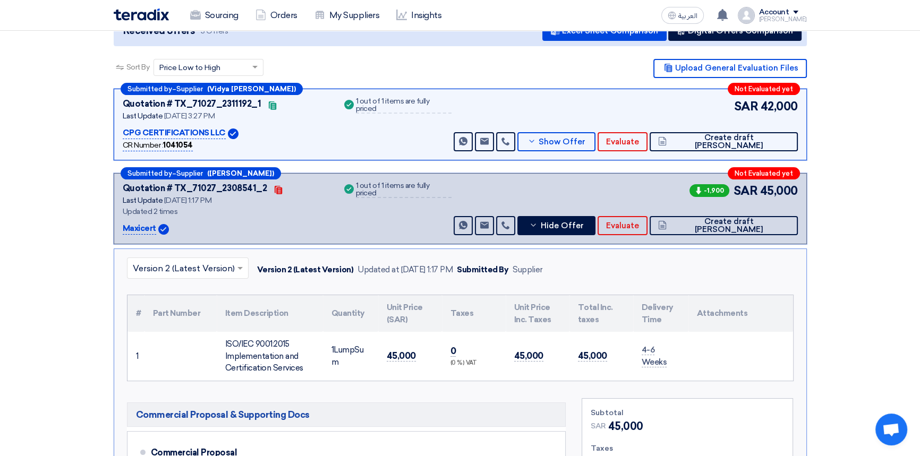
click at [176, 269] on input "text" at bounding box center [182, 269] width 99 height 18
click at [165, 310] on span "Version 1" at bounding box center [151, 314] width 36 height 10
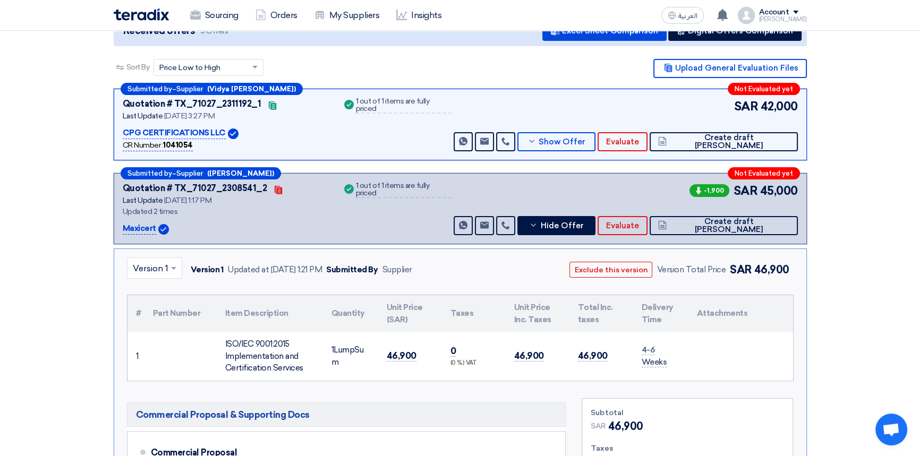
click at [159, 272] on input "text" at bounding box center [149, 269] width 33 height 18
click at [158, 289] on span "Version 2 (Latest Version)" at bounding box center [184, 292] width 102 height 10
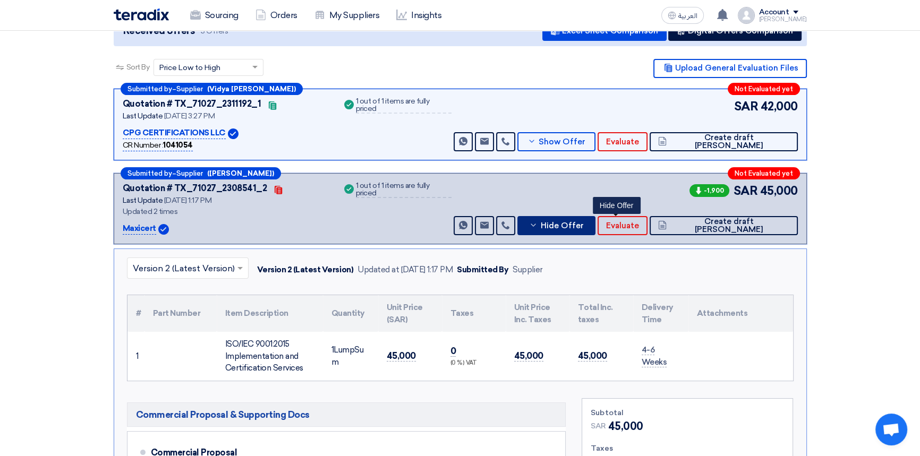
click at [583, 227] on span "Hide Offer" at bounding box center [561, 226] width 43 height 8
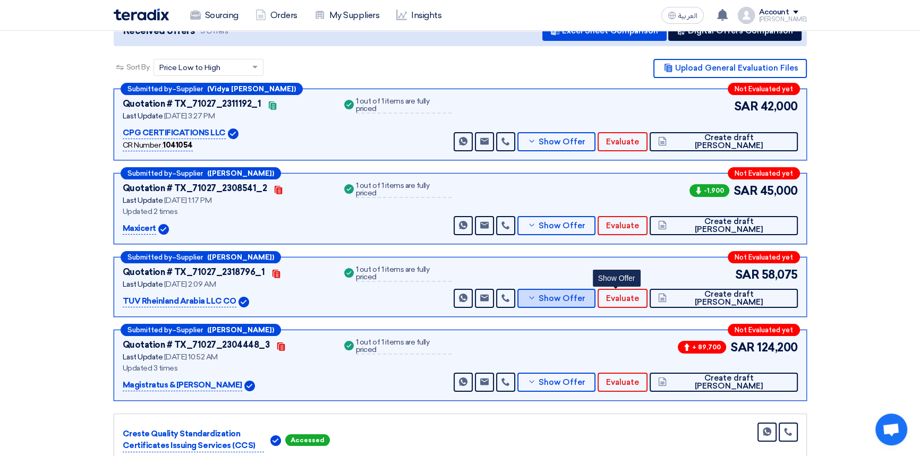
click at [596, 296] on button "Show Offer" at bounding box center [556, 298] width 79 height 19
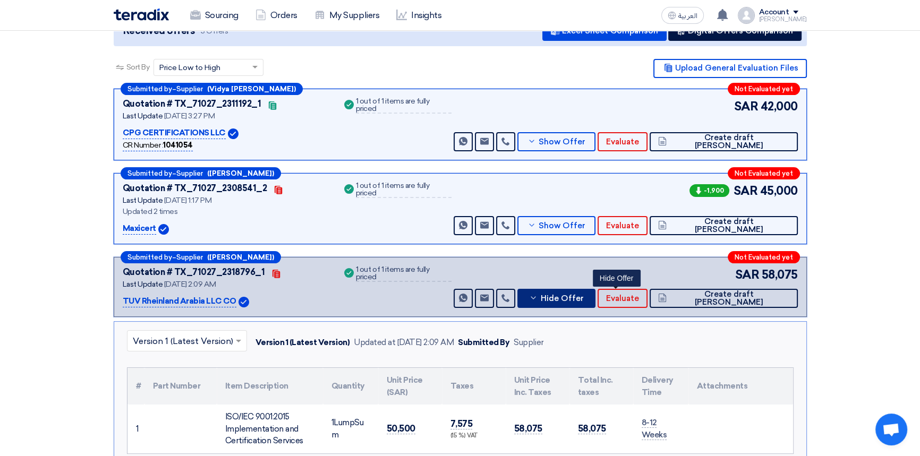
click at [583, 298] on span "Hide Offer" at bounding box center [561, 299] width 43 height 8
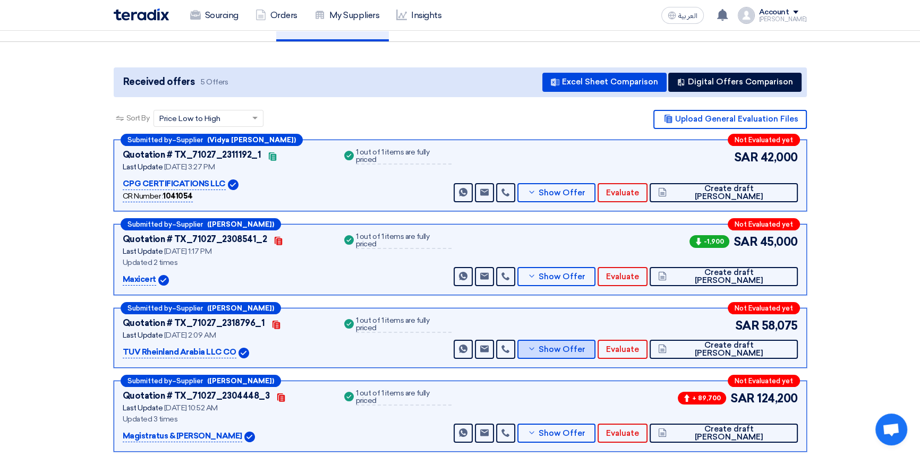
scroll to position [0, 0]
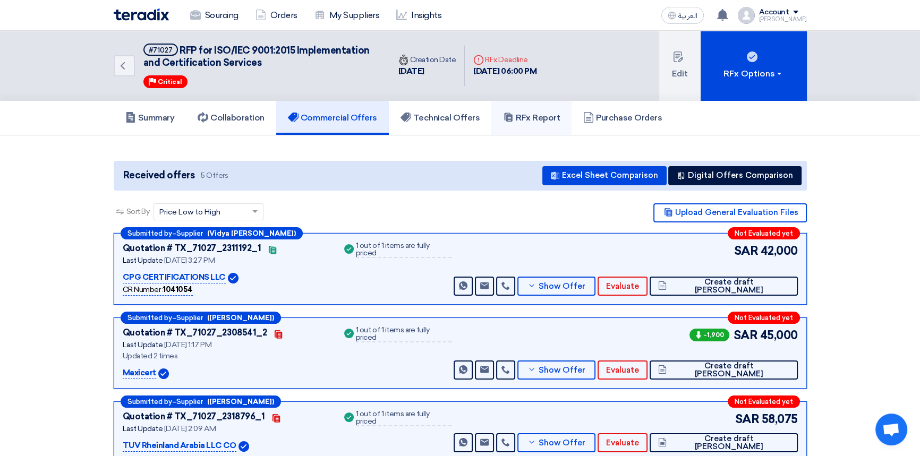
click at [544, 127] on link "RFx Report" at bounding box center [531, 118] width 80 height 34
